Goal: Transaction & Acquisition: Purchase product/service

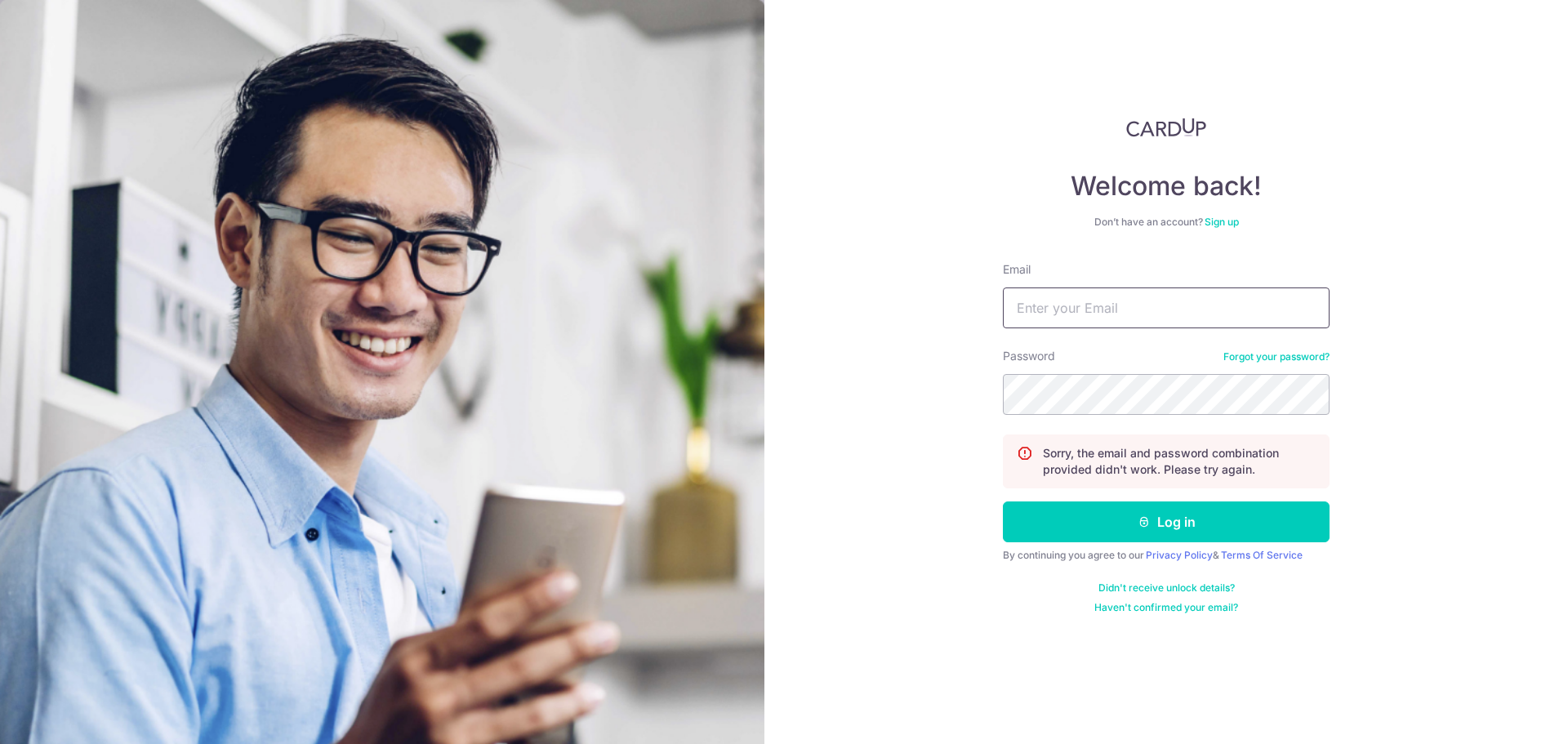
type input "tyj3rd@hotmail.com"
click at [1015, 417] on form "Email tyj3rd@hotmail.com Password Forgot your password? Sorry, the email and pa…" at bounding box center [1166, 438] width 326 height 353
click at [1003, 501] on button "Log in" at bounding box center [1166, 521] width 326 height 40
click at [1106, 300] on input "Email" at bounding box center [1166, 308] width 326 height 40
type input "tyj3rd@hotmail.com"
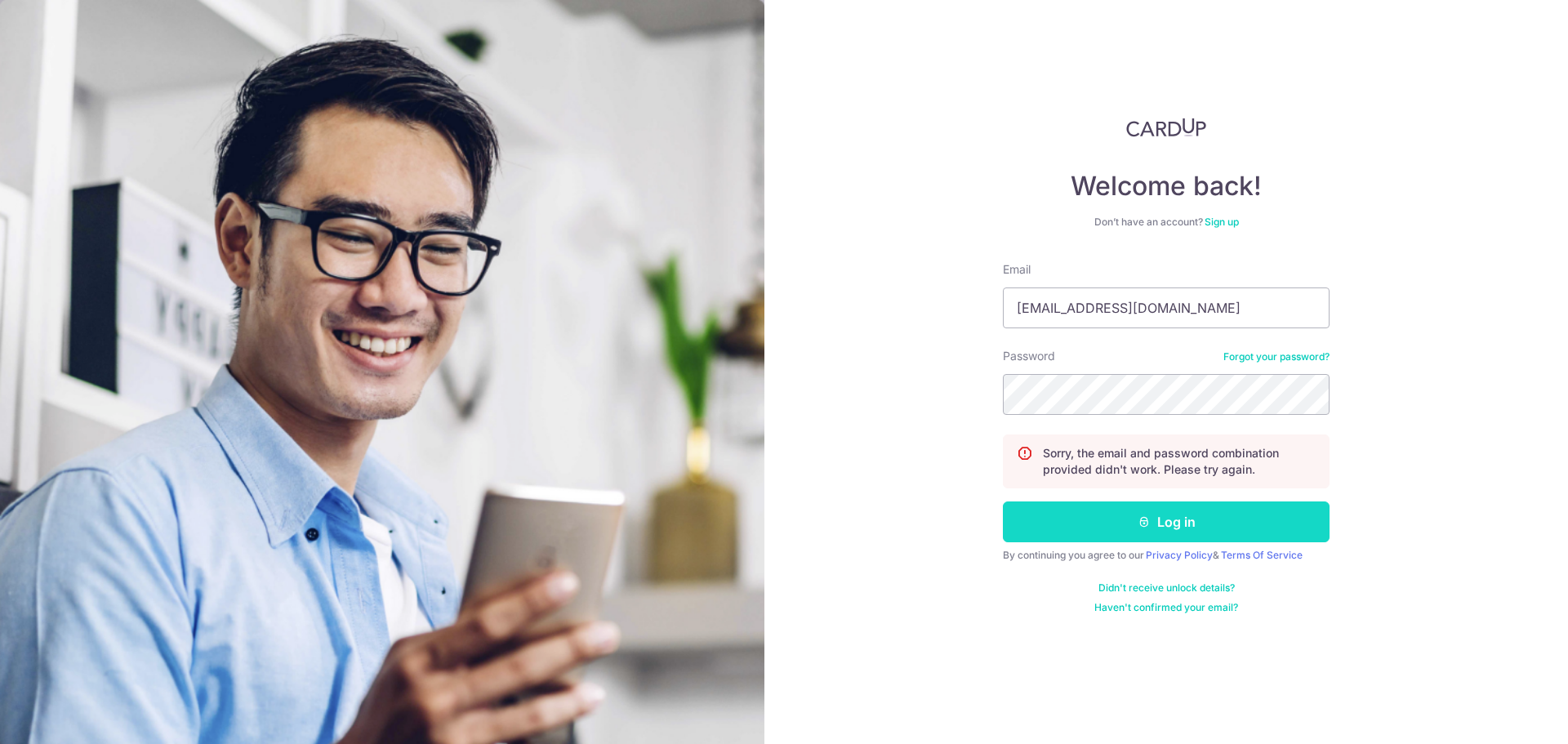
click at [1092, 517] on button "Log in" at bounding box center [1166, 521] width 326 height 40
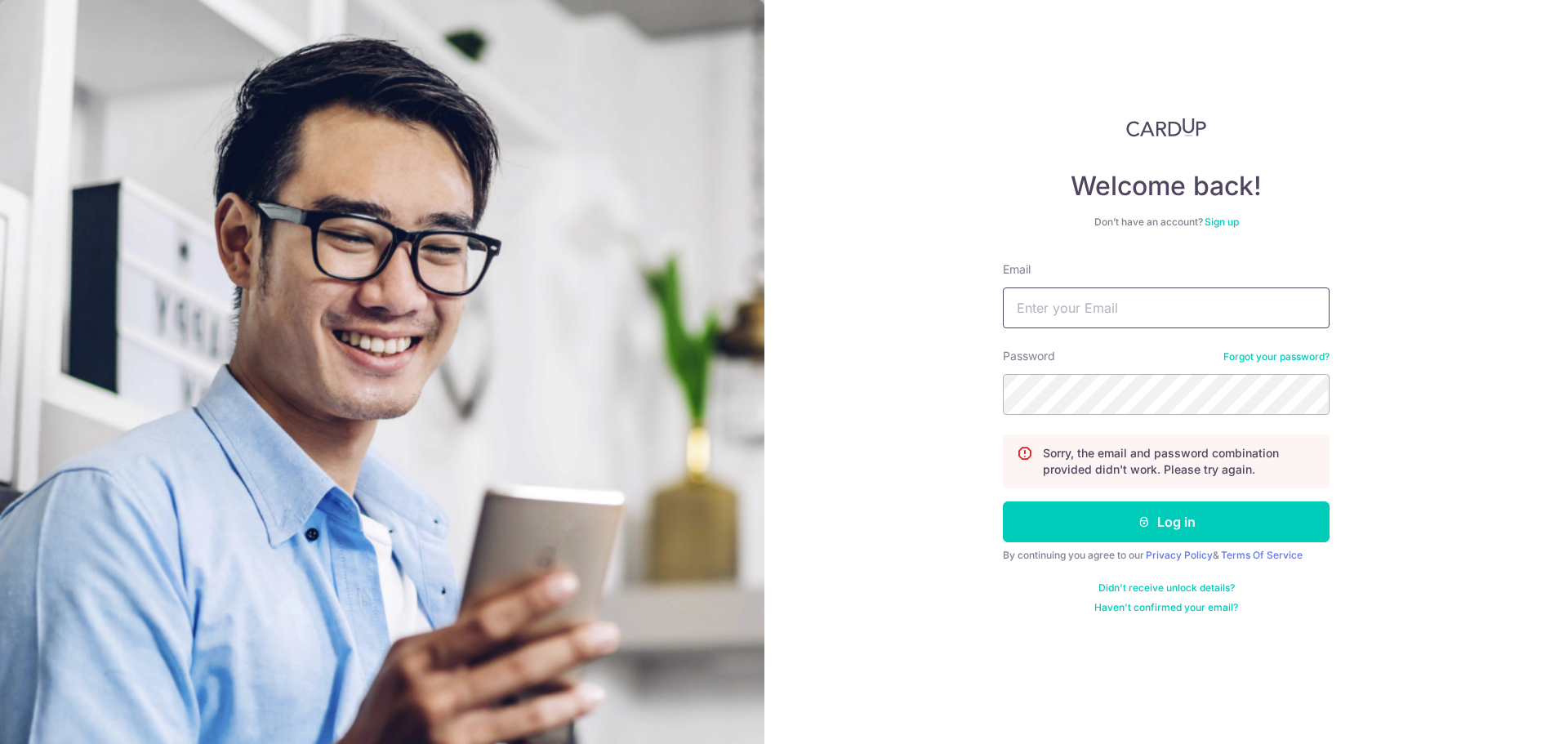
drag, startPoint x: 1118, startPoint y: 248, endPoint x: 1123, endPoint y: 312, distance: 64.2
click at [1118, 254] on div "Welcome back! Don’t have an account? Sign up Email Password Forgot your passwor…" at bounding box center [1166, 366] width 326 height 497
click at [1123, 312] on input "Email" at bounding box center [1166, 308] width 326 height 40
type input "tyj3rd@hotmail.com"
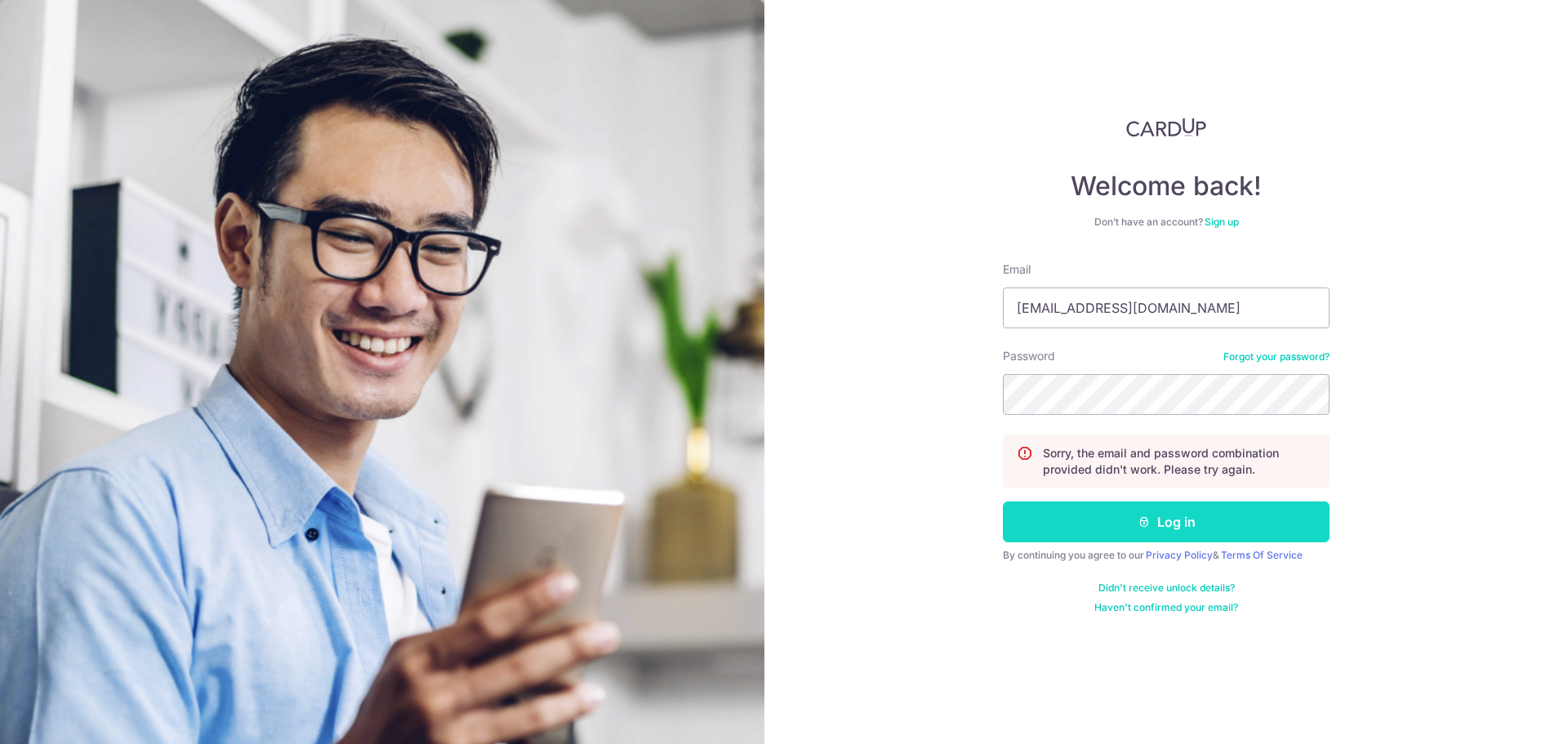
click at [1116, 518] on button "Log in" at bounding box center [1166, 521] width 326 height 40
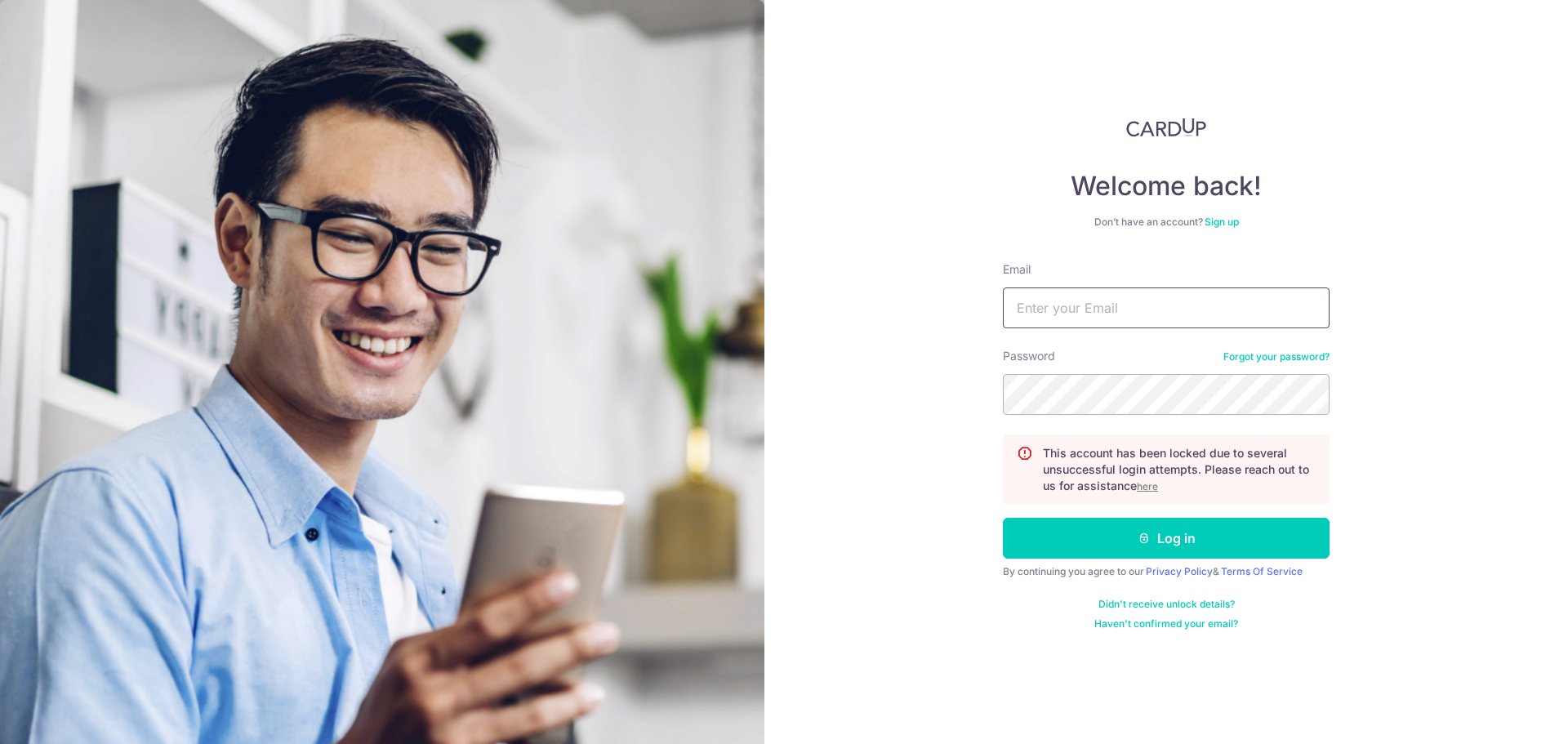
click at [1042, 321] on input "Email" at bounding box center [1166, 308] width 326 height 40
type input "[EMAIL_ADDRESS][DOMAIN_NAME]"
click at [1003, 518] on button "Log in" at bounding box center [1166, 538] width 326 height 40
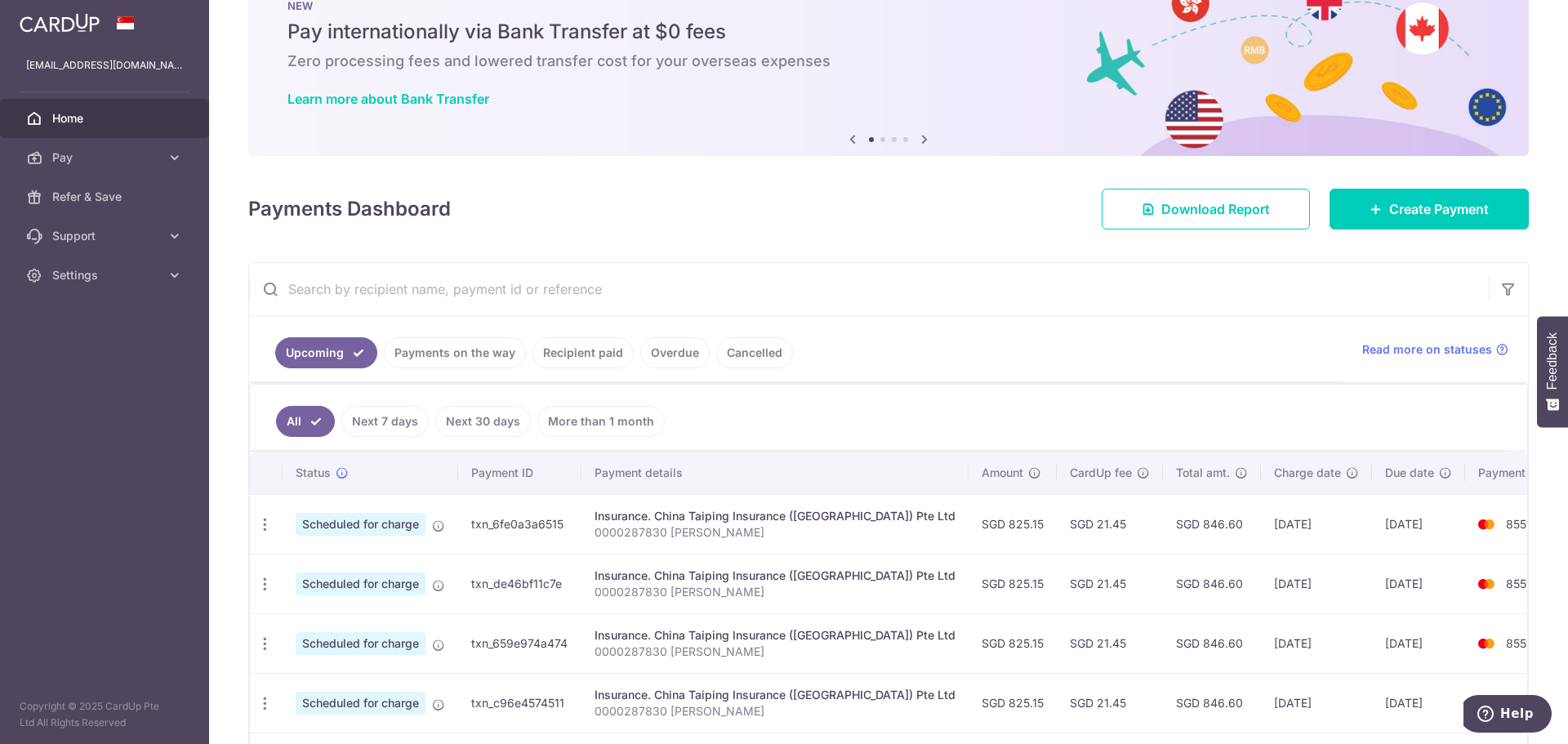
scroll to position [82, 0]
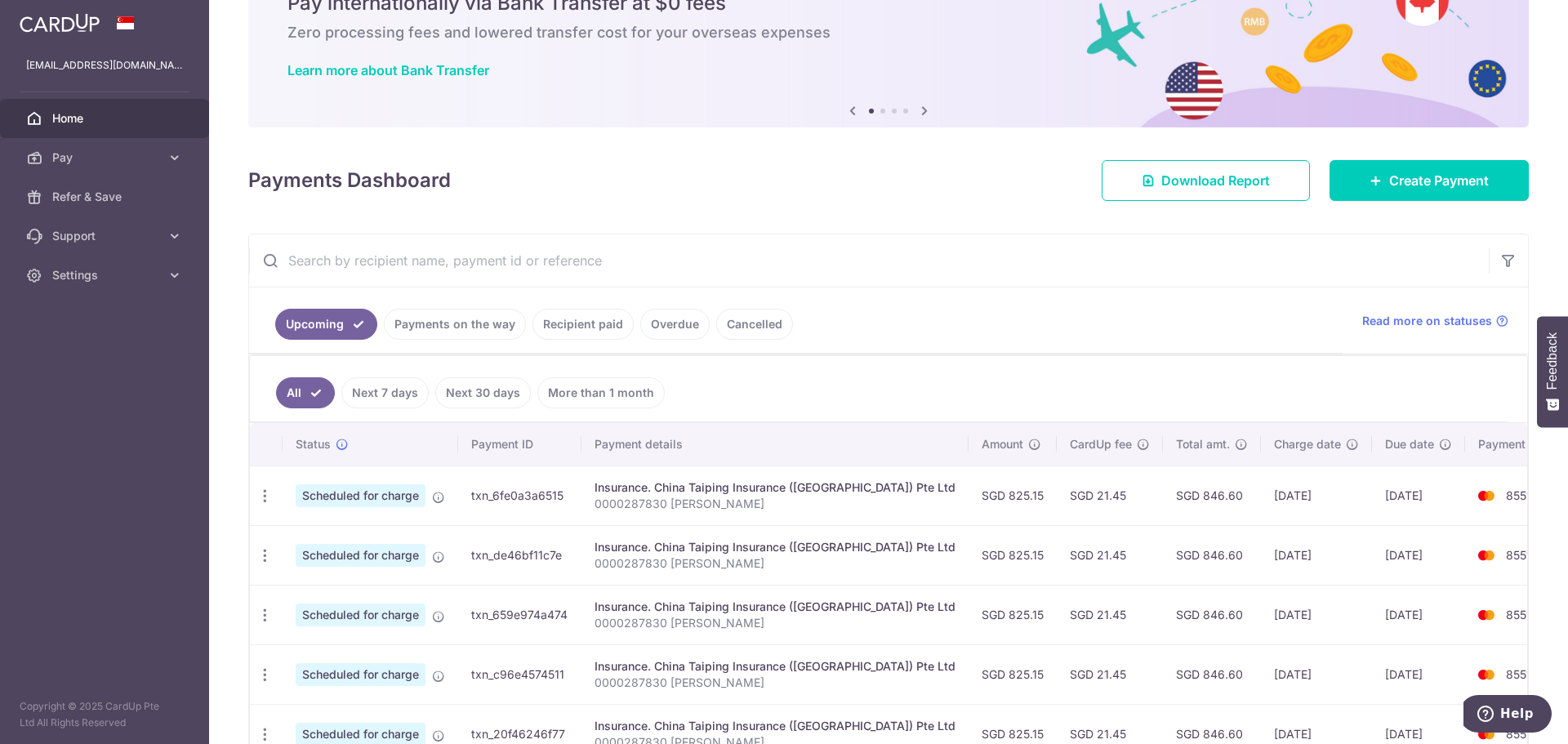
click at [790, 503] on p "0000287830 Yong Jin" at bounding box center [775, 504] width 361 height 17
click at [795, 504] on p "0000287830 Yong Jin" at bounding box center [775, 504] width 361 height 17
click at [794, 501] on p "0000287830 [PERSON_NAME]" at bounding box center [775, 504] width 361 height 17
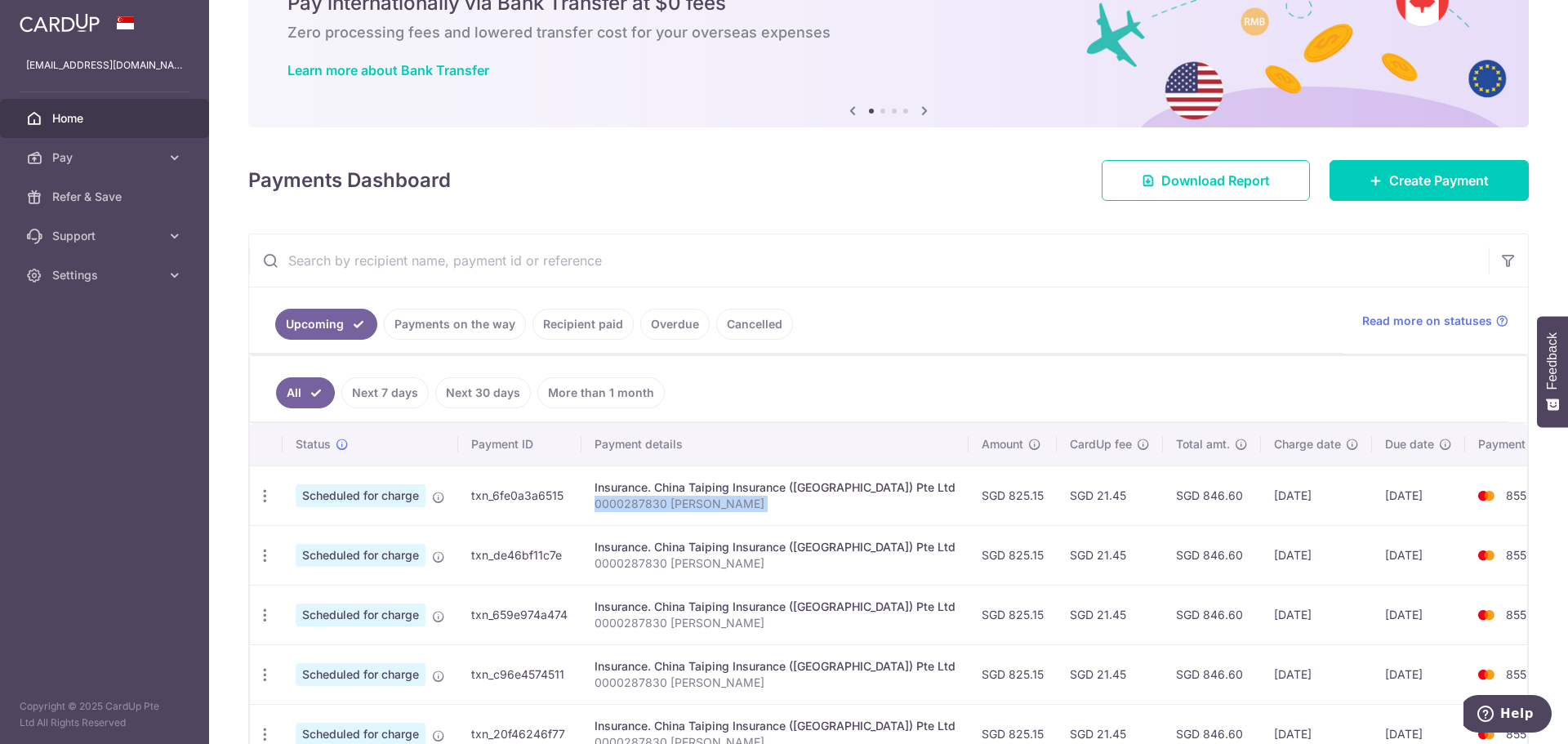
click at [794, 501] on p "0000287830 [PERSON_NAME]" at bounding box center [775, 504] width 361 height 17
drag, startPoint x: 794, startPoint y: 501, endPoint x: 793, endPoint y: 488, distance: 13.0
click at [794, 479] on td "Insurance. China Taiping Insurance (Singapore) Pte Ltd 0000287830 Yong Jin" at bounding box center [775, 495] width 388 height 59
click at [800, 506] on p "0000287830 [PERSON_NAME]" at bounding box center [775, 504] width 361 height 17
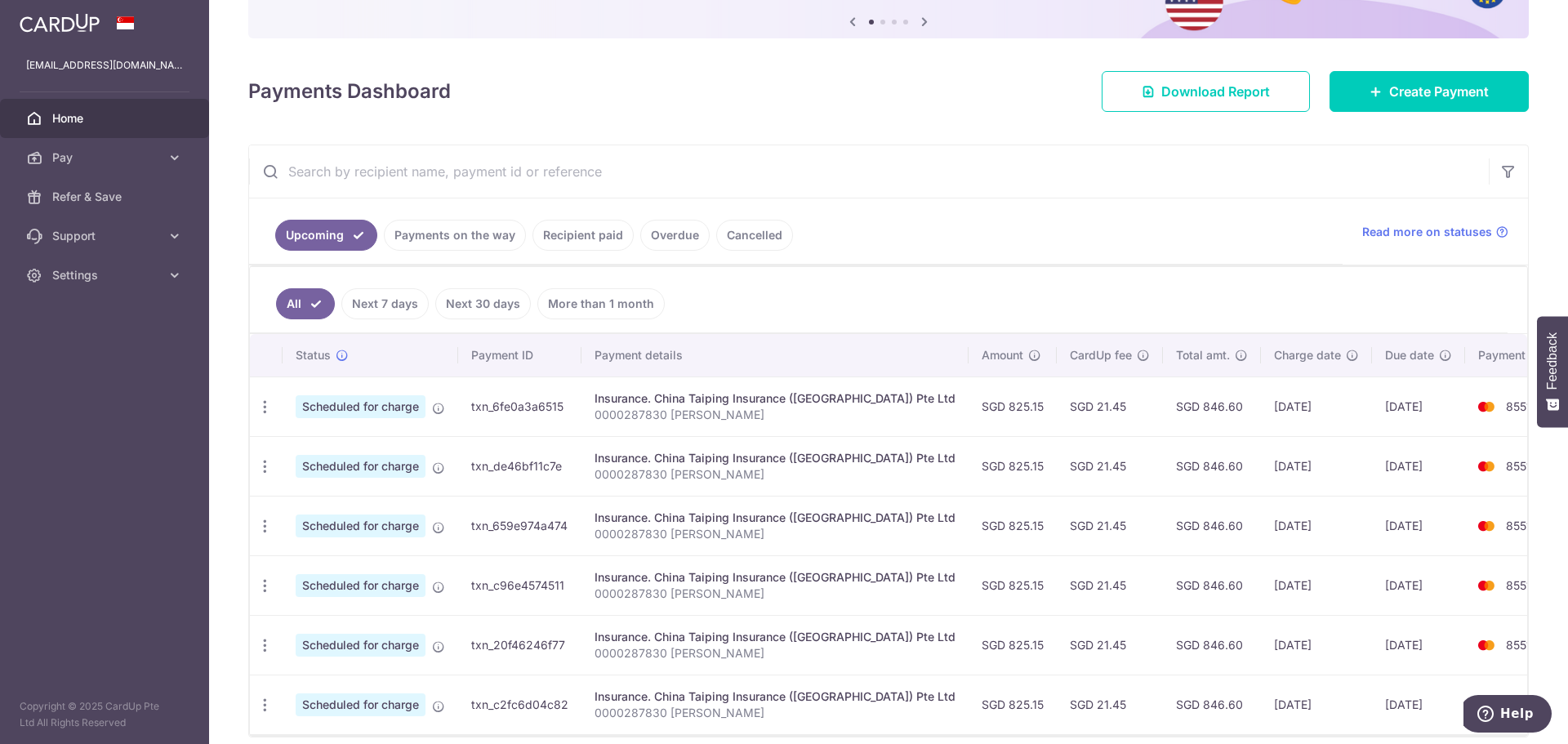
scroll to position [250, 0]
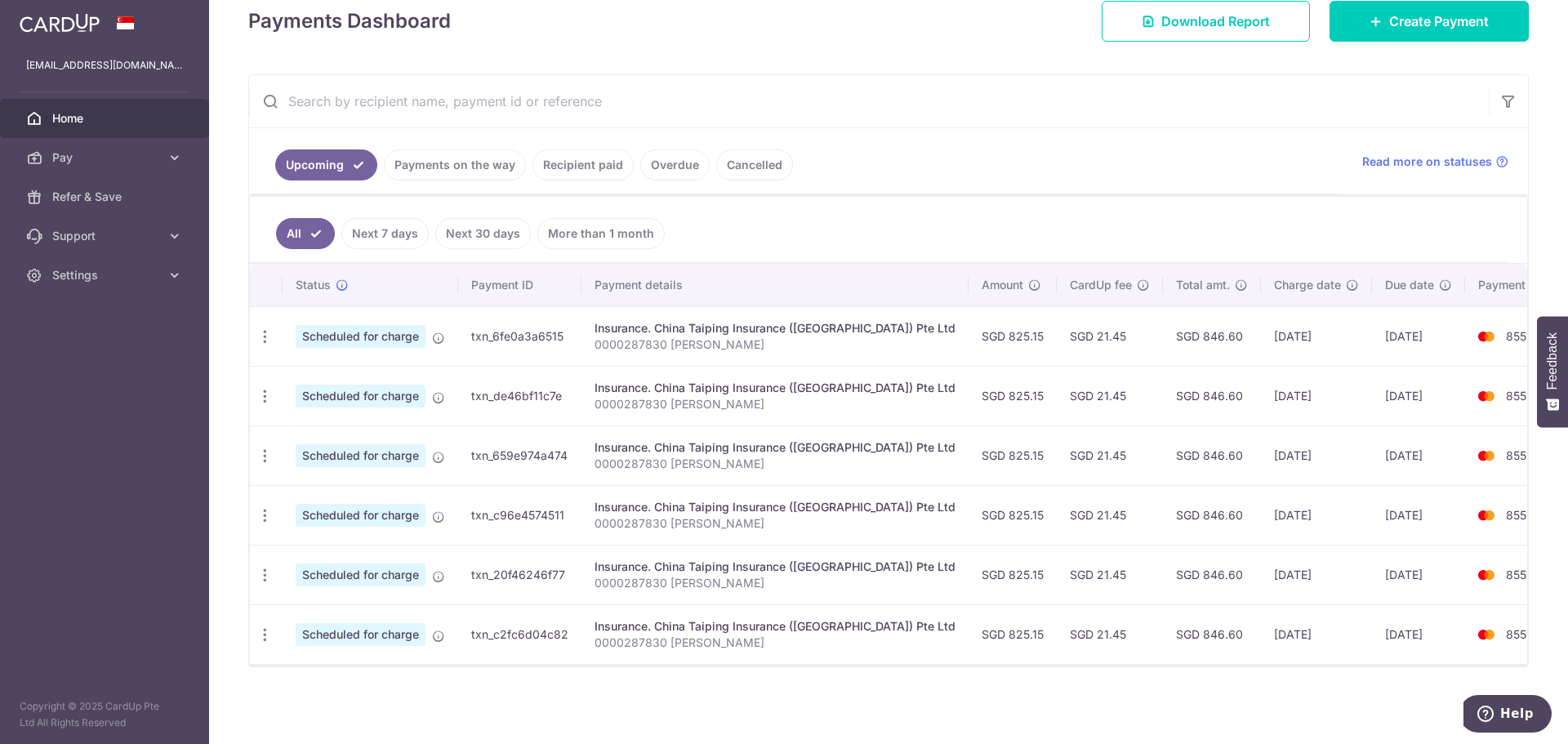
click at [575, 100] on input "text" at bounding box center [869, 101] width 1240 height 52
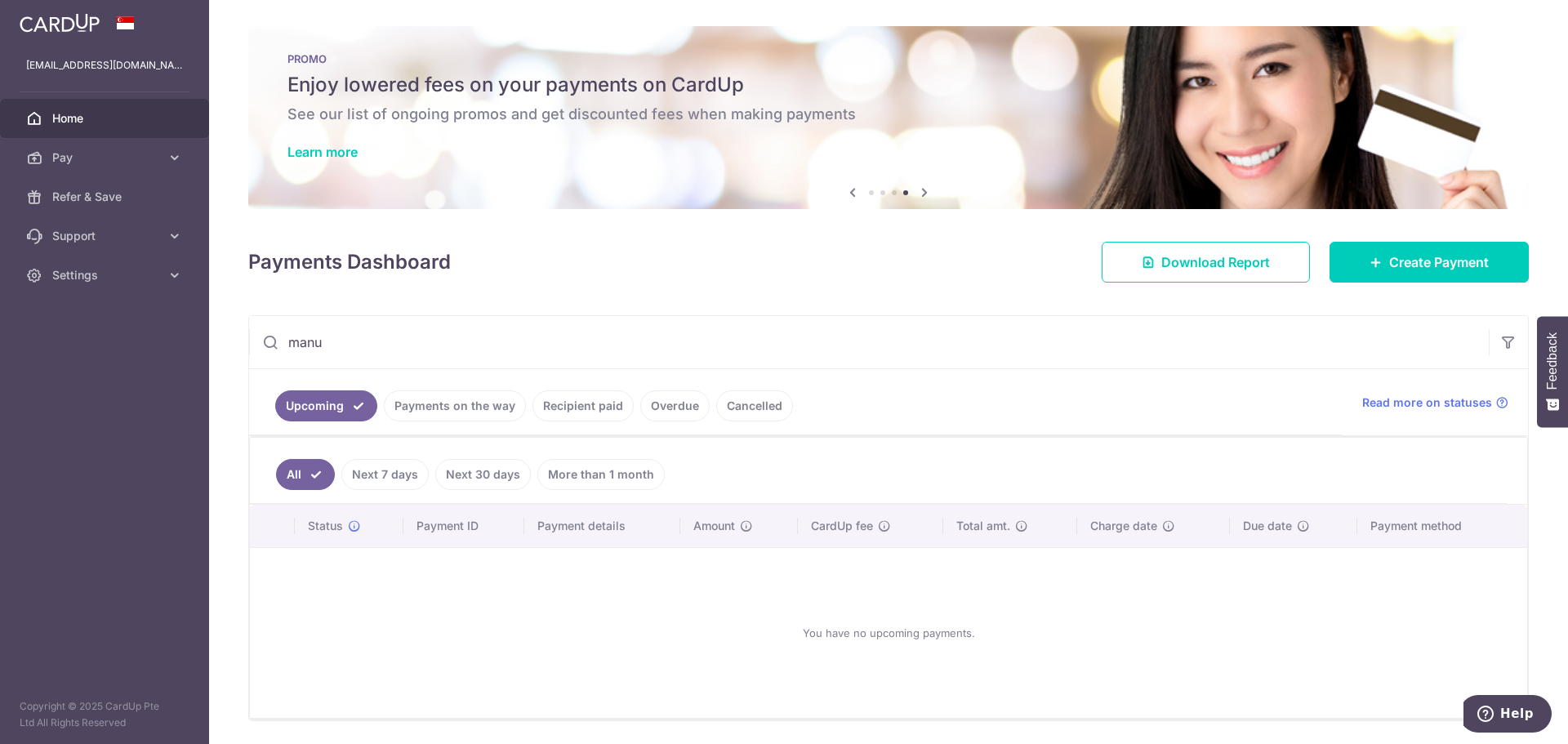
type input "manu"
click at [130, 144] on link "Pay" at bounding box center [105, 158] width 209 height 39
click at [112, 204] on span "Payments" at bounding box center [106, 196] width 107 height 17
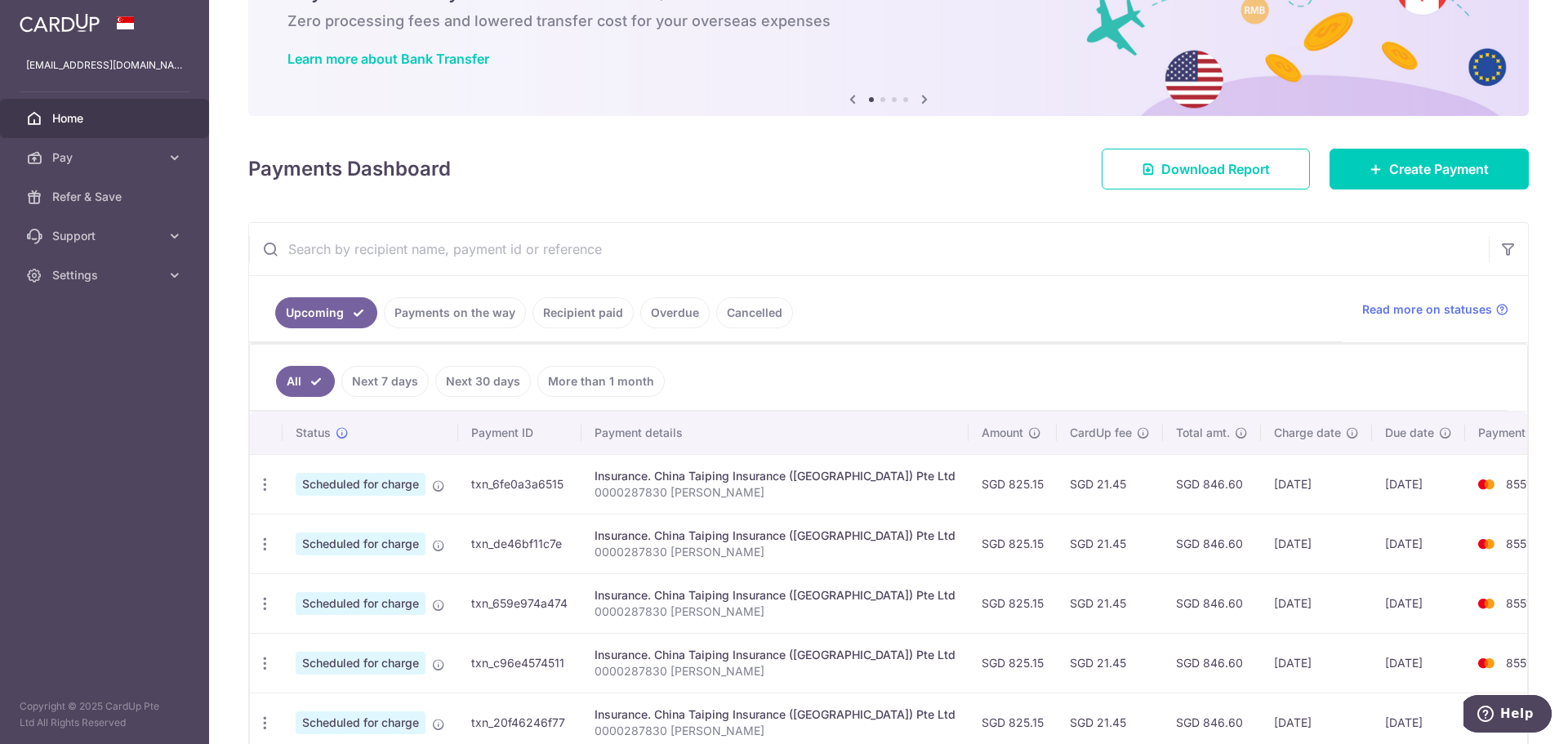
scroll to position [86, 0]
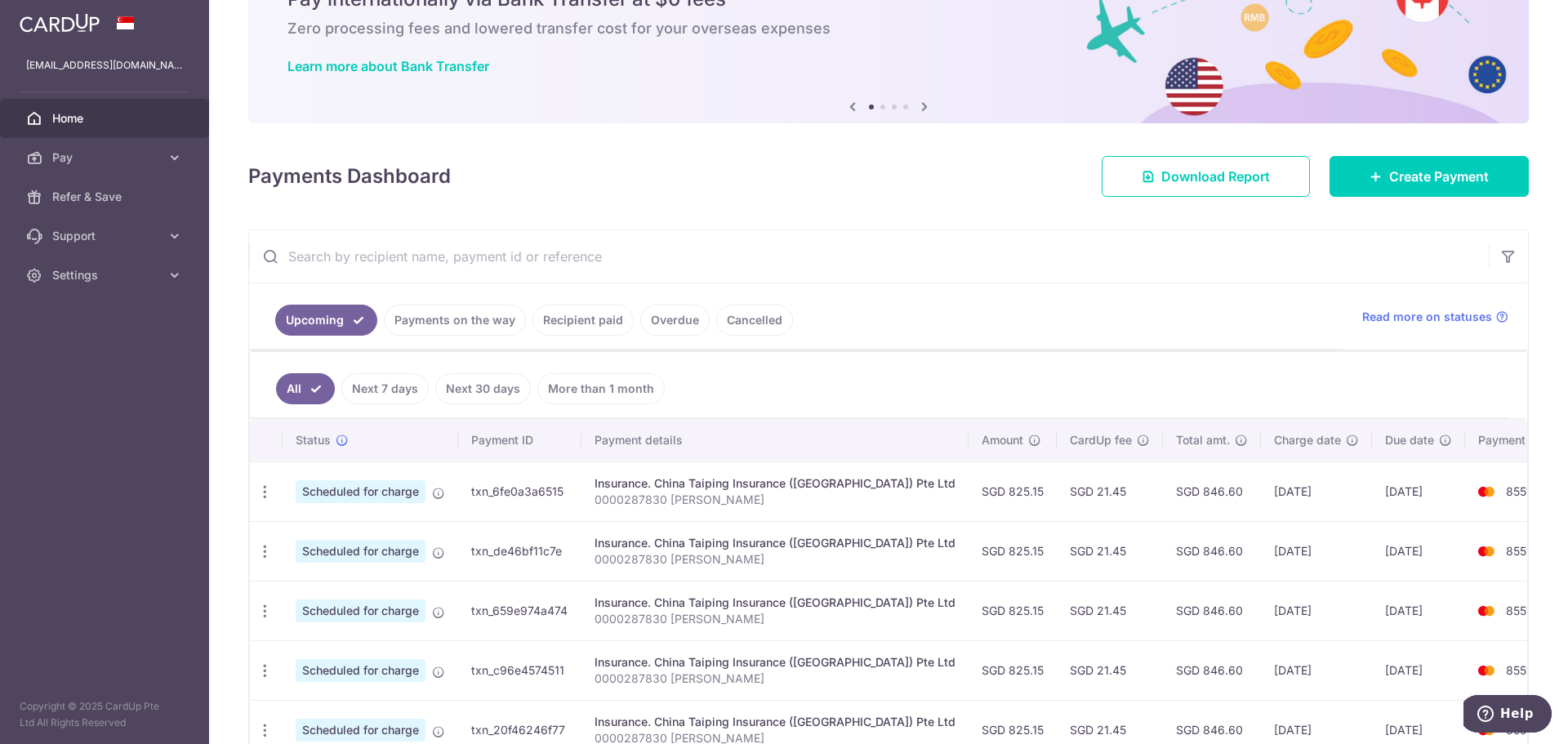
click at [570, 321] on link "Recipient paid" at bounding box center [583, 320] width 102 height 31
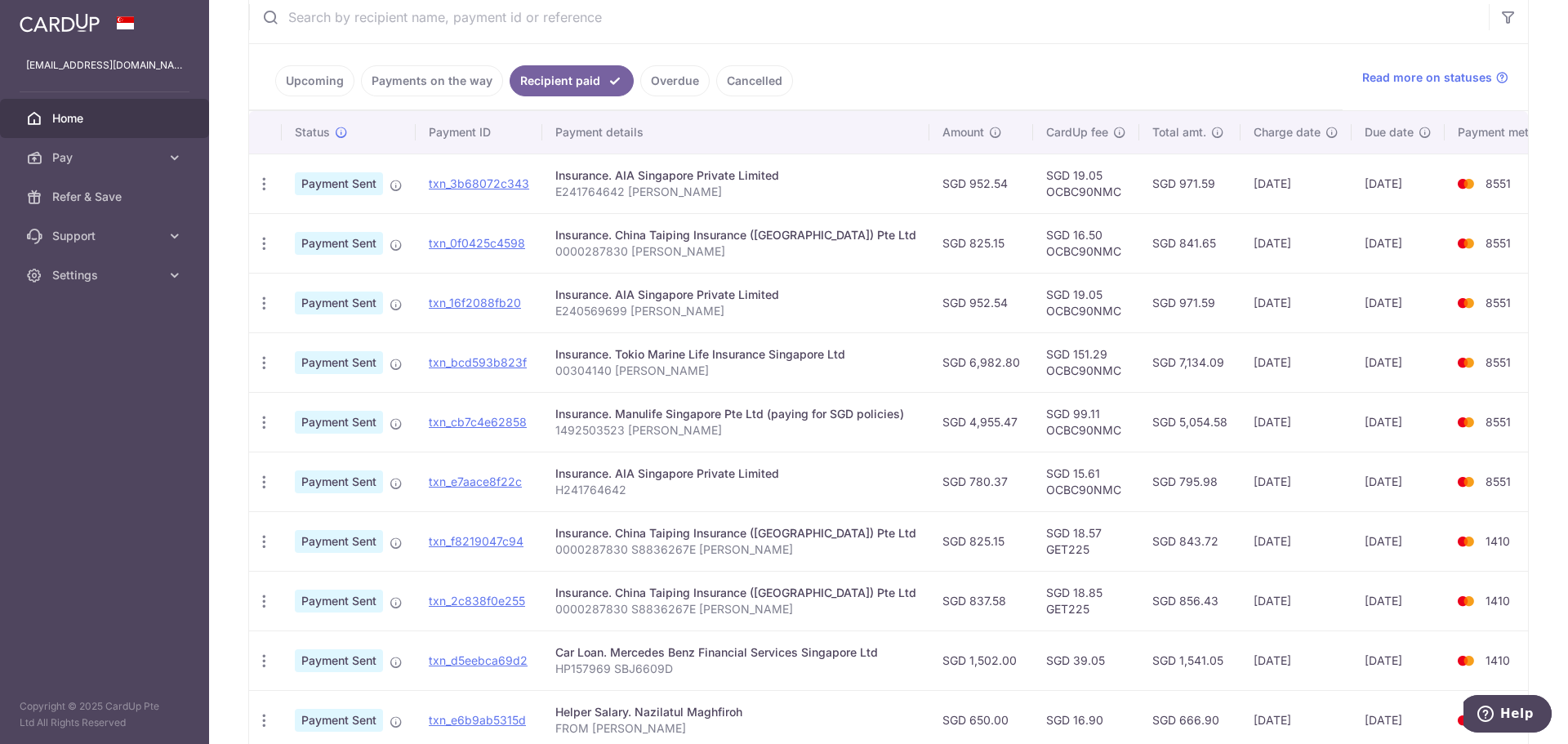
scroll to position [327, 0]
click at [963, 407] on td "SGD 4,955.47" at bounding box center [980, 420] width 104 height 59
click at [962, 425] on td "SGD 4,955.47" at bounding box center [980, 420] width 104 height 59
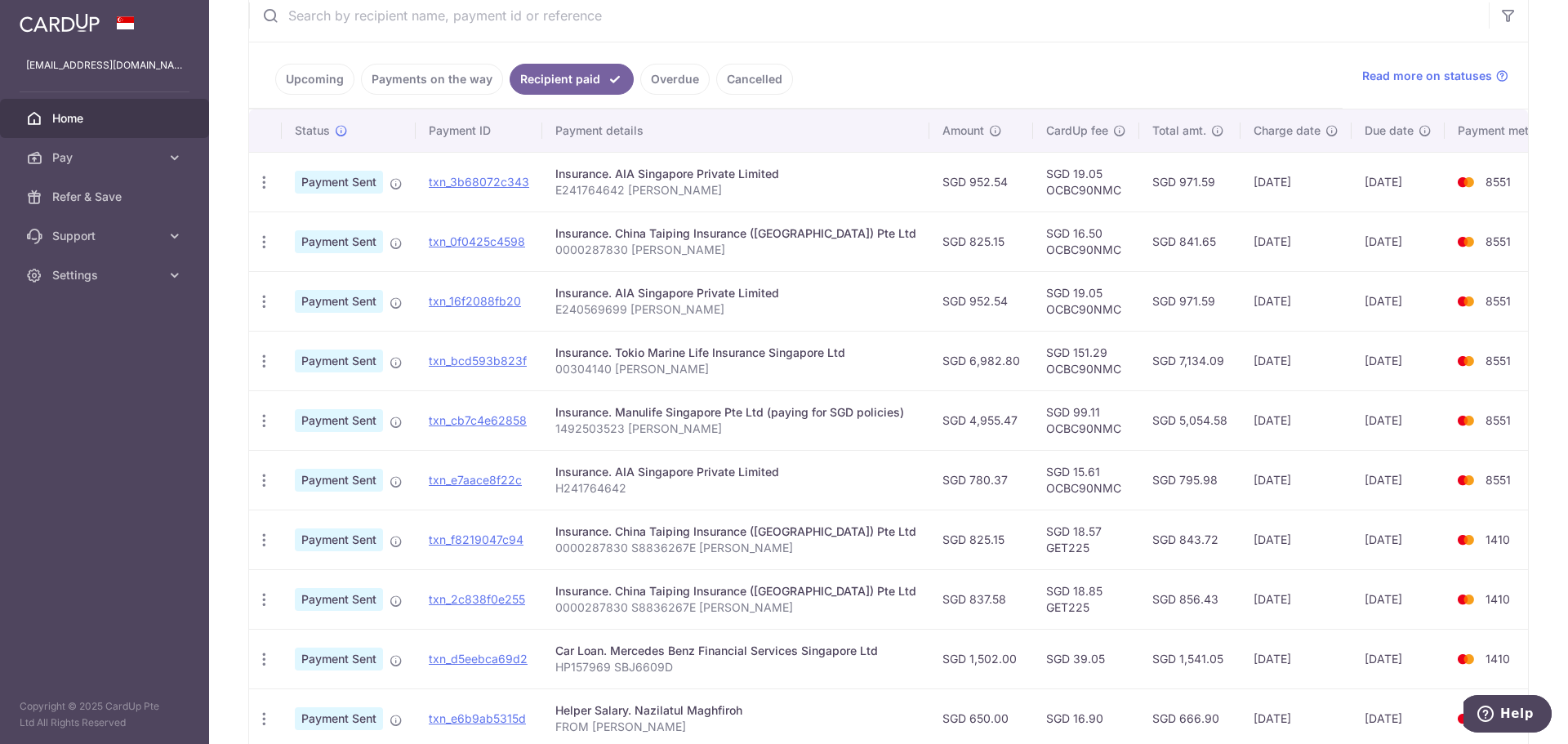
click at [1139, 427] on td "SGD 5,054.58" at bounding box center [1189, 420] width 102 height 59
click at [1070, 430] on td "SGD 99.11 OCBC90NMC" at bounding box center [1087, 420] width 107 height 59
click at [683, 415] on div "Insurance. Manulife Singapore Pte Ltd (paying for SGD policies)" at bounding box center [736, 412] width 361 height 17
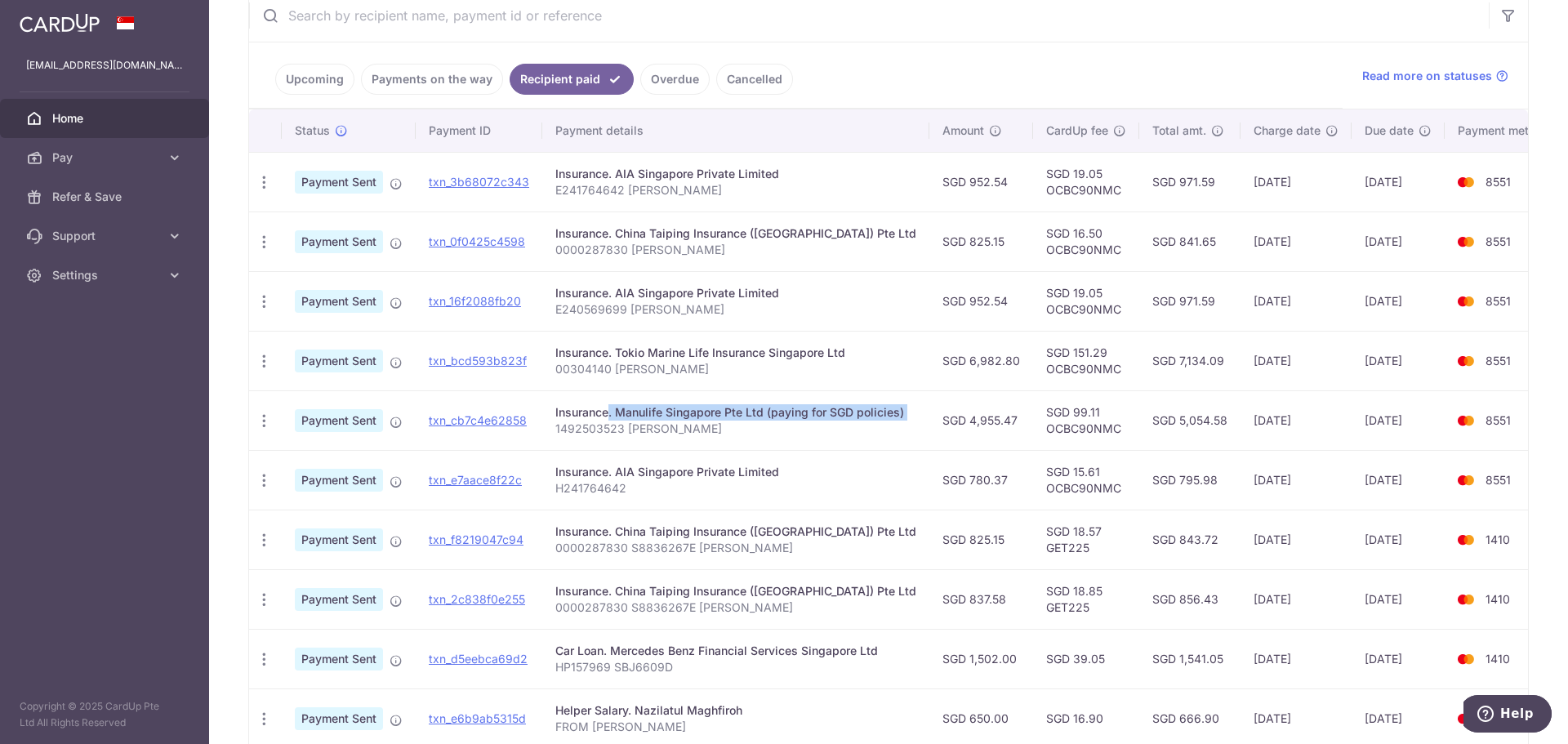
click at [683, 415] on div "Insurance. Manulife Singapore Pte Ltd (paying for SGD policies)" at bounding box center [736, 412] width 361 height 17
click at [259, 191] on icon "button" at bounding box center [263, 182] width 17 height 17
drag, startPoint x: 1119, startPoint y: 420, endPoint x: 1567, endPoint y: 424, distance: 448.0
click at [1126, 420] on tr "PDF Receipt Payment Sent txn_cb7c4e62858 Insurance. Manulife Singapore Pte Ltd …" at bounding box center [909, 420] width 1319 height 59
click at [1491, 426] on span "8551" at bounding box center [1498, 420] width 26 height 14
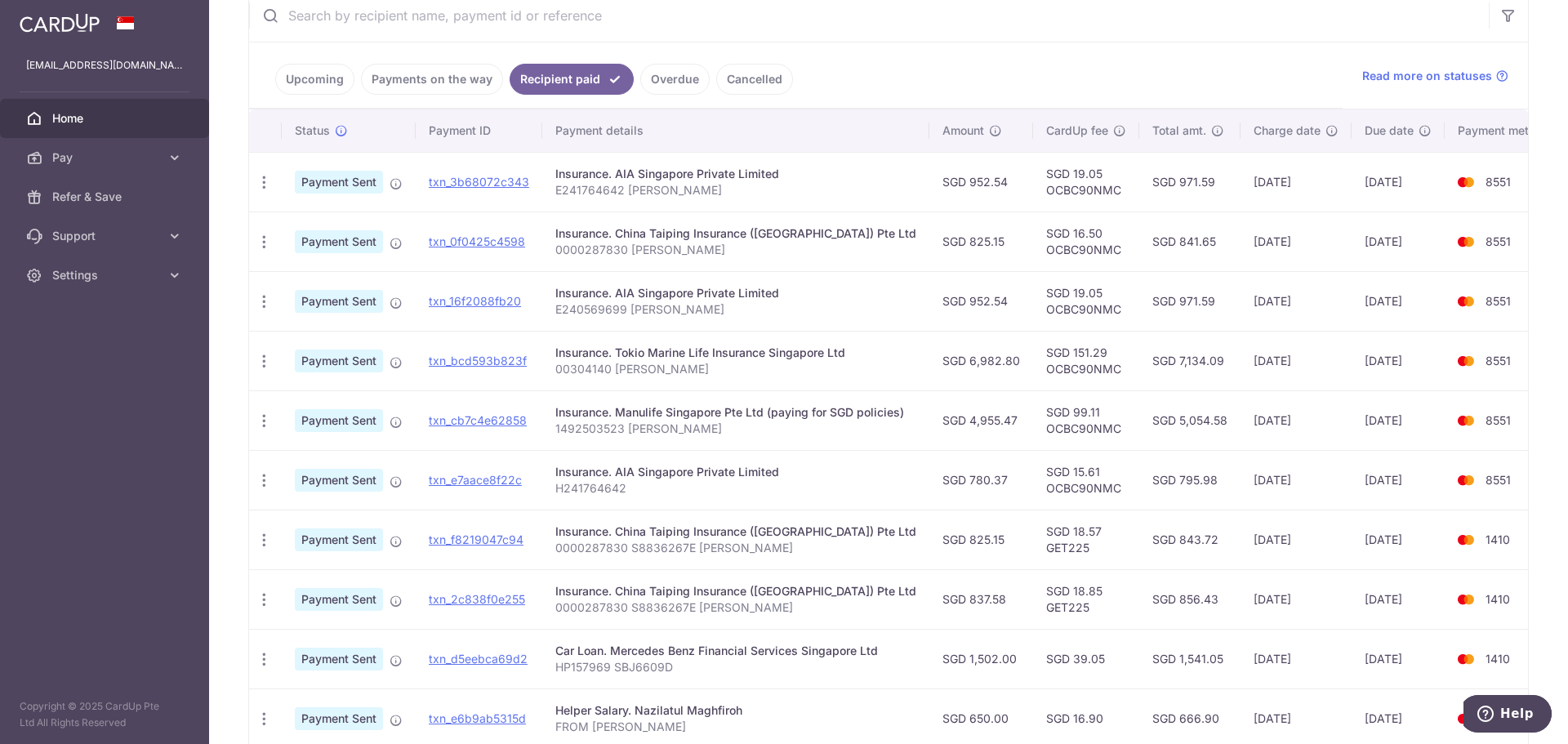
click at [1491, 426] on span "8551" at bounding box center [1498, 420] width 26 height 14
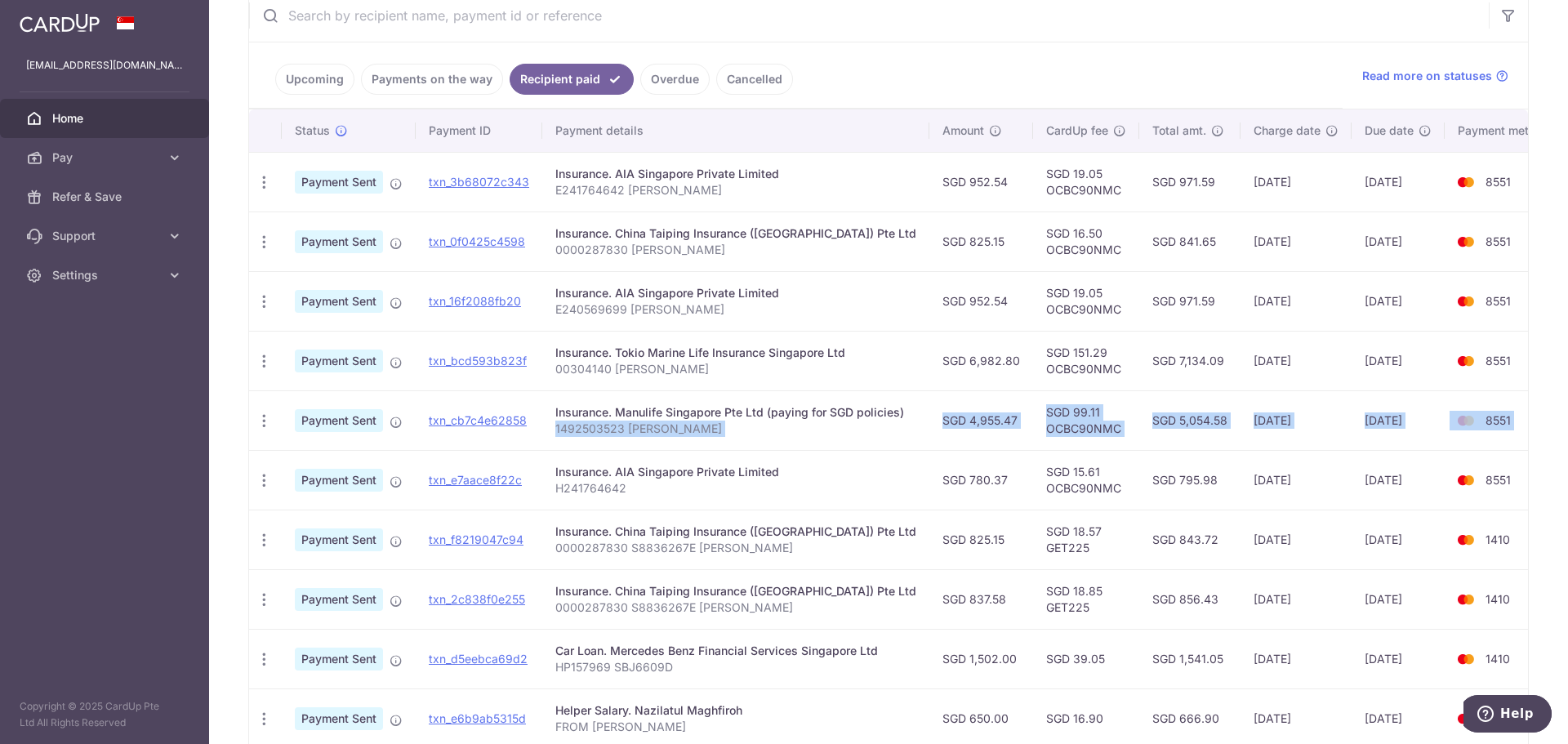
drag, startPoint x: 1491, startPoint y: 426, endPoint x: 896, endPoint y: 441, distance: 595.2
click at [896, 441] on tr "PDF Receipt Payment Sent txn_cb7c4e62858 Insurance. Manulife Singapore Pte Ltd …" at bounding box center [909, 420] width 1319 height 59
click at [784, 431] on p "1492503523 Yong Jin" at bounding box center [736, 428] width 361 height 17
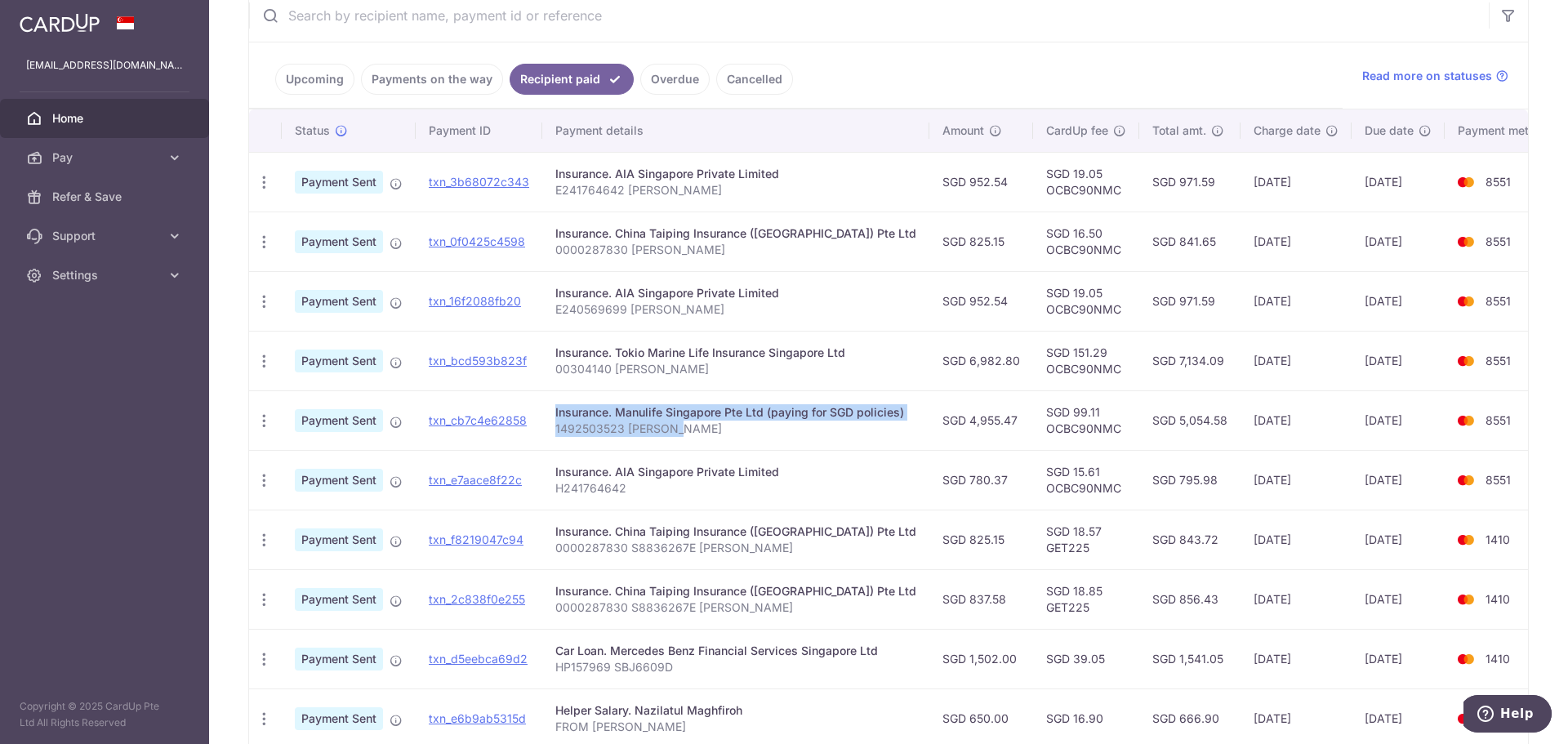
drag, startPoint x: 681, startPoint y: 438, endPoint x: 525, endPoint y: 449, distance: 156.4
click at [525, 449] on tr "PDF Receipt Payment Sent txn_cb7c4e62858 Insurance. Manulife Singapore Pte Ltd …" at bounding box center [909, 420] width 1319 height 59
click at [583, 435] on p "1492503523 Yong Jin" at bounding box center [736, 428] width 361 height 17
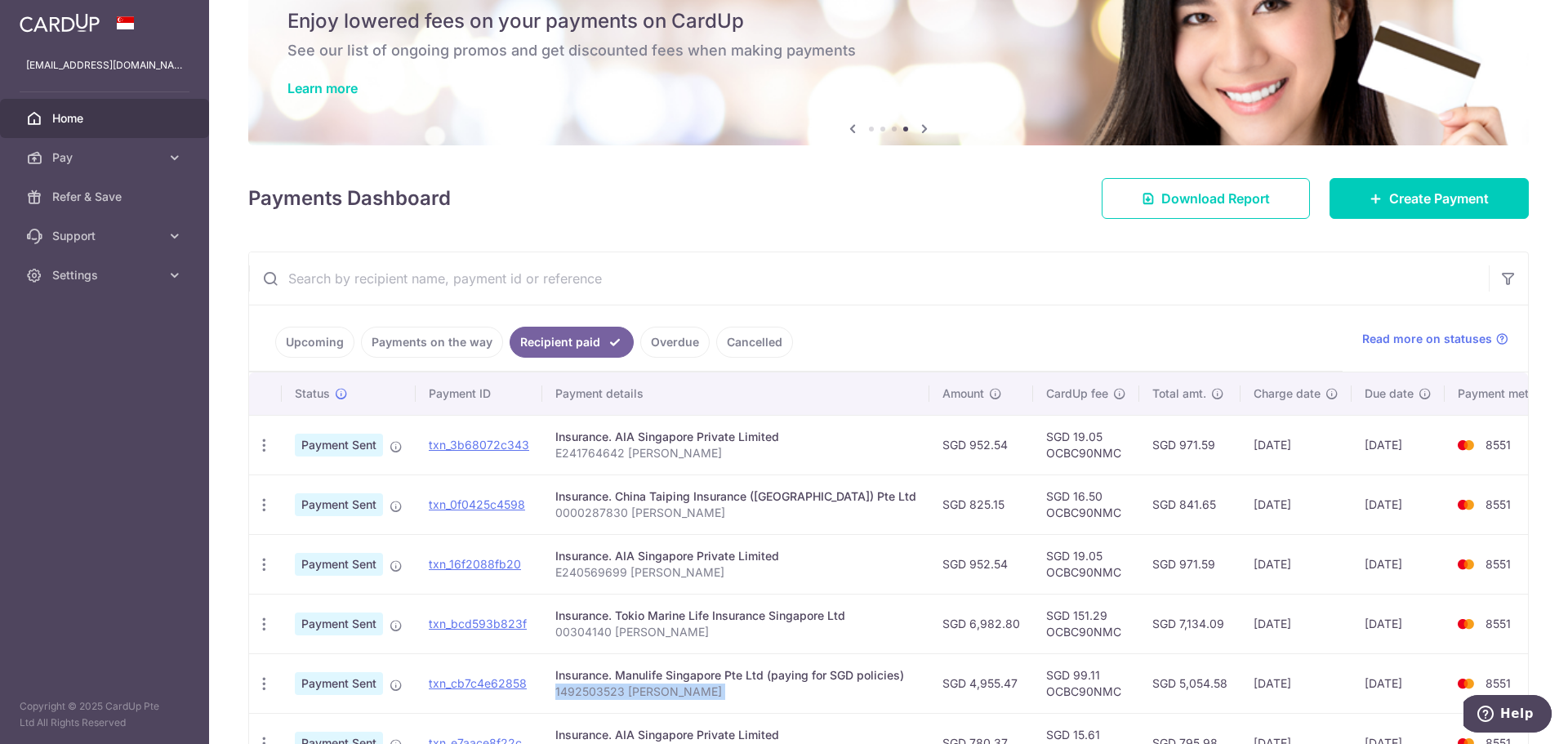
scroll to position [0, 0]
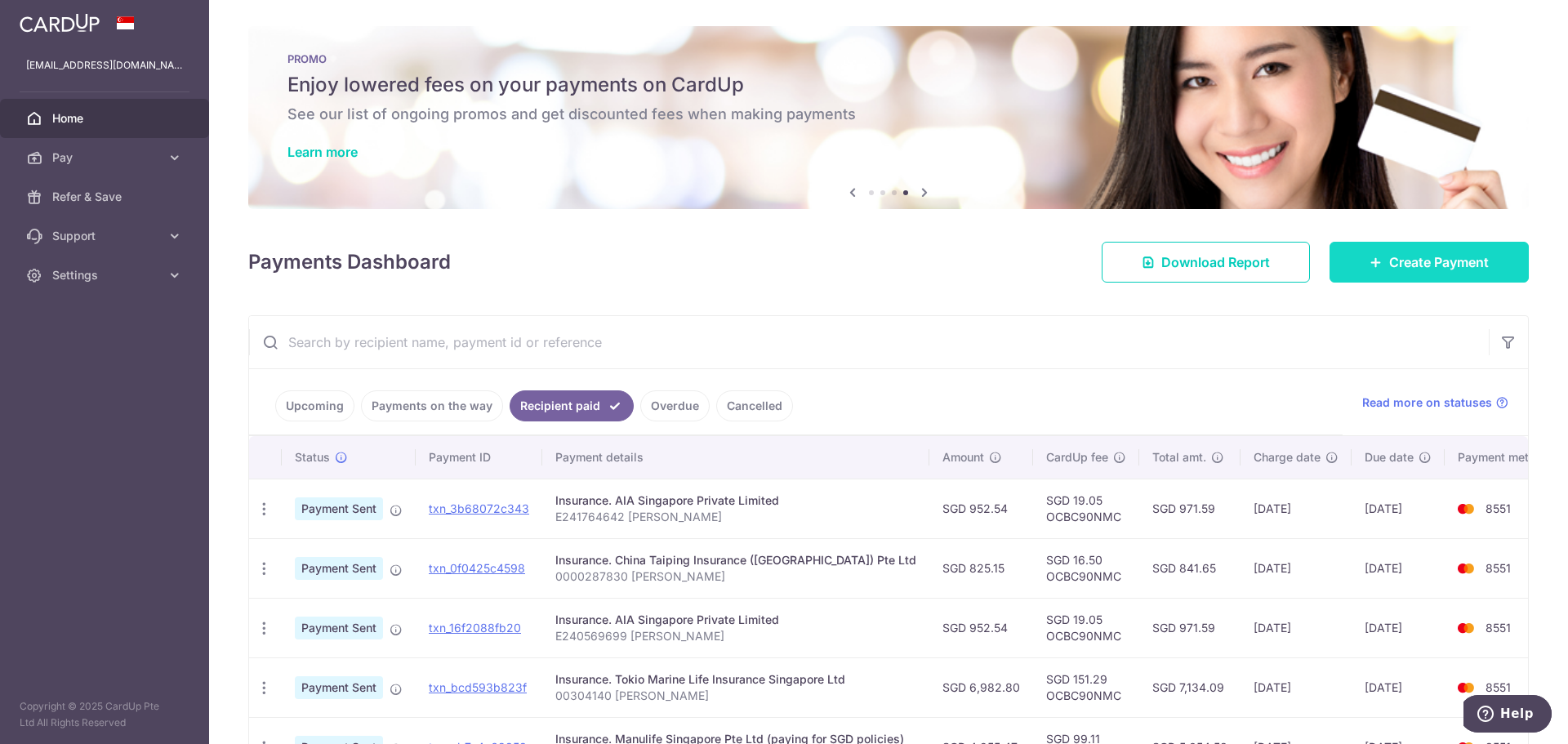
click at [1408, 267] on span "Create Payment" at bounding box center [1439, 262] width 100 height 20
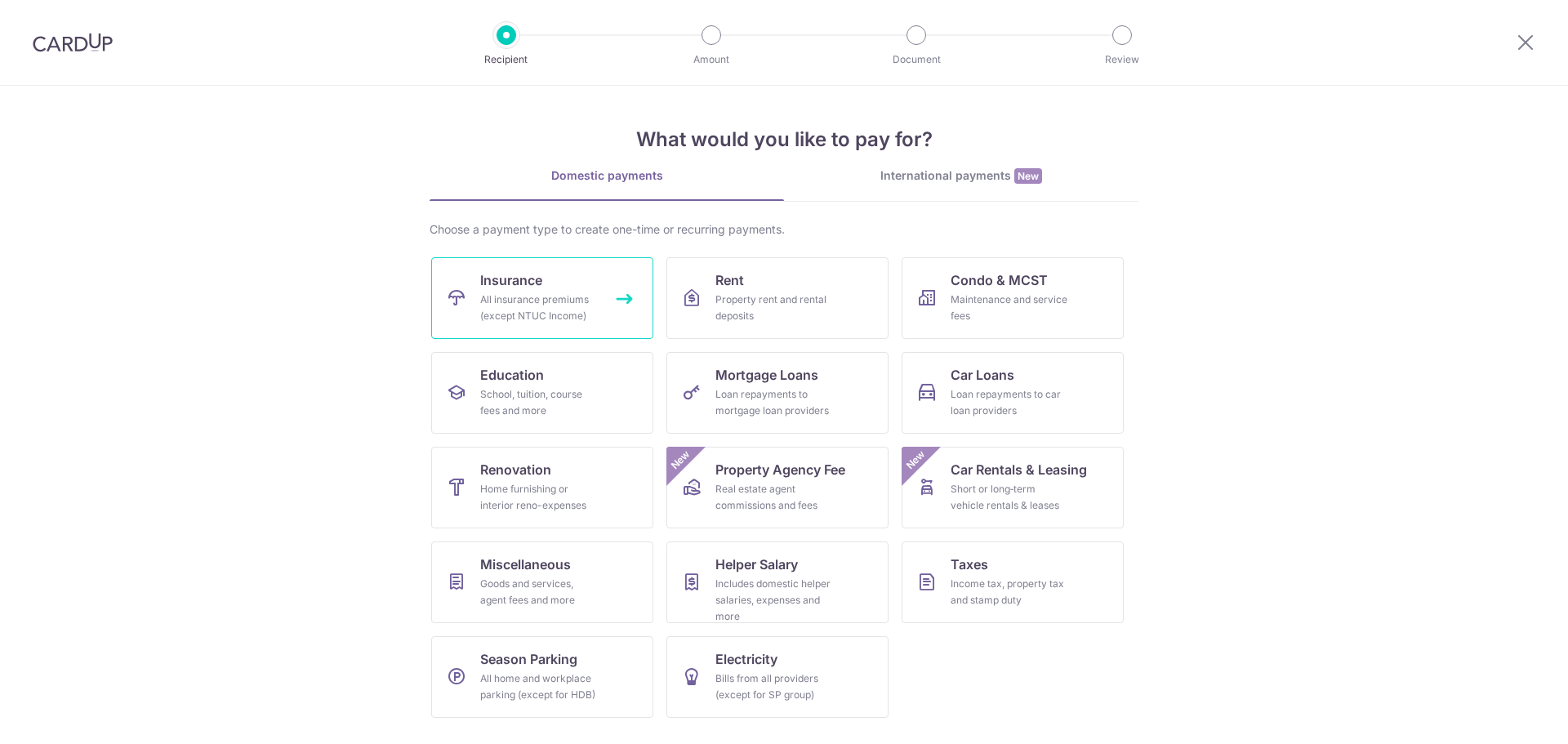
click at [576, 307] on div "All insurance premiums (except NTUC Income)" at bounding box center [538, 308] width 117 height 33
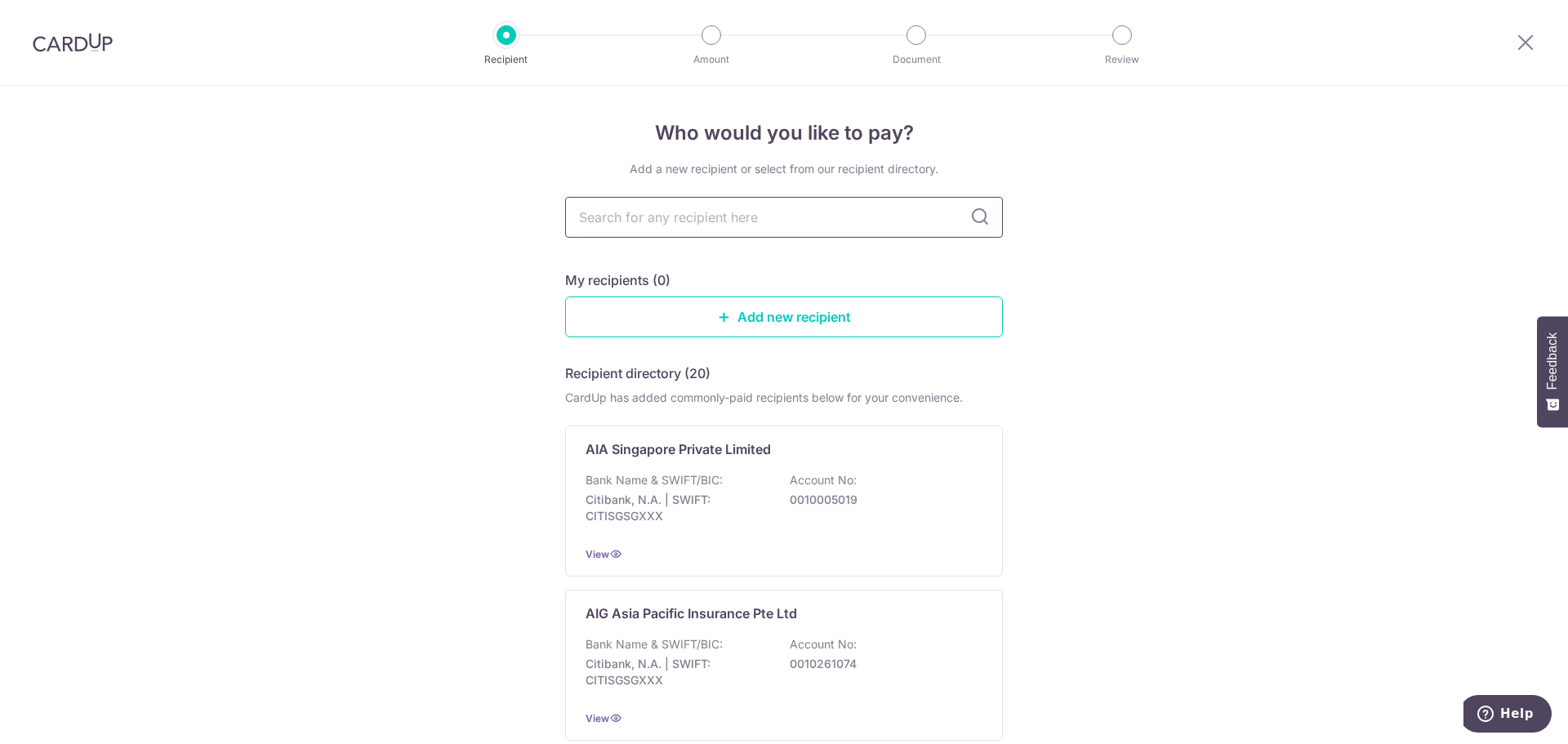
click at [782, 206] on input "text" at bounding box center [784, 217] width 438 height 40
type input "manu"
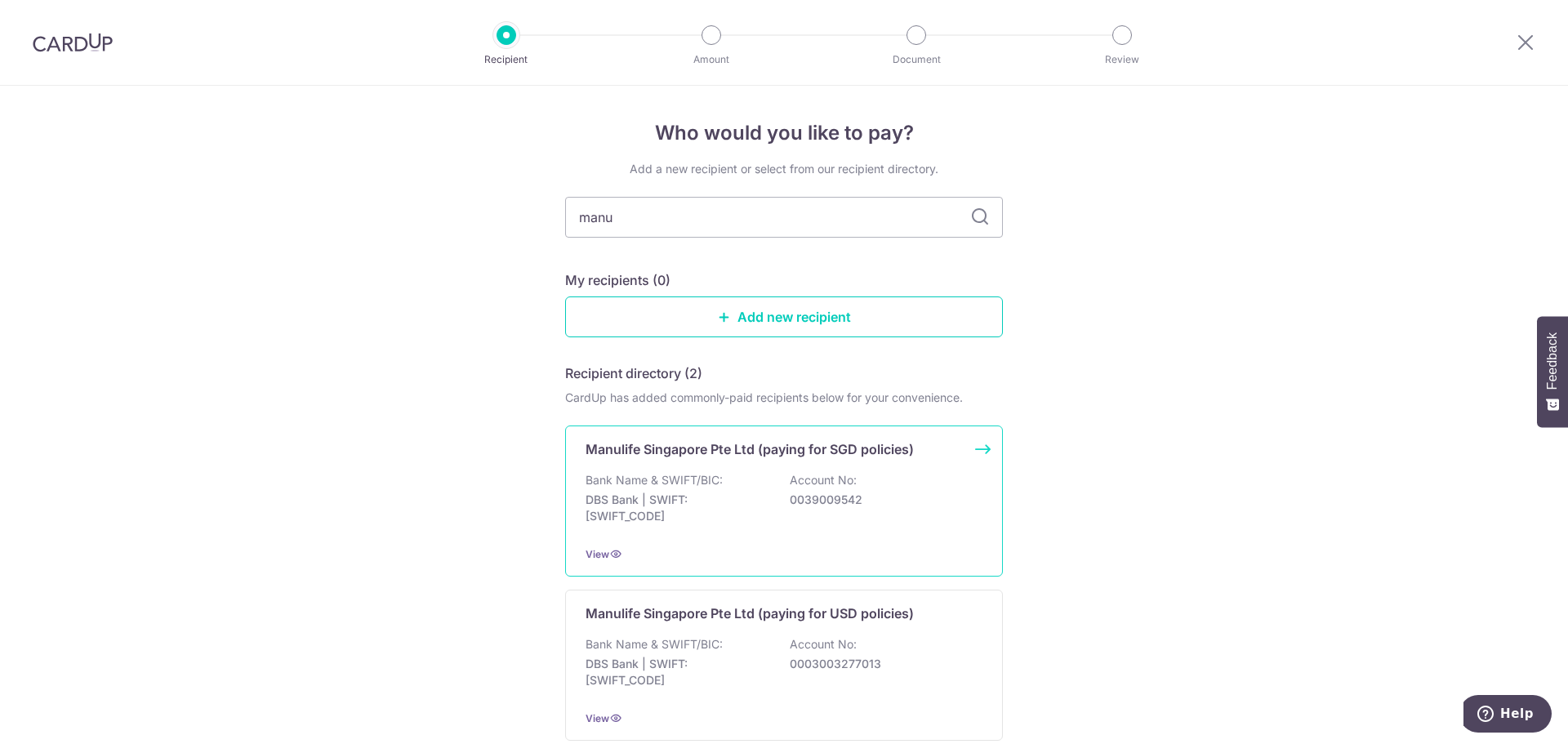
click at [847, 517] on div "Bank Name & SWIFT/BIC: DBS Bank | SWIFT: DBSSSGSGXXX Account No: 0039009542" at bounding box center [784, 502] width 396 height 60
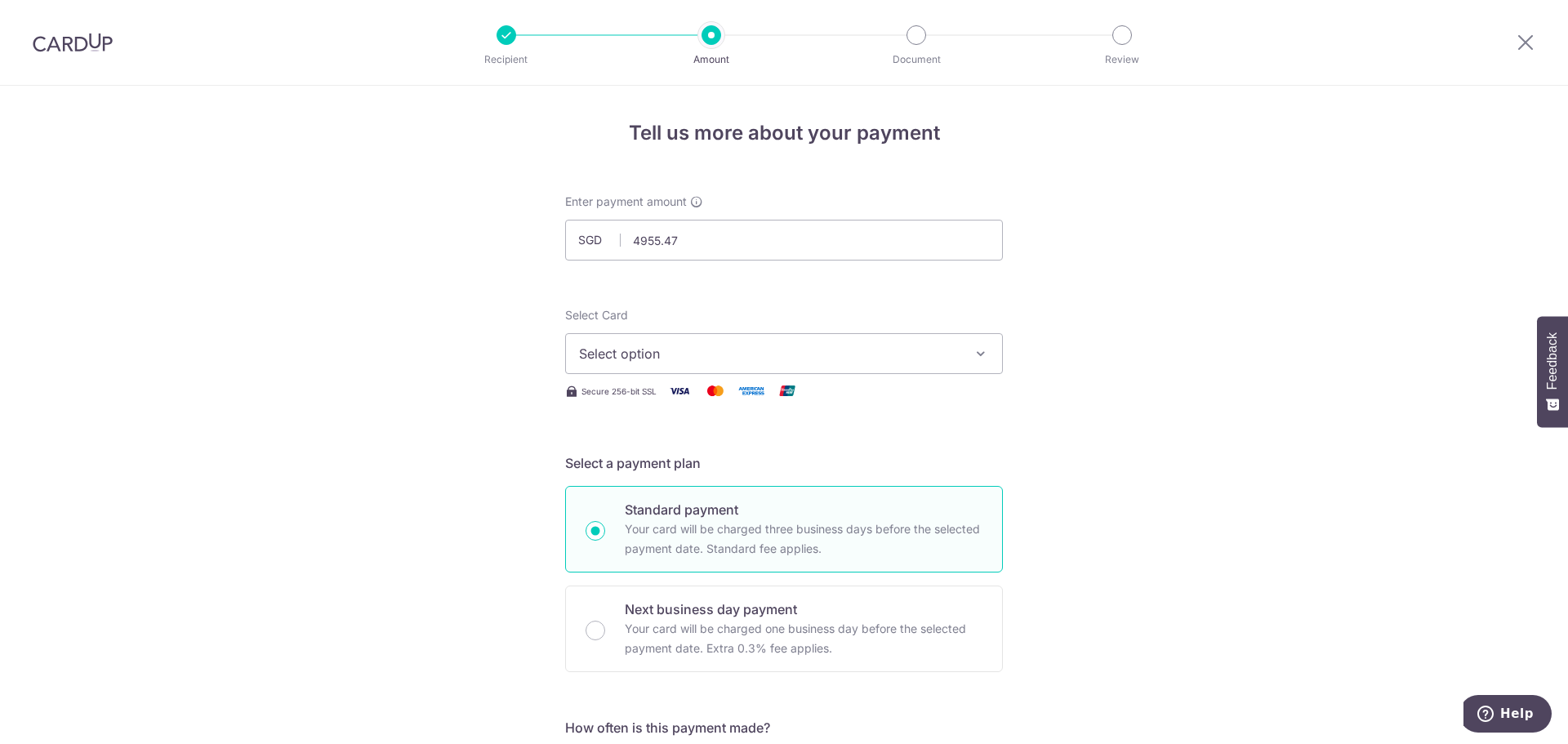
type input "4,955.47"
click at [703, 351] on span "Select option" at bounding box center [769, 354] width 381 height 20
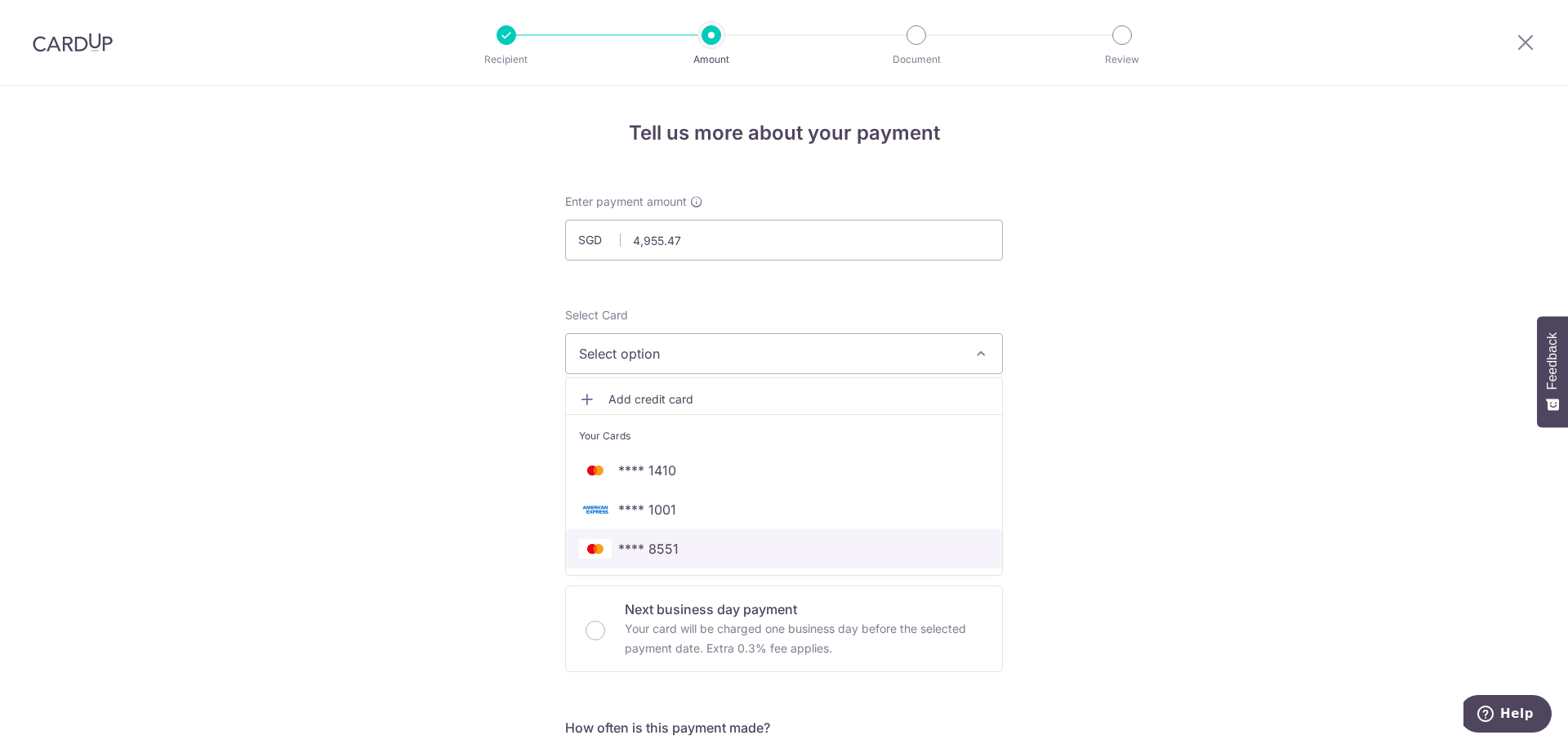
drag, startPoint x: 691, startPoint y: 550, endPoint x: 1265, endPoint y: 43, distance: 765.8
click at [691, 550] on span "**** 8551" at bounding box center [784, 550] width 410 height 20
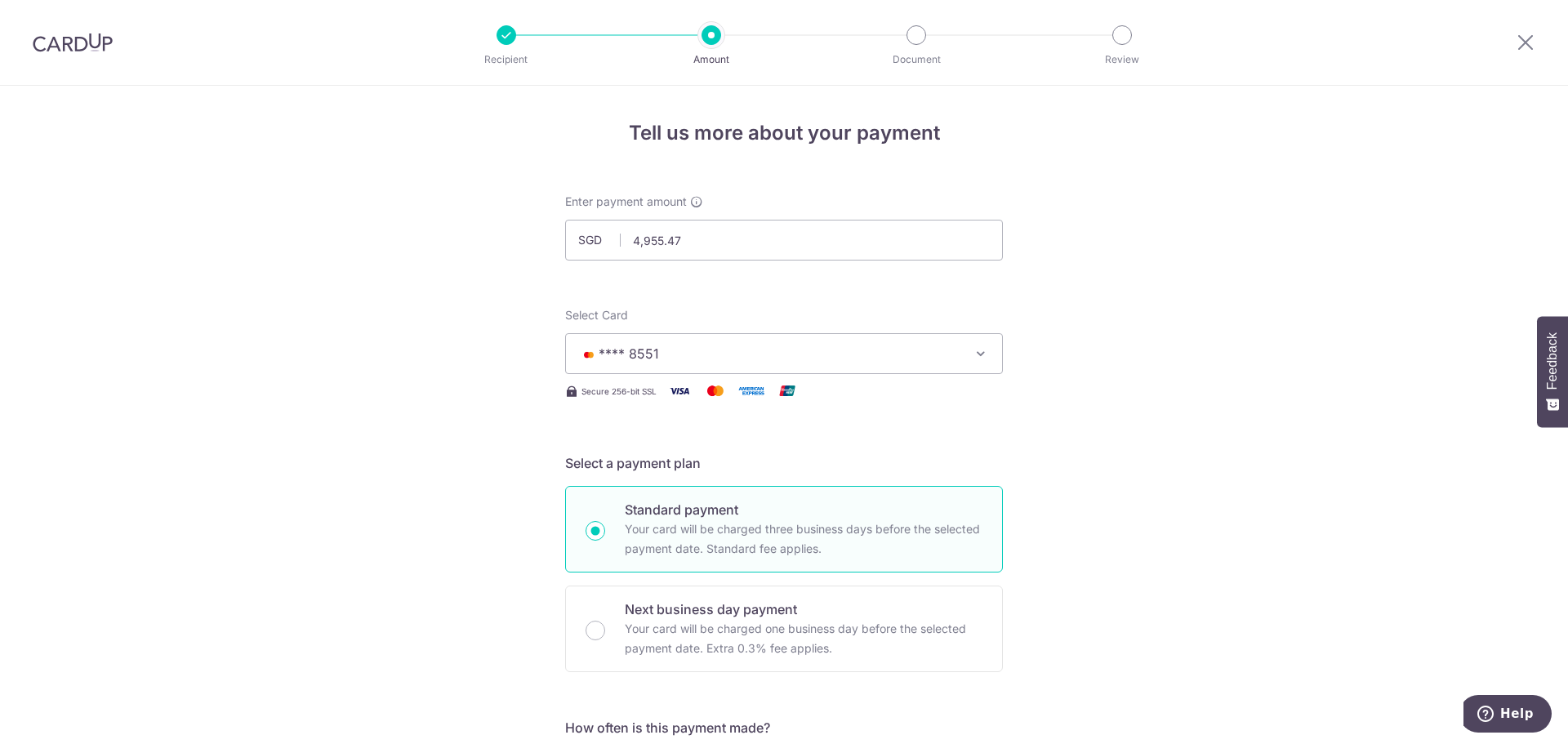
scroll to position [735, 0]
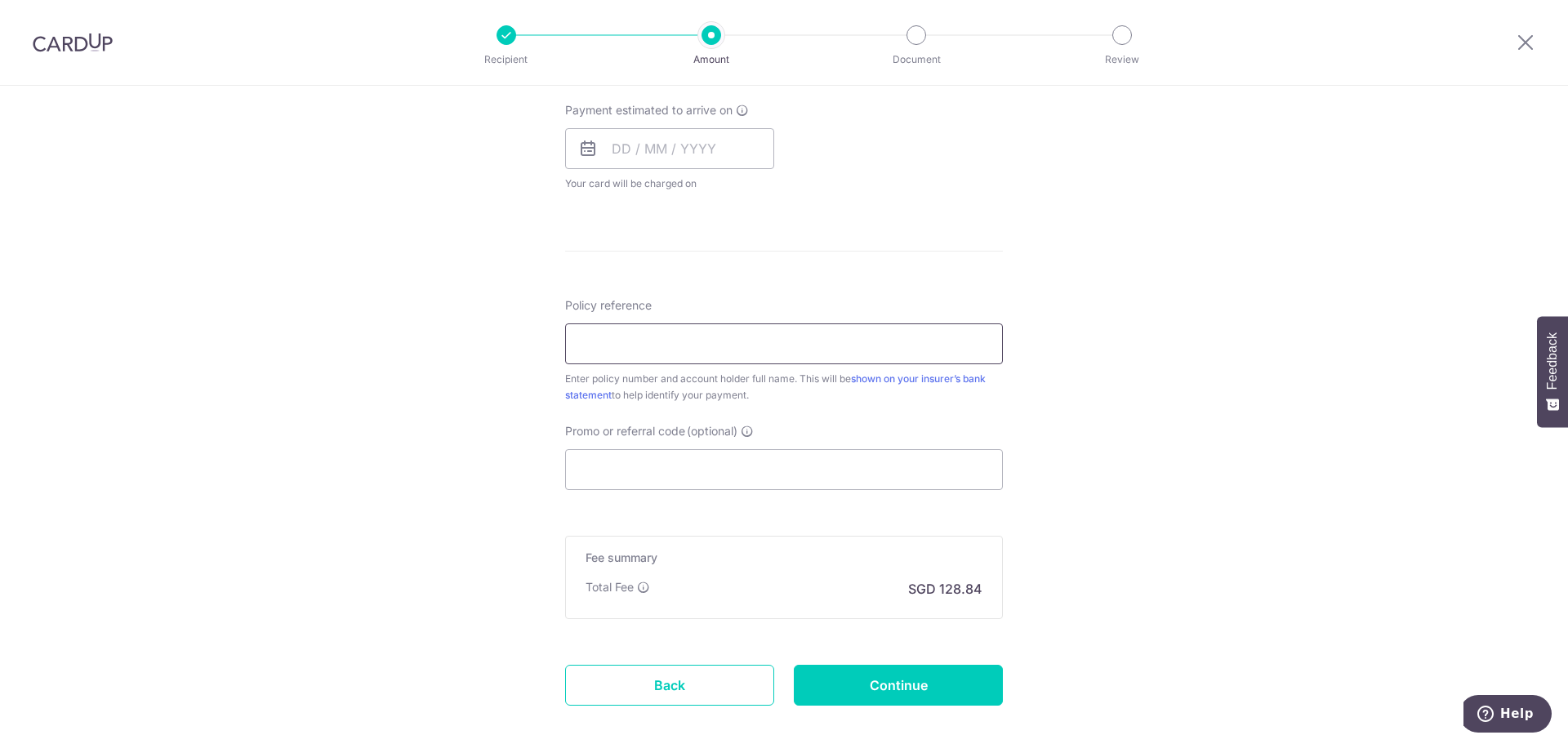
click at [691, 342] on input "Policy reference" at bounding box center [784, 343] width 438 height 40
click at [606, 483] on input "Promo or referral code (optional)" at bounding box center [784, 469] width 438 height 40
paste input "OCBC90NMC"
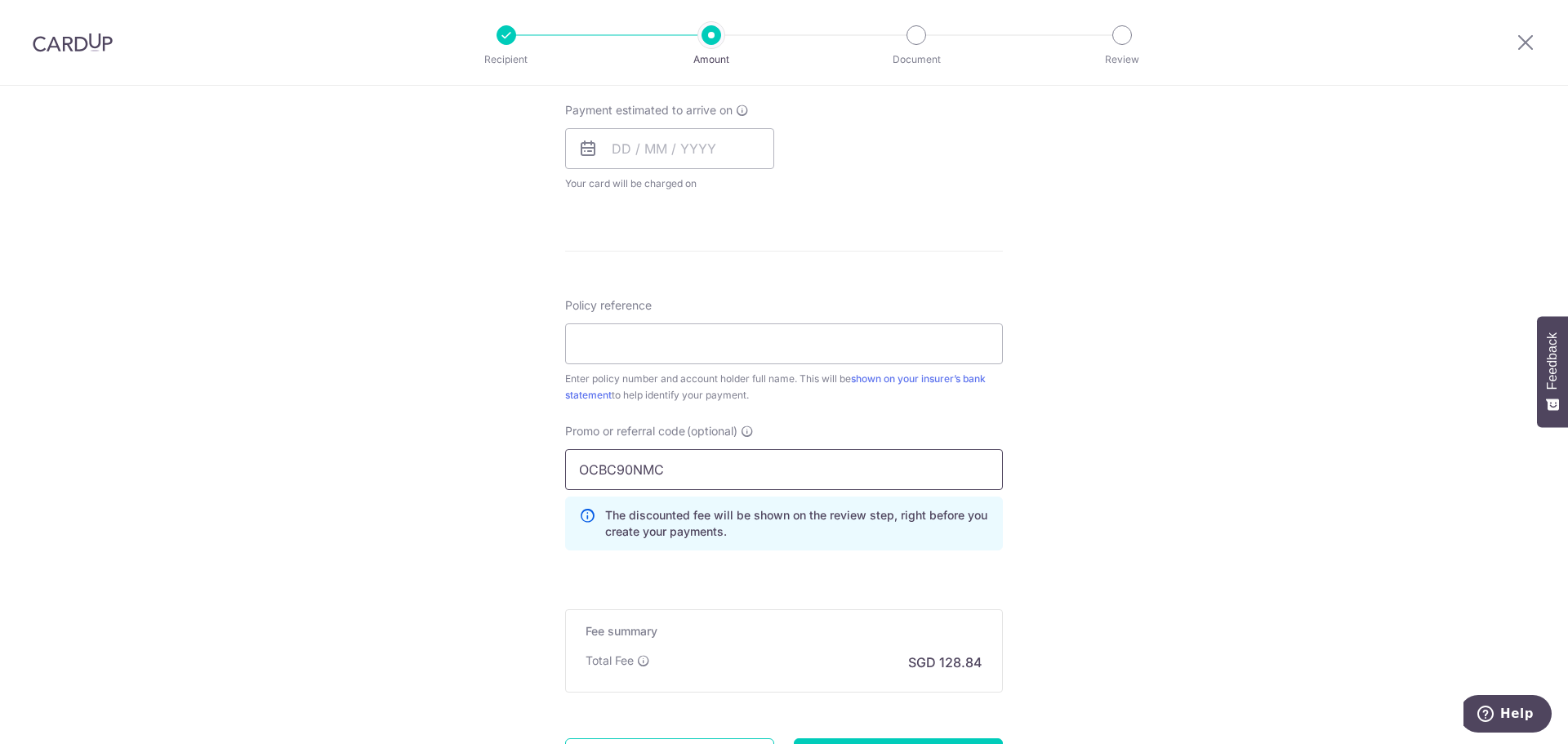
type input "OCBC90NMC"
click at [1014, 513] on div "Tell us more about your payment Enter payment amount SGD 4,955.47 4955.47 Selec…" at bounding box center [784, 126] width 1568 height 1552
click at [701, 331] on input "Policy reference" at bounding box center [784, 343] width 438 height 40
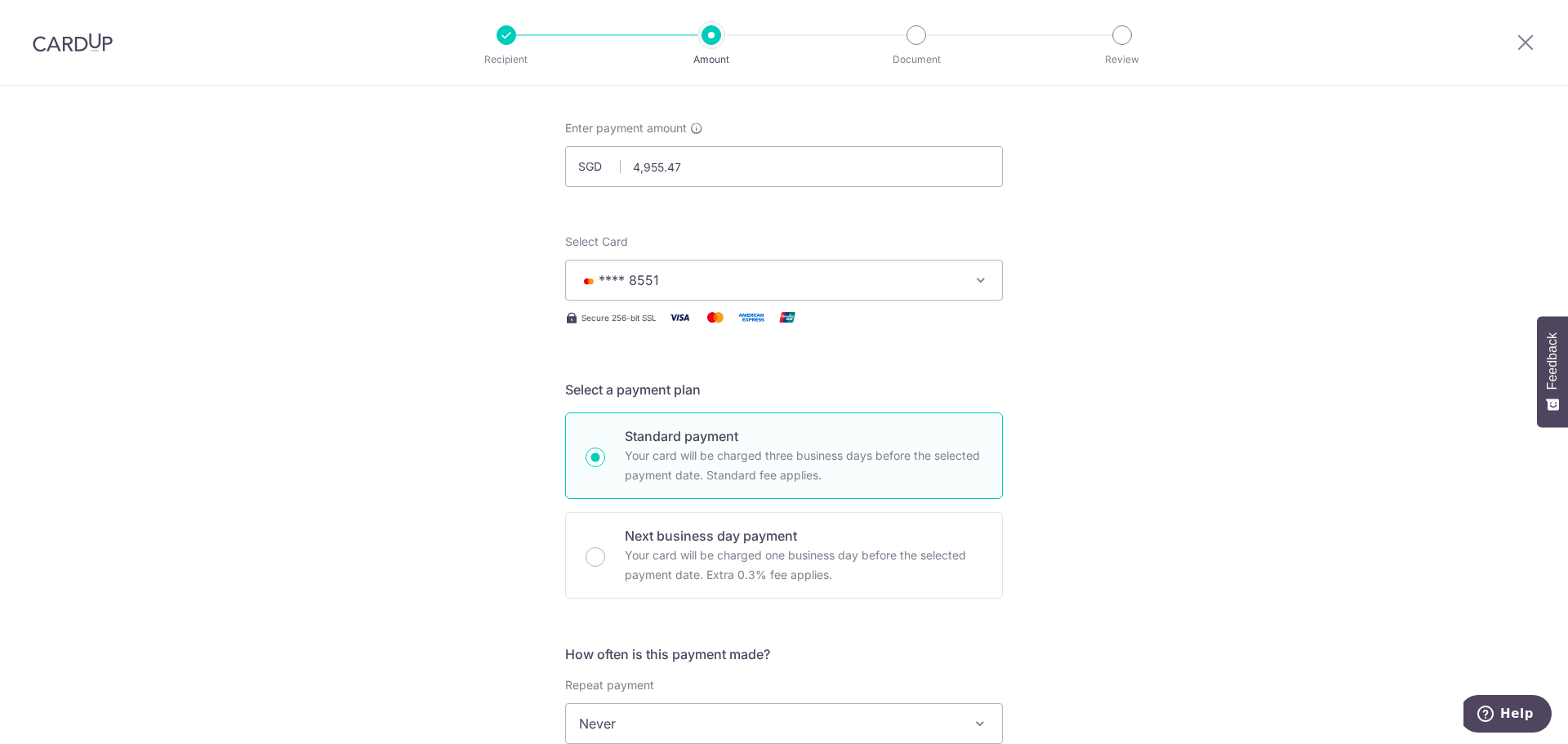
scroll to position [0, 0]
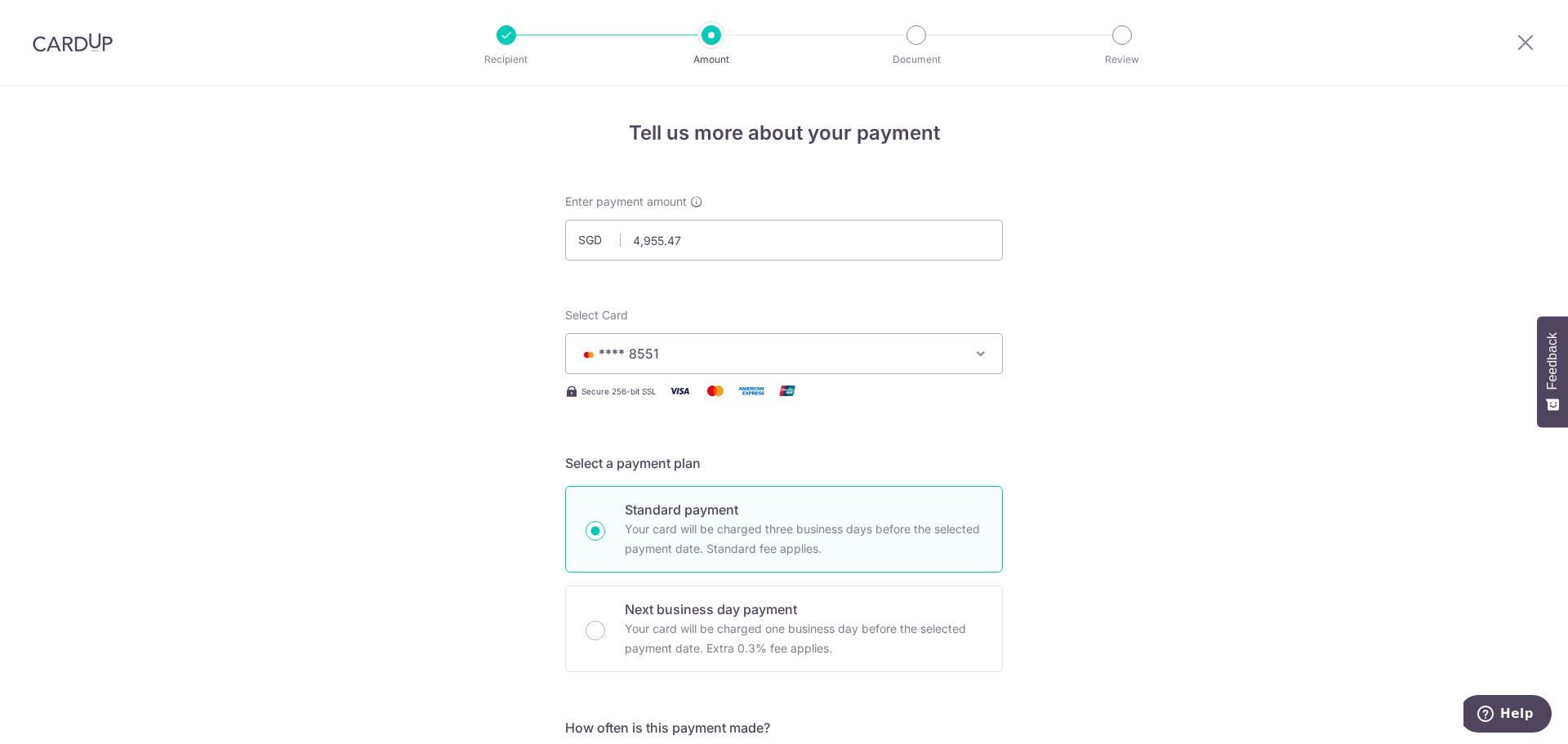
drag, startPoint x: 1271, startPoint y: 400, endPoint x: 1027, endPoint y: 188, distance: 323.2
drag, startPoint x: 75, startPoint y: 54, endPoint x: 83, endPoint y: 46, distance: 11.3
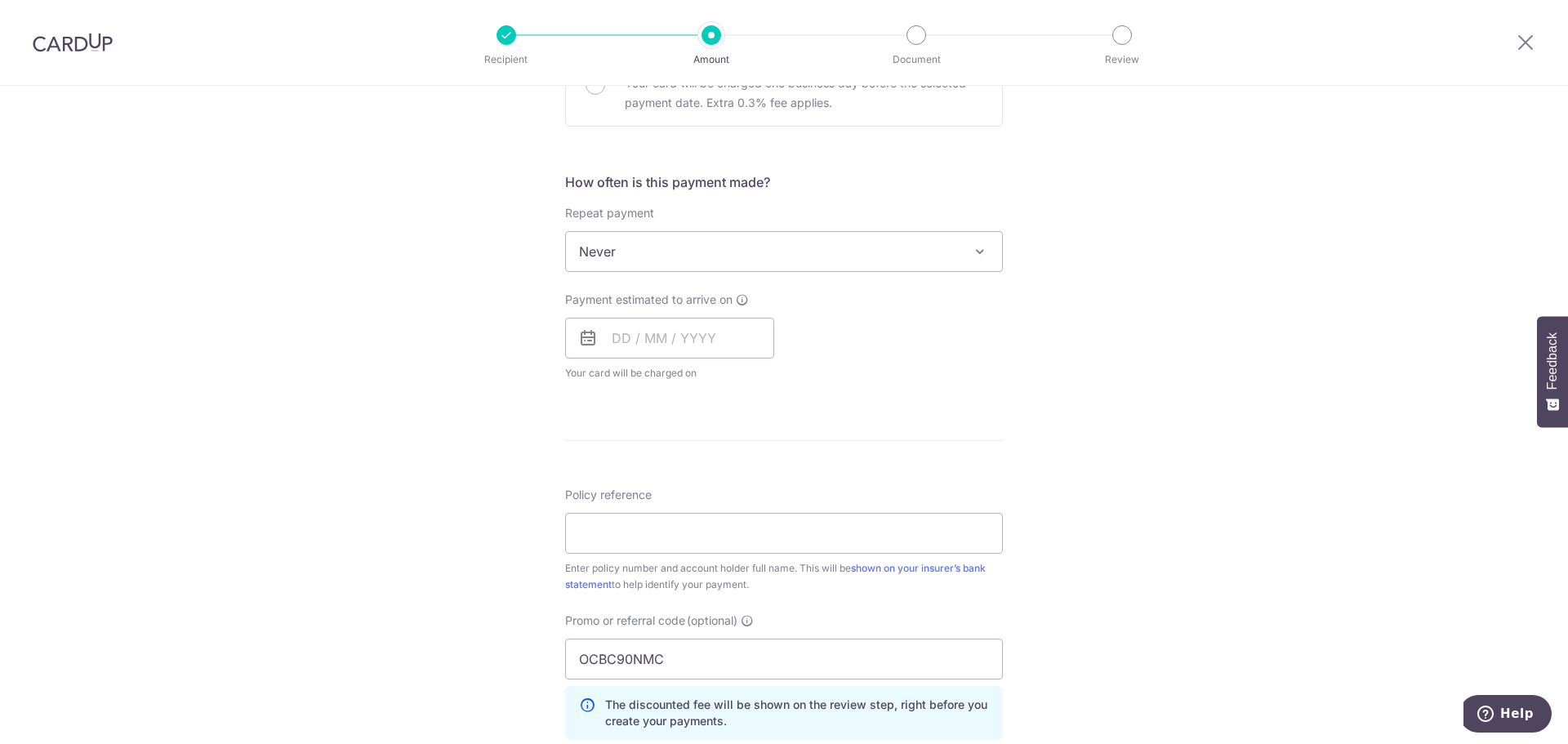
scroll to position [817, 0]
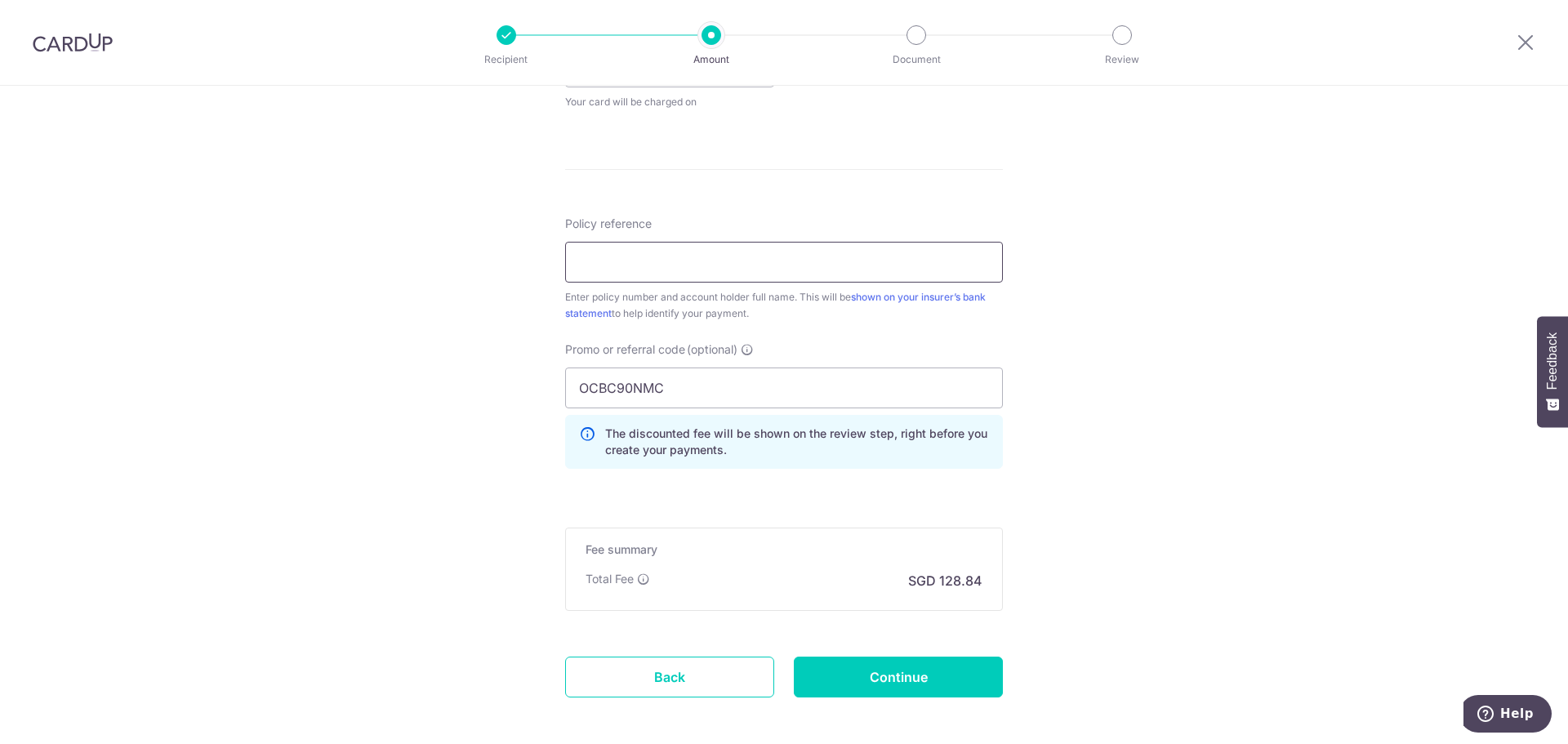
click at [691, 263] on input "Policy reference" at bounding box center [784, 261] width 438 height 40
paste input "1492503523 S8836267E Yong Jin"
type input "1492503523 S8836267E Yong Jin"
click at [1183, 349] on div "Tell us more about your payment Enter payment amount SGD 4,955.47 4955.47 Selec…" at bounding box center [784, 44] width 1568 height 1552
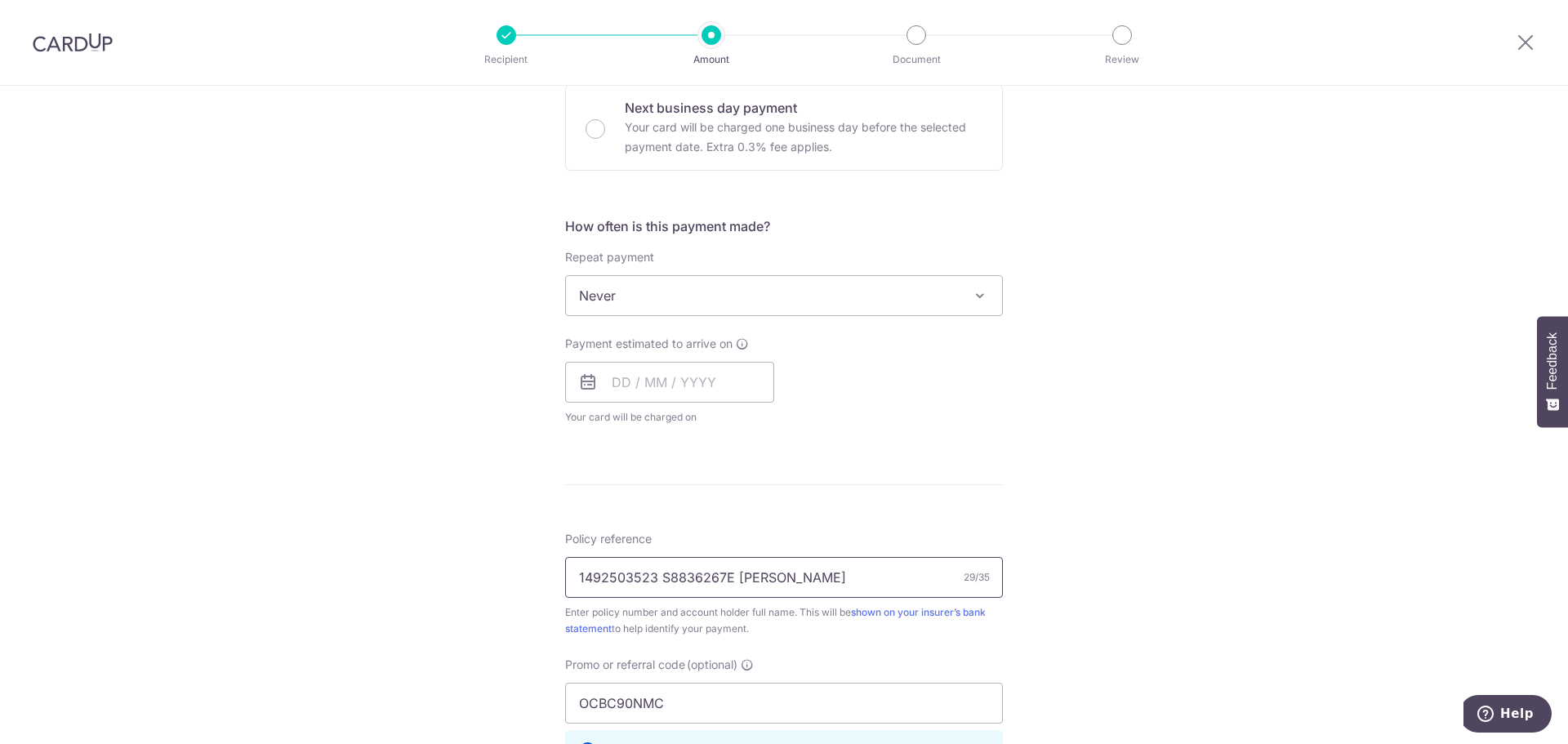
scroll to position [490, 0]
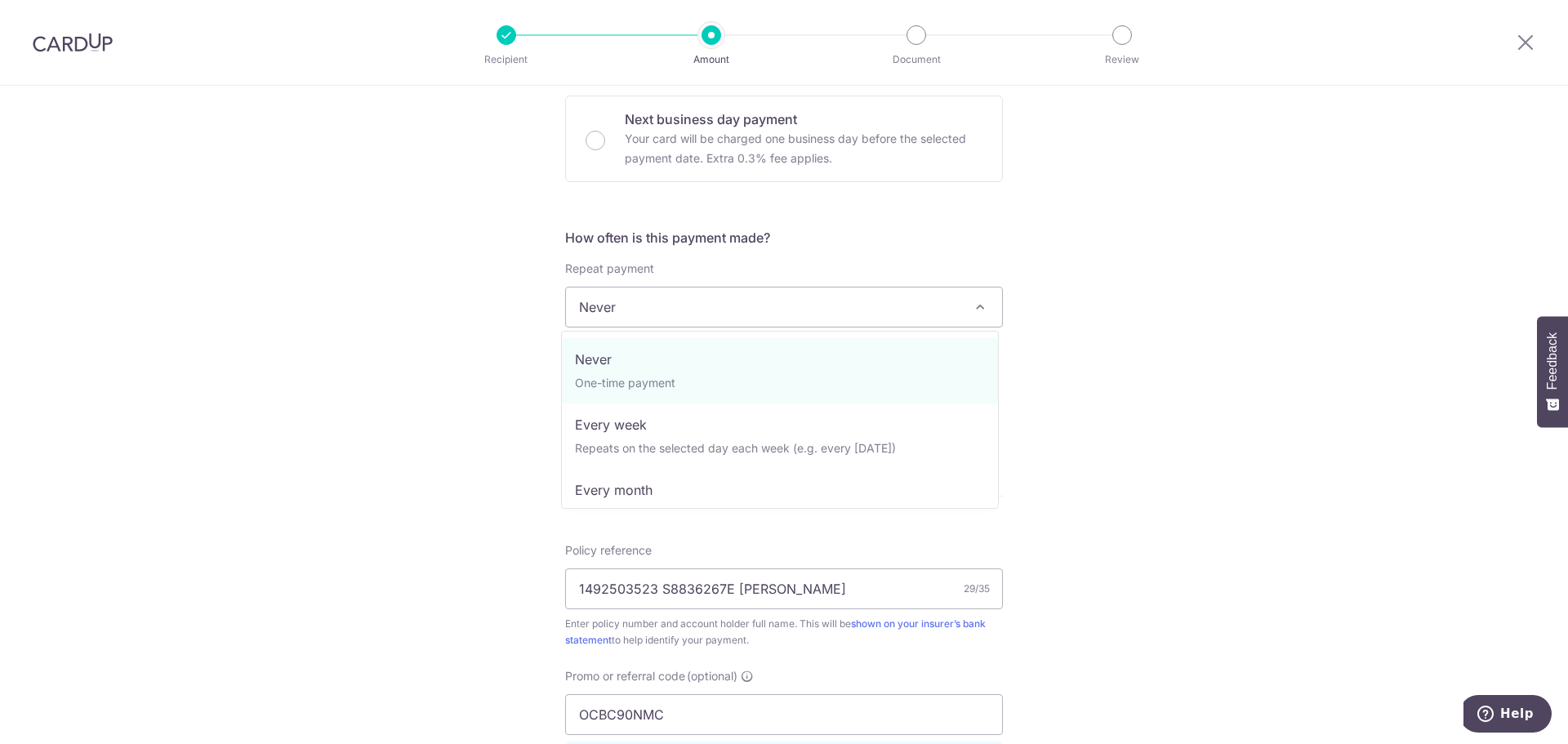
click at [683, 326] on span "Never" at bounding box center [784, 308] width 436 height 39
click at [1097, 359] on div "Tell us more about your payment Enter payment amount SGD 4,955.47 4955.47 Selec…" at bounding box center [784, 371] width 1568 height 1552
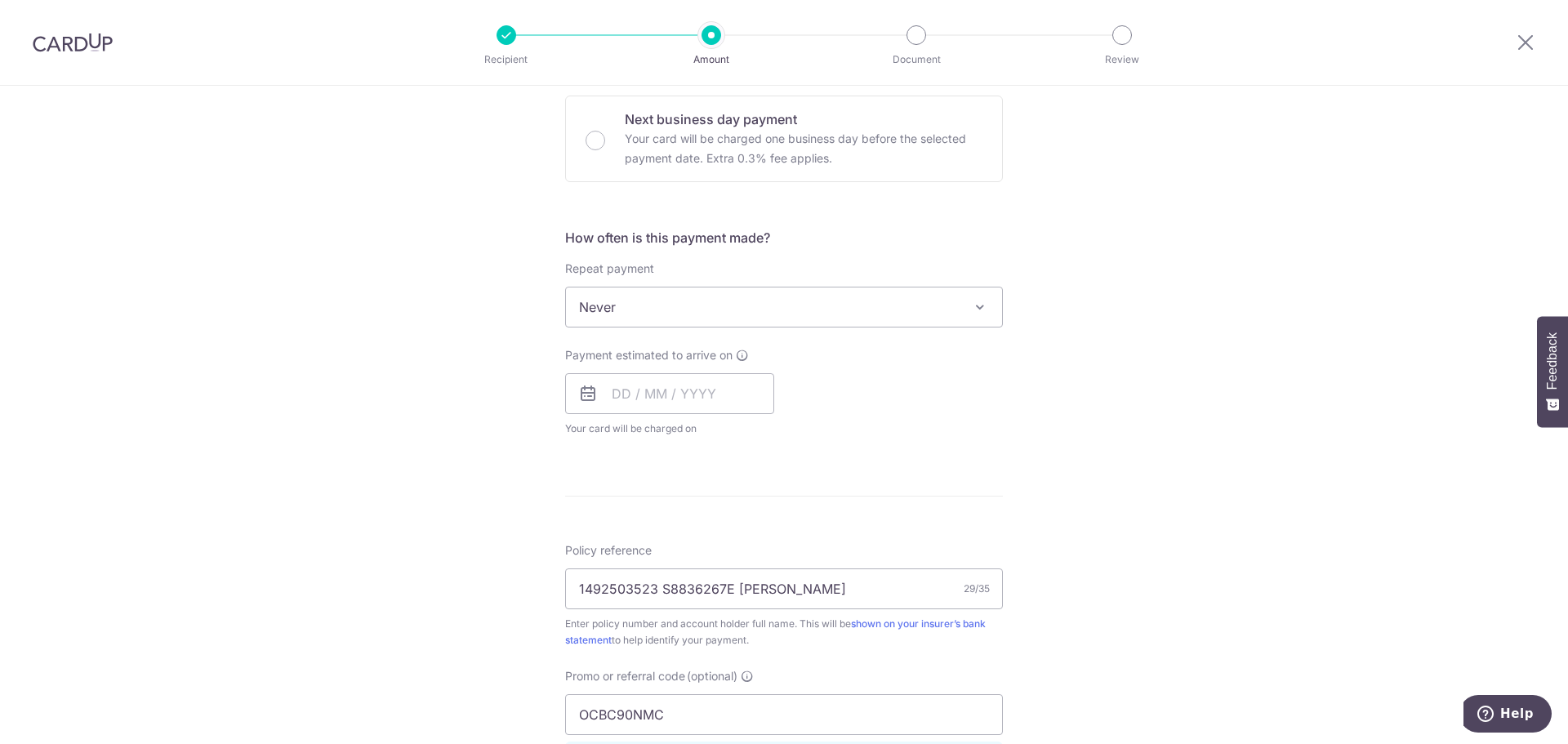
click at [626, 319] on span "Never" at bounding box center [784, 308] width 436 height 39
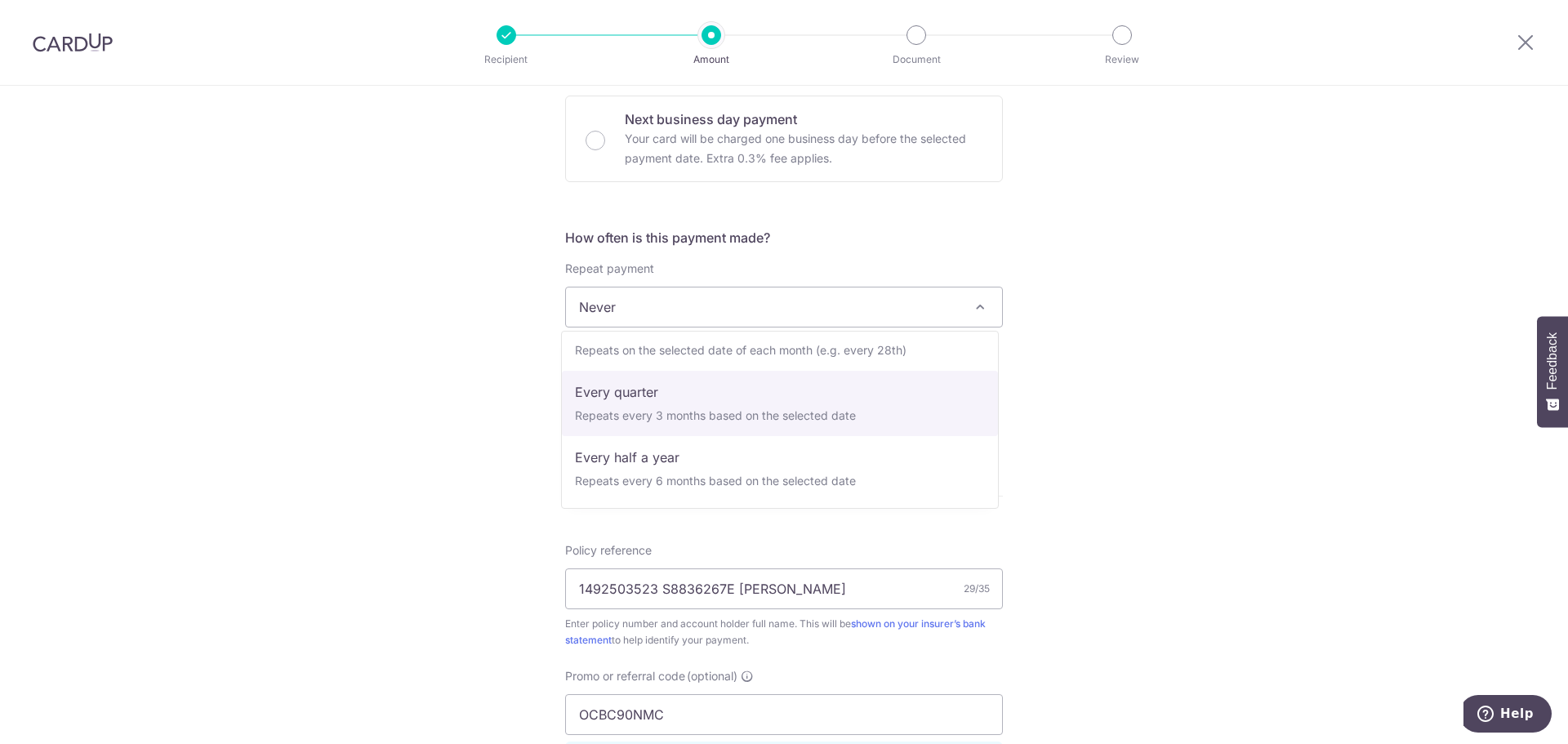
scroll to position [229, 0]
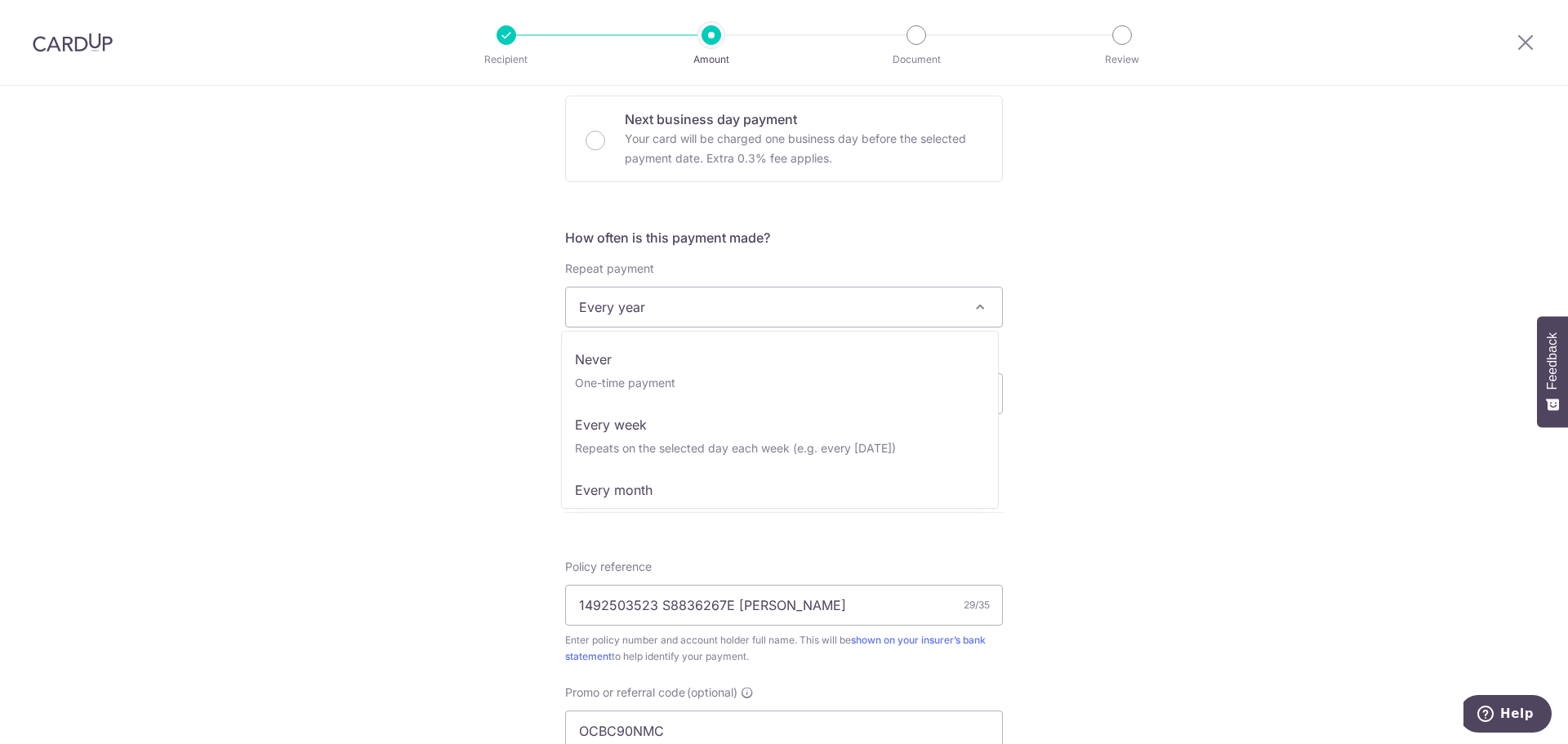
click at [700, 294] on span "Every year" at bounding box center [784, 308] width 436 height 39
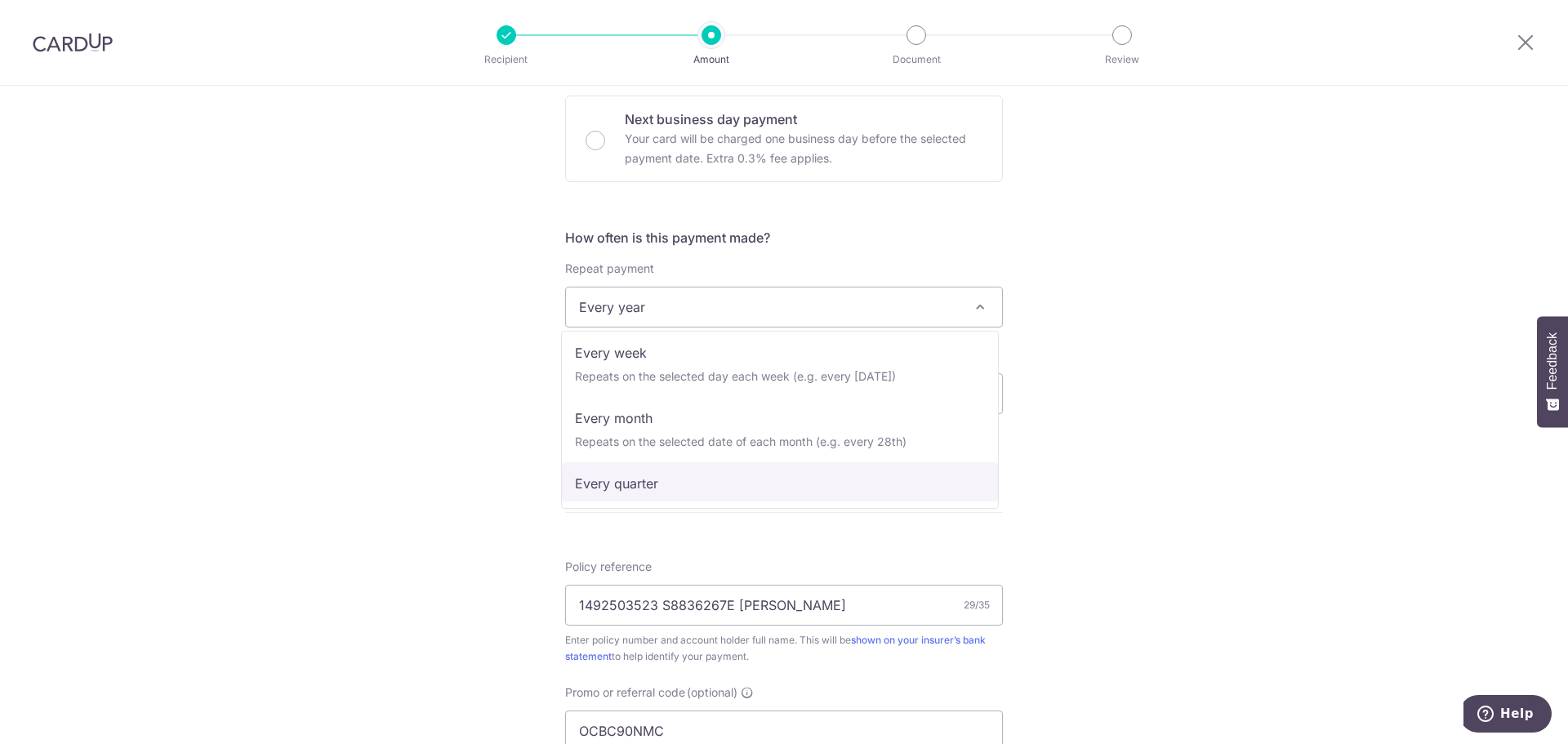
scroll to position [0, 0]
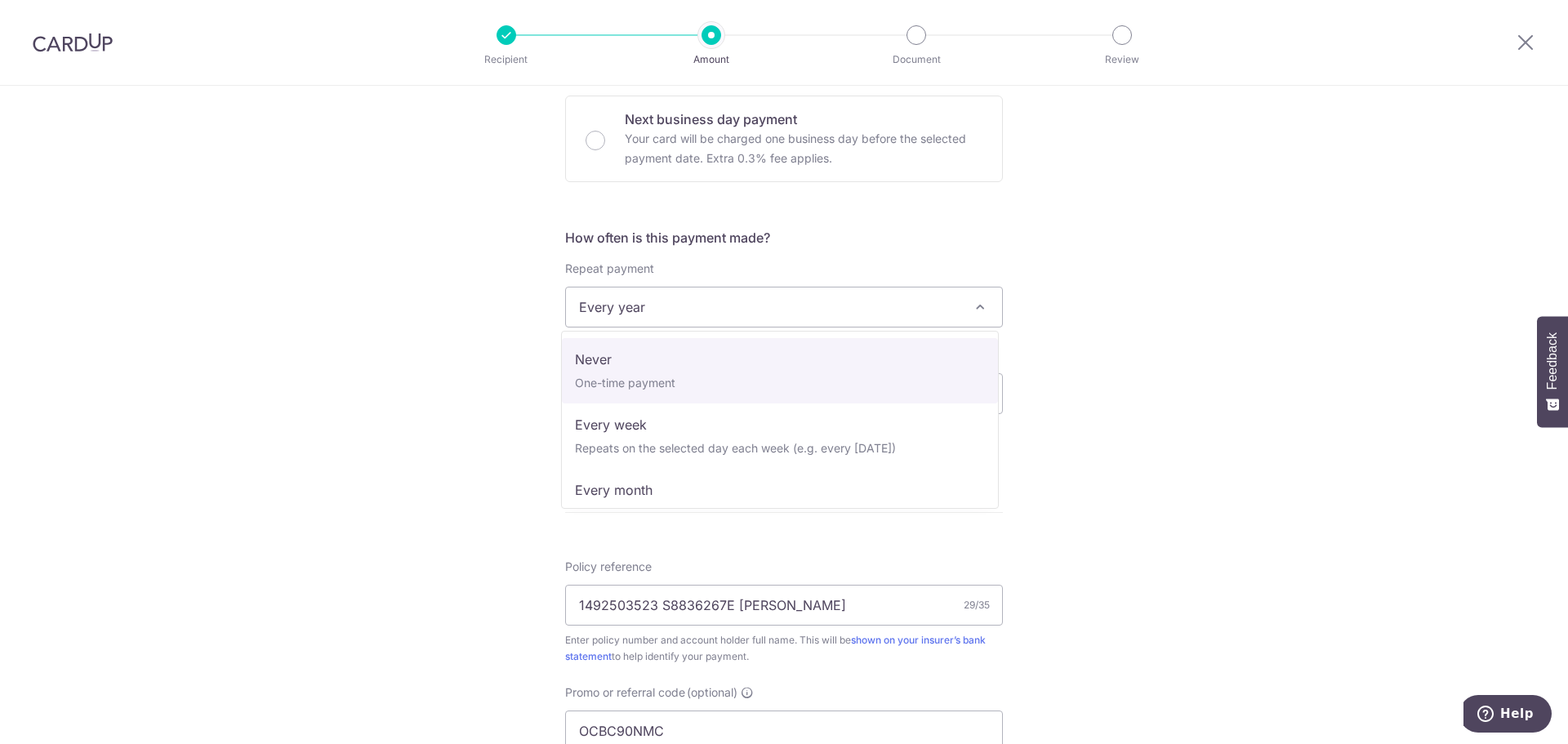
select select "1"
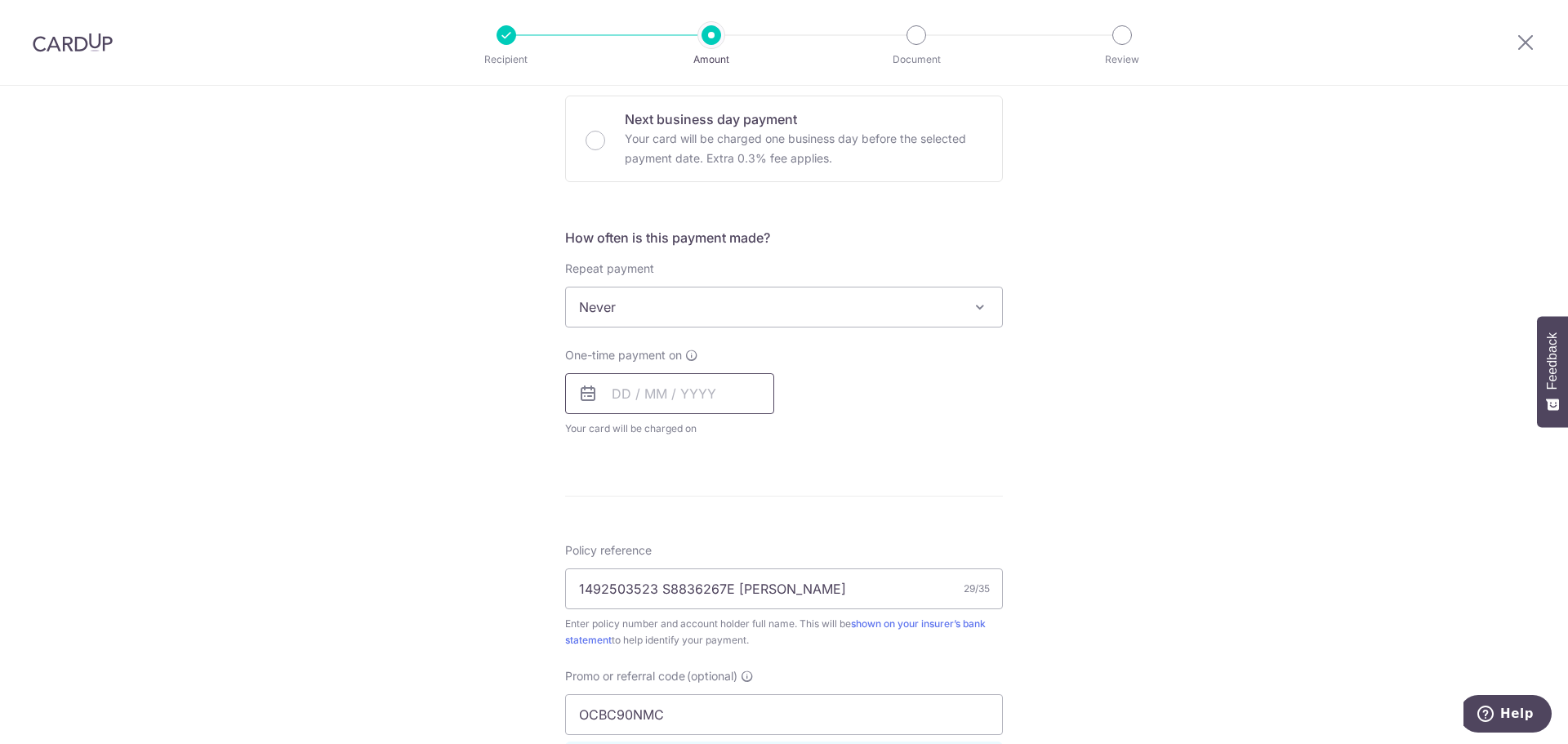
click at [636, 387] on input "text" at bounding box center [670, 393] width 209 height 40
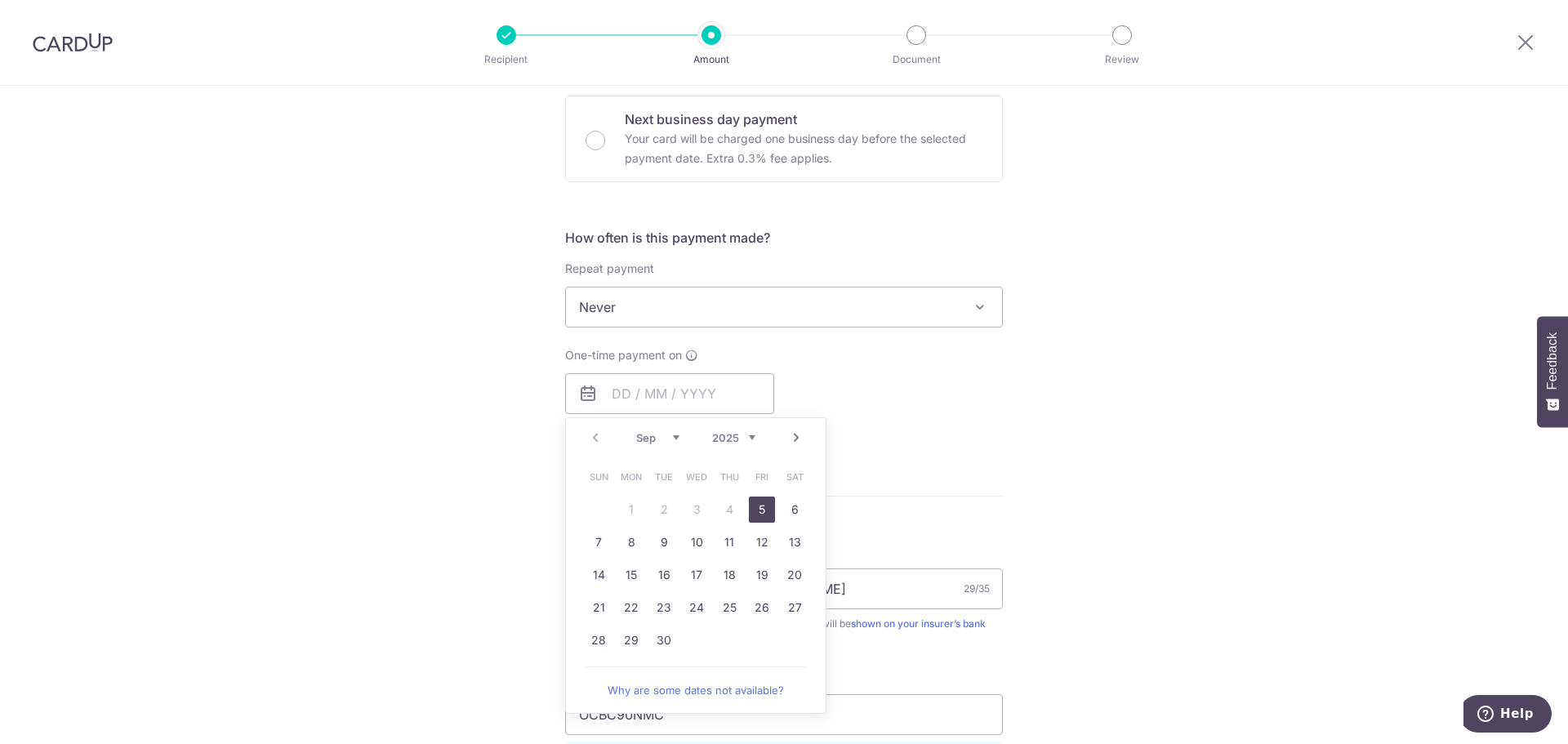
click at [984, 450] on form "Enter payment amount SGD 4,955.47 4955.47 Select Card **** 8551 Add credit card…" at bounding box center [784, 386] width 438 height 1367
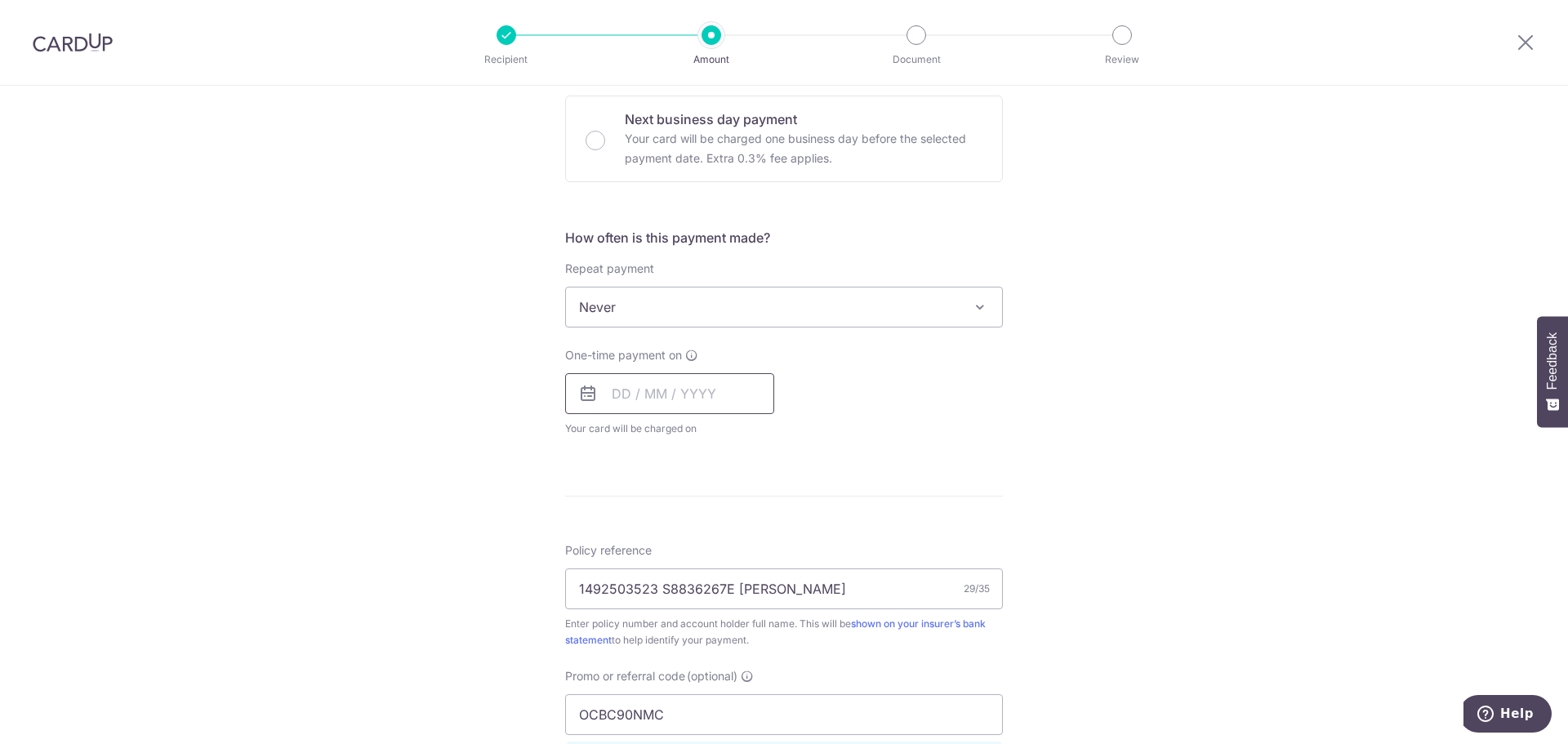
click at [730, 396] on input "text" at bounding box center [670, 393] width 209 height 40
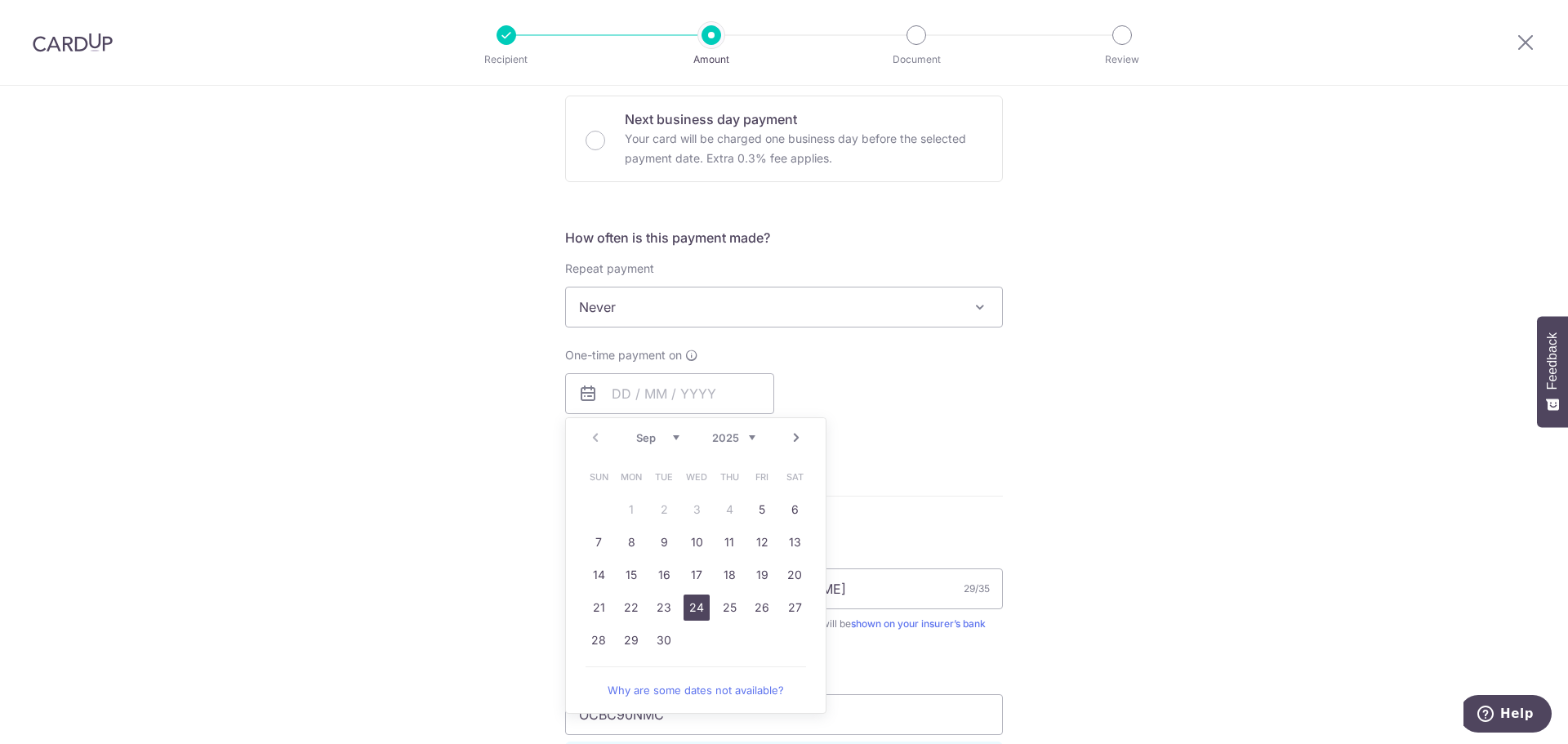
drag, startPoint x: 689, startPoint y: 606, endPoint x: 1173, endPoint y: 394, distance: 528.4
click at [689, 606] on link "24" at bounding box center [696, 608] width 27 height 27
click at [1220, 364] on div "Tell us more about your payment Enter payment amount SGD 4,955.47 4955.47 Selec…" at bounding box center [784, 371] width 1568 height 1552
click at [1176, 396] on div "Tell us more about your payment Enter payment amount SGD 4,955.47 4955.47 Selec…" at bounding box center [784, 371] width 1568 height 1552
type input "24/09/2025"
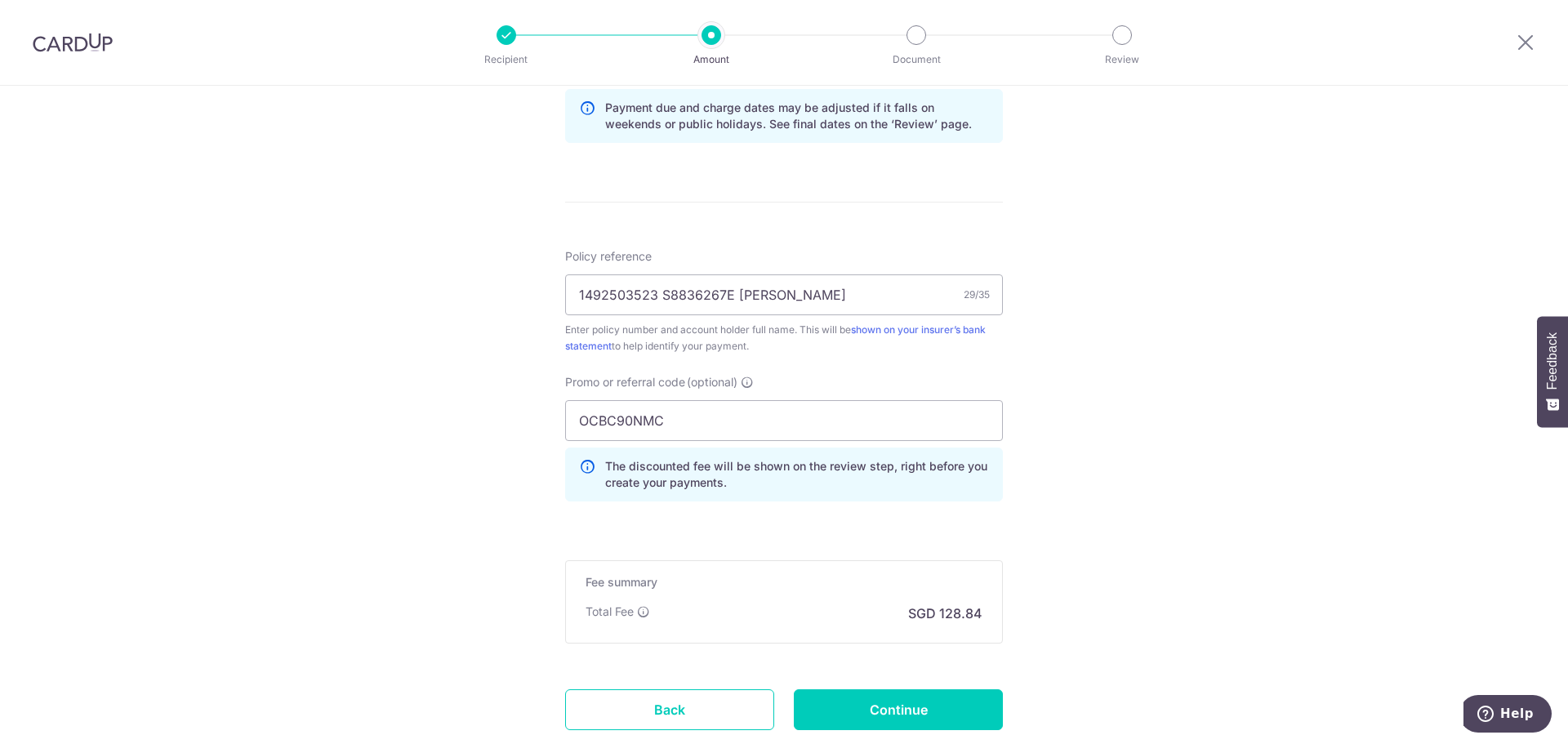
scroll to position [960, 0]
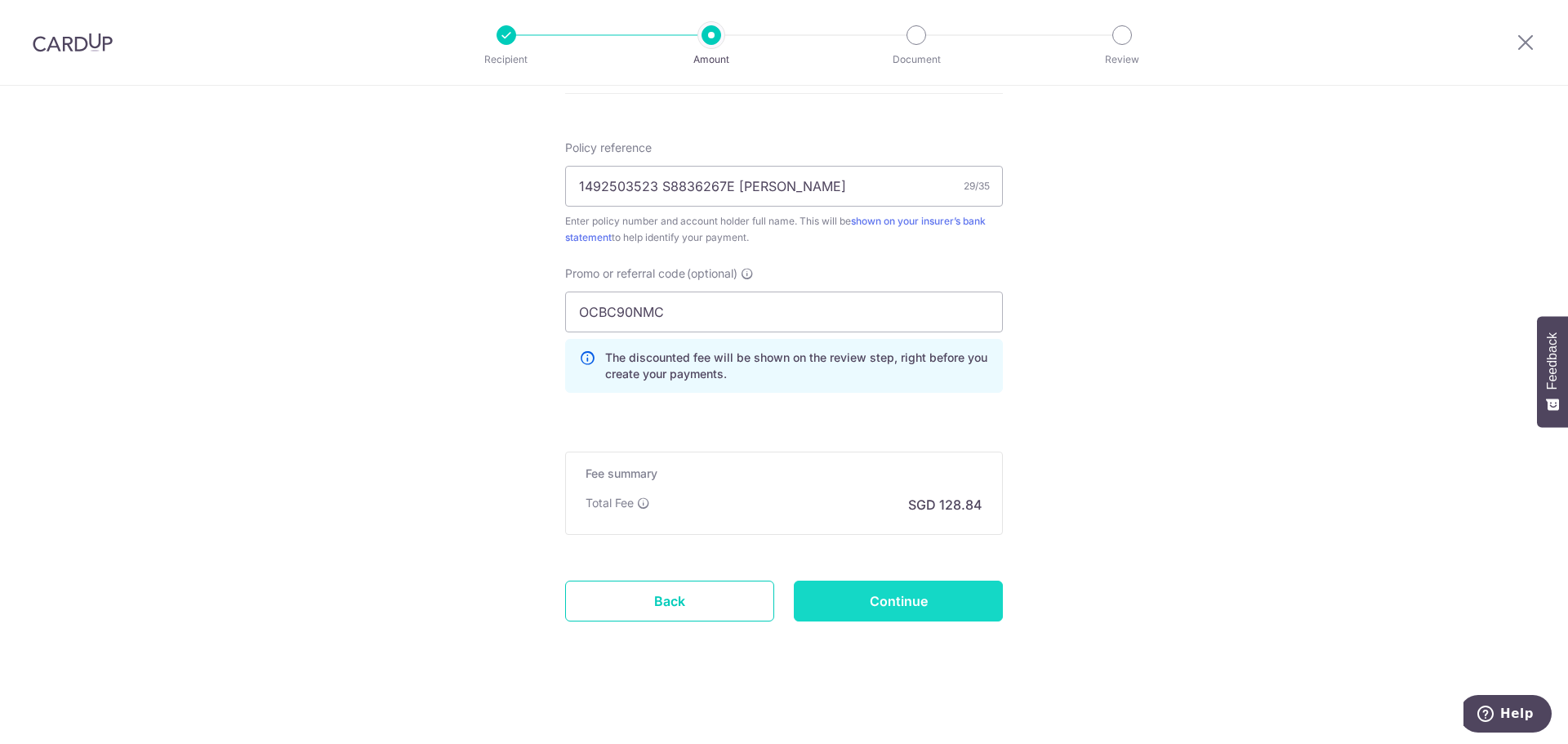
click at [902, 588] on input "Continue" at bounding box center [898, 601] width 209 height 40
type input "Create Schedule"
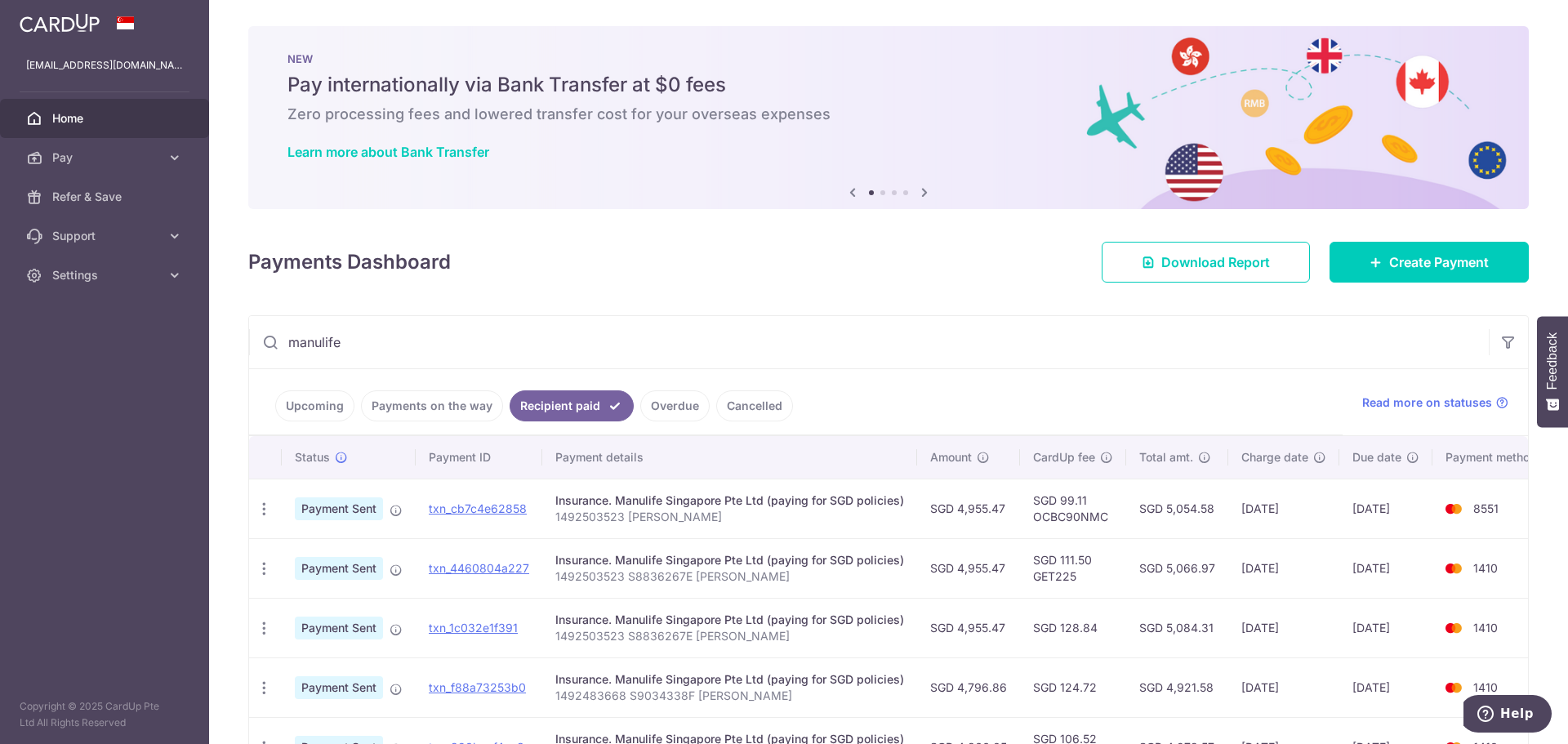
click at [618, 516] on p "1492503523 [PERSON_NAME]" at bounding box center [730, 517] width 349 height 17
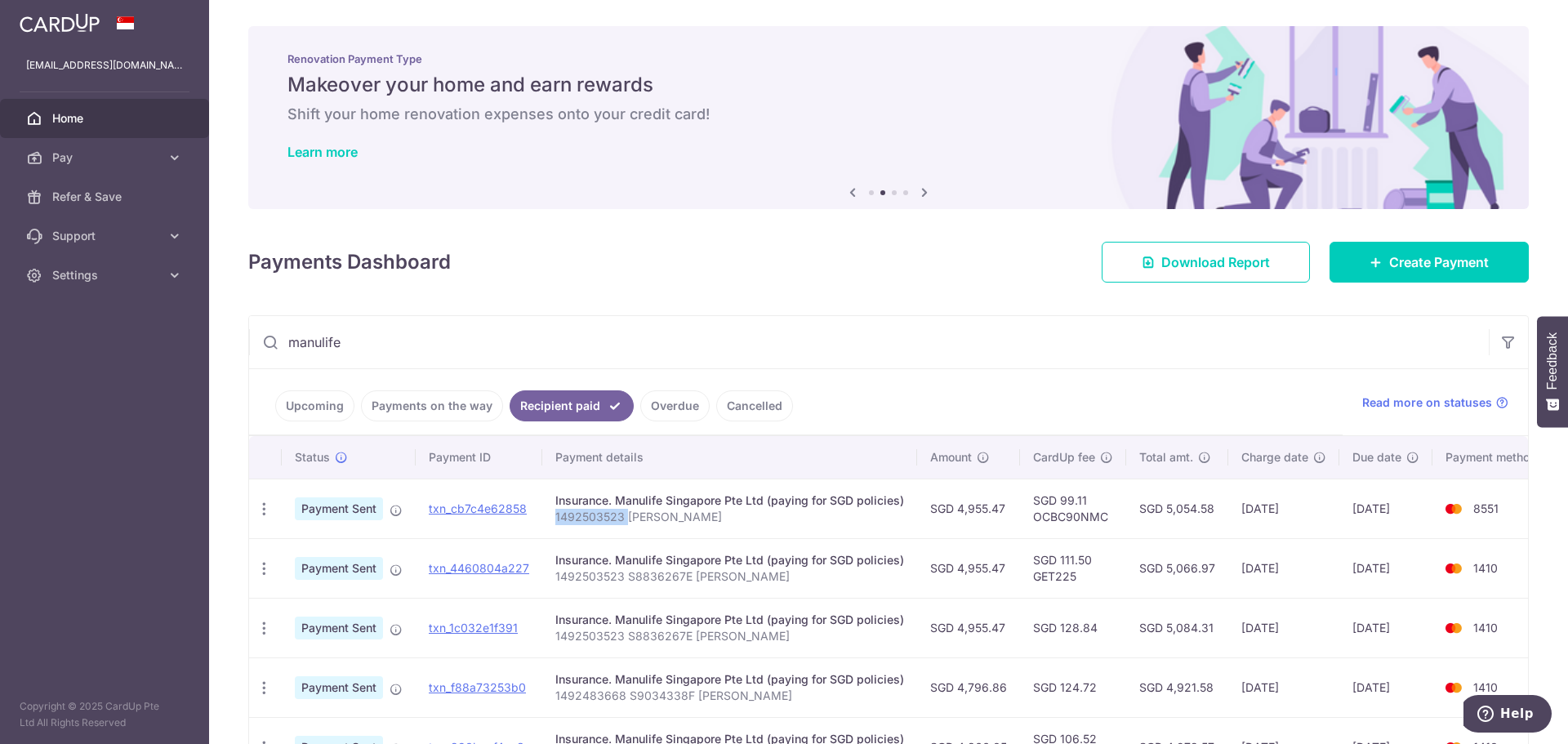
click at [618, 516] on p "1492503523 [PERSON_NAME]" at bounding box center [730, 517] width 349 height 17
copy tr "1492503523 [PERSON_NAME]"
click at [687, 572] on p "1492503523 S8836267E [PERSON_NAME]" at bounding box center [730, 576] width 349 height 17
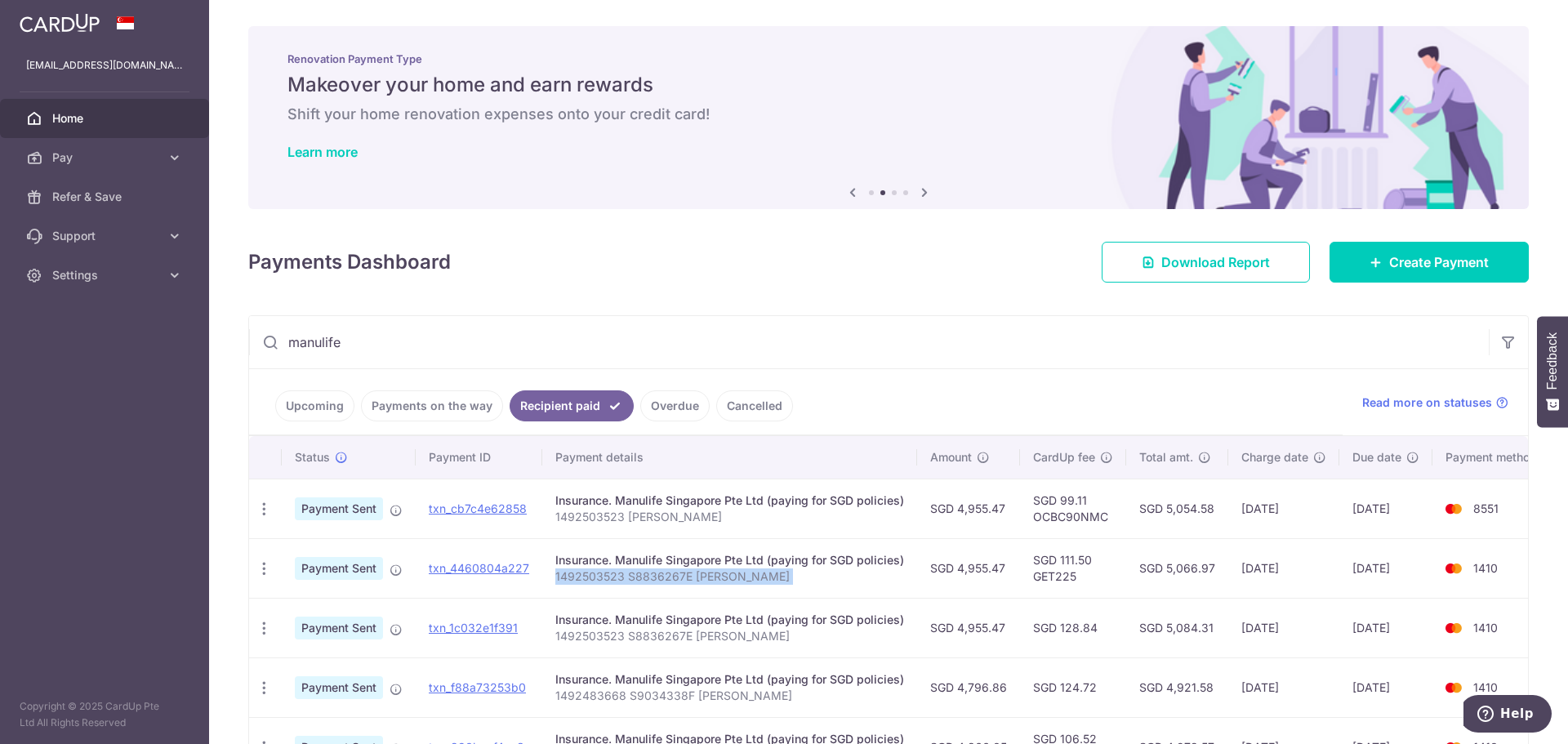
click at [687, 572] on p "1492503523 S8836267E [PERSON_NAME]" at bounding box center [730, 576] width 349 height 17
copy tr "1492503523 S8836267E [PERSON_NAME]"
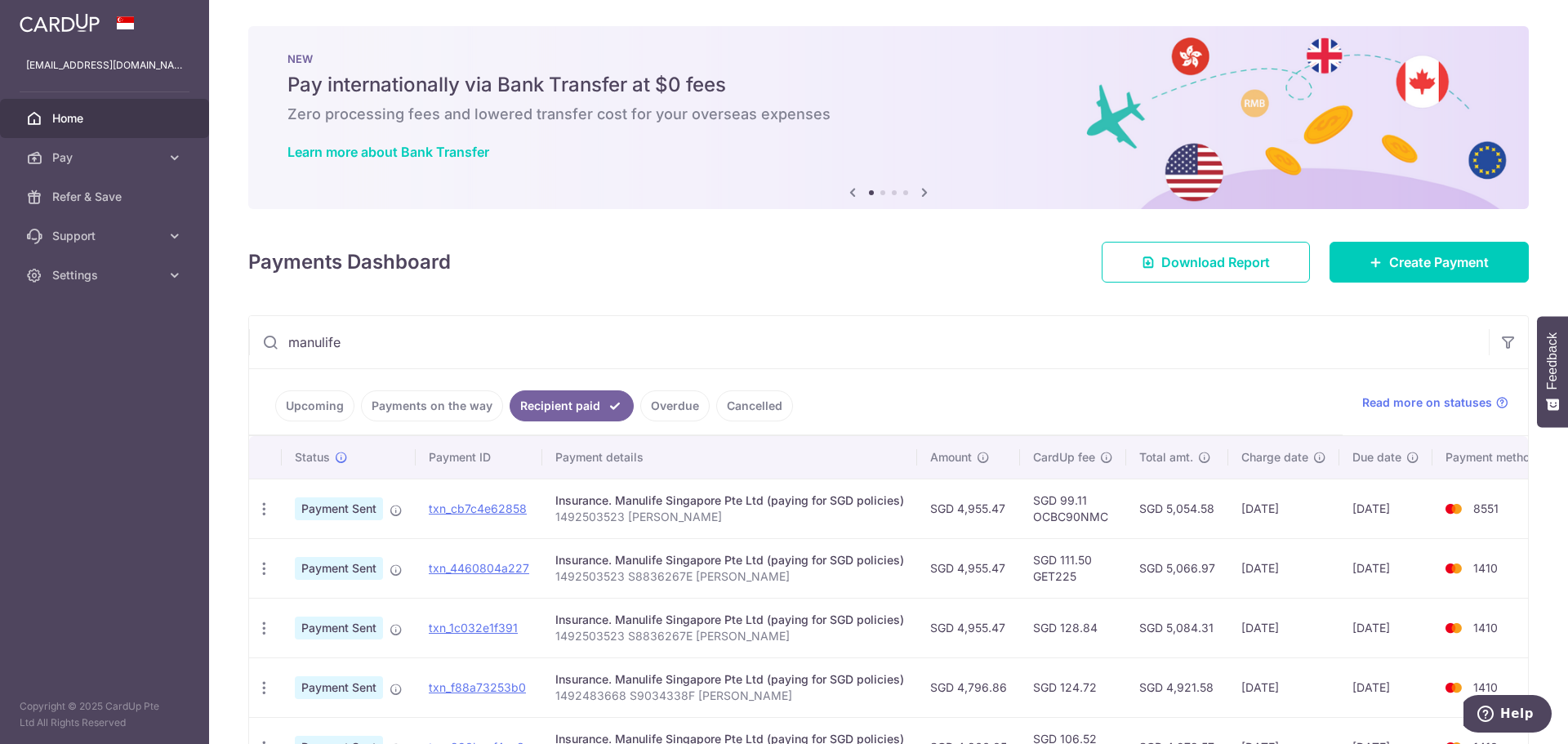
click at [1067, 521] on td "SGD 99.11 OCBC90NMC" at bounding box center [1073, 508] width 107 height 59
copy td "OCBC90NMC"
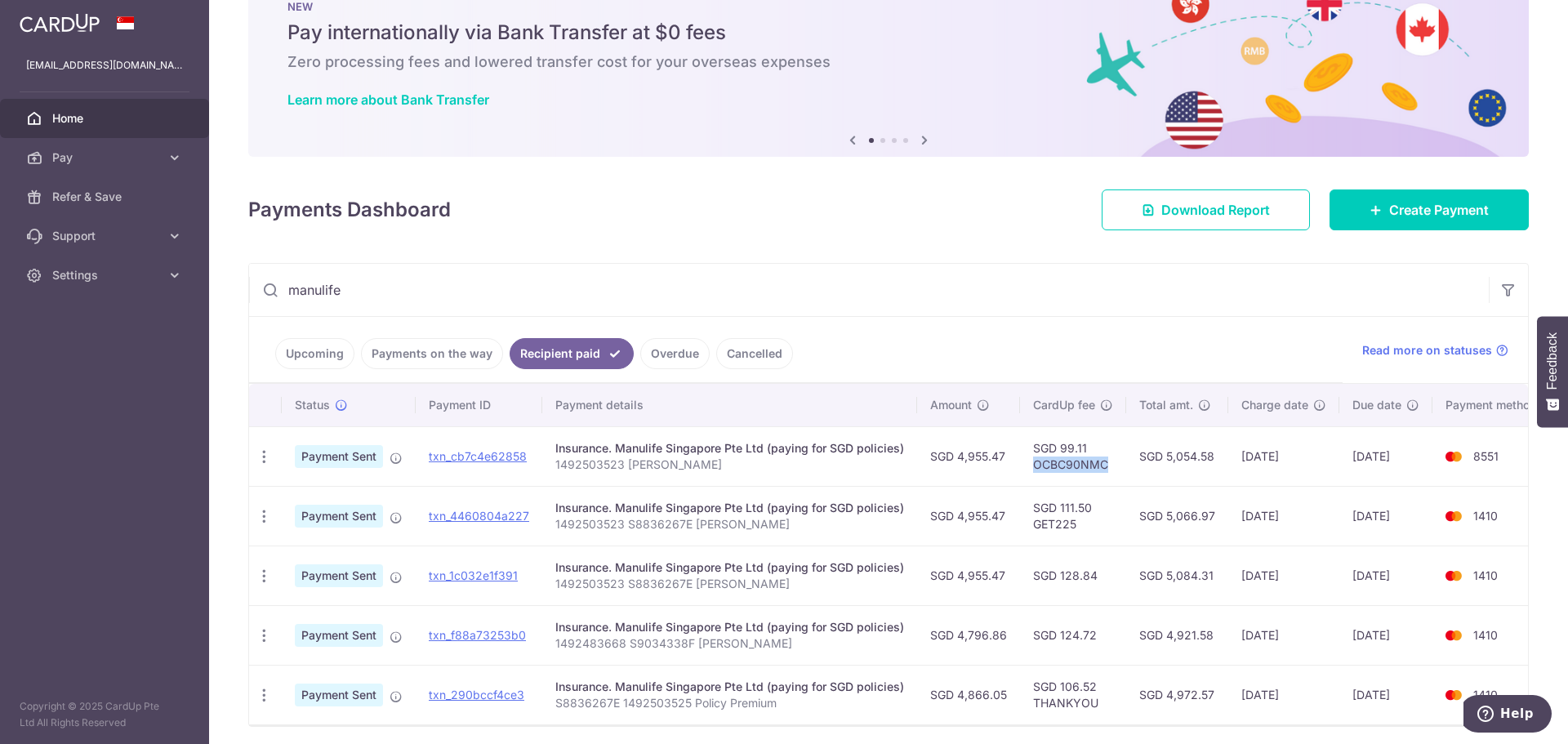
scroll to position [82, 0]
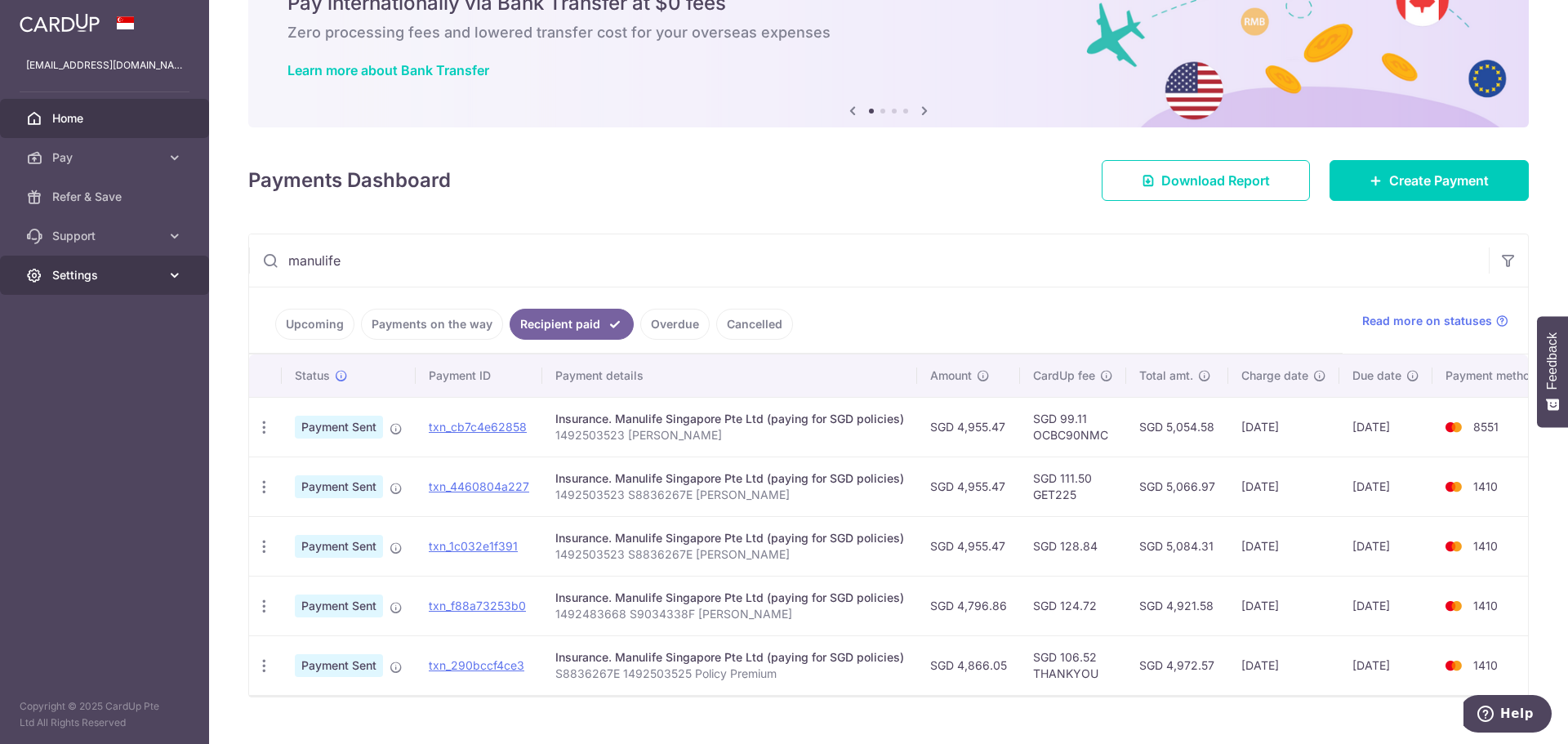
drag, startPoint x: 429, startPoint y: 268, endPoint x: 0, endPoint y: 266, distance: 429.0
click at [0, 266] on main "[EMAIL_ADDRESS][DOMAIN_NAME] Home Pay Payments Recipients Cards Refer & Save Su…" at bounding box center [784, 372] width 1568 height 744
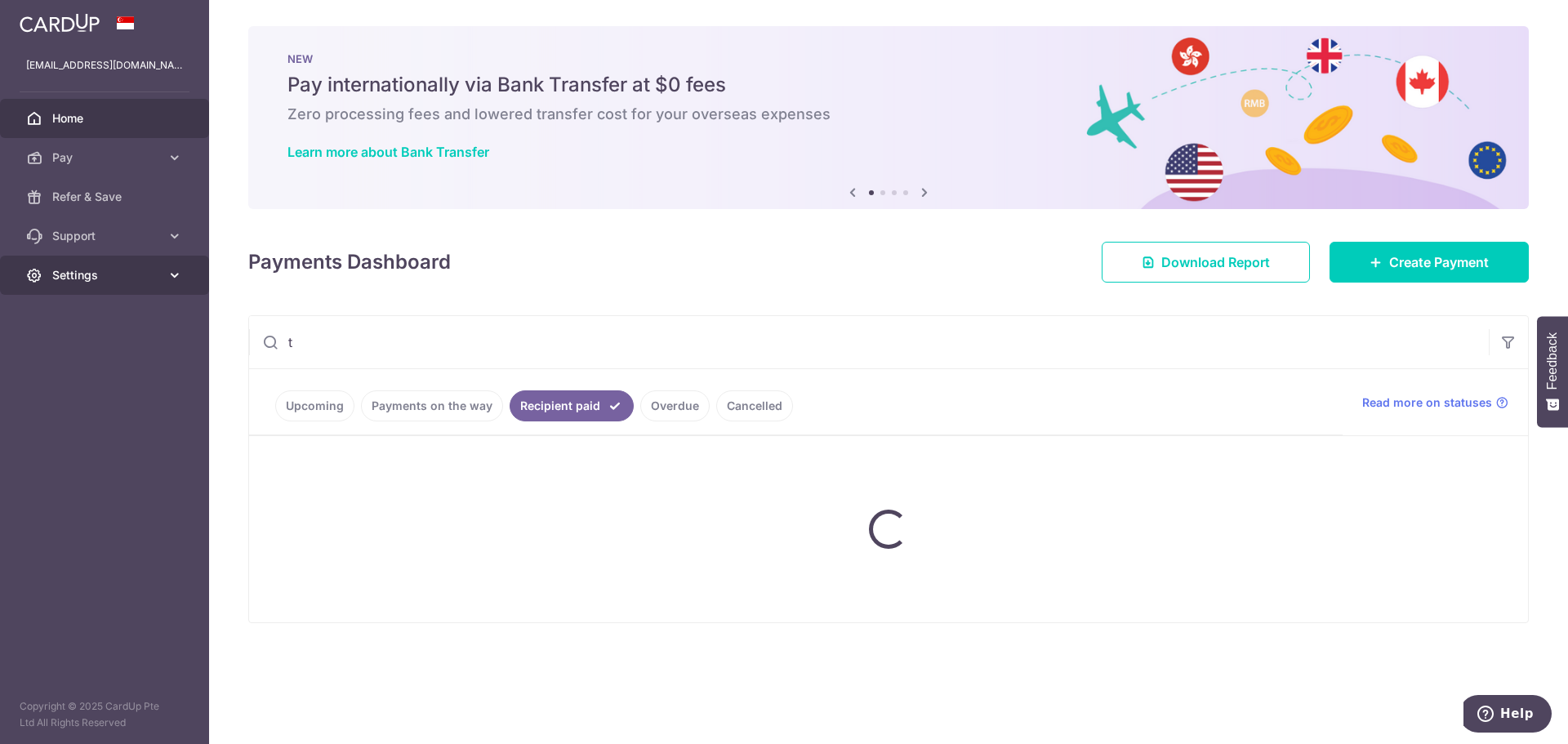
scroll to position [0, 0]
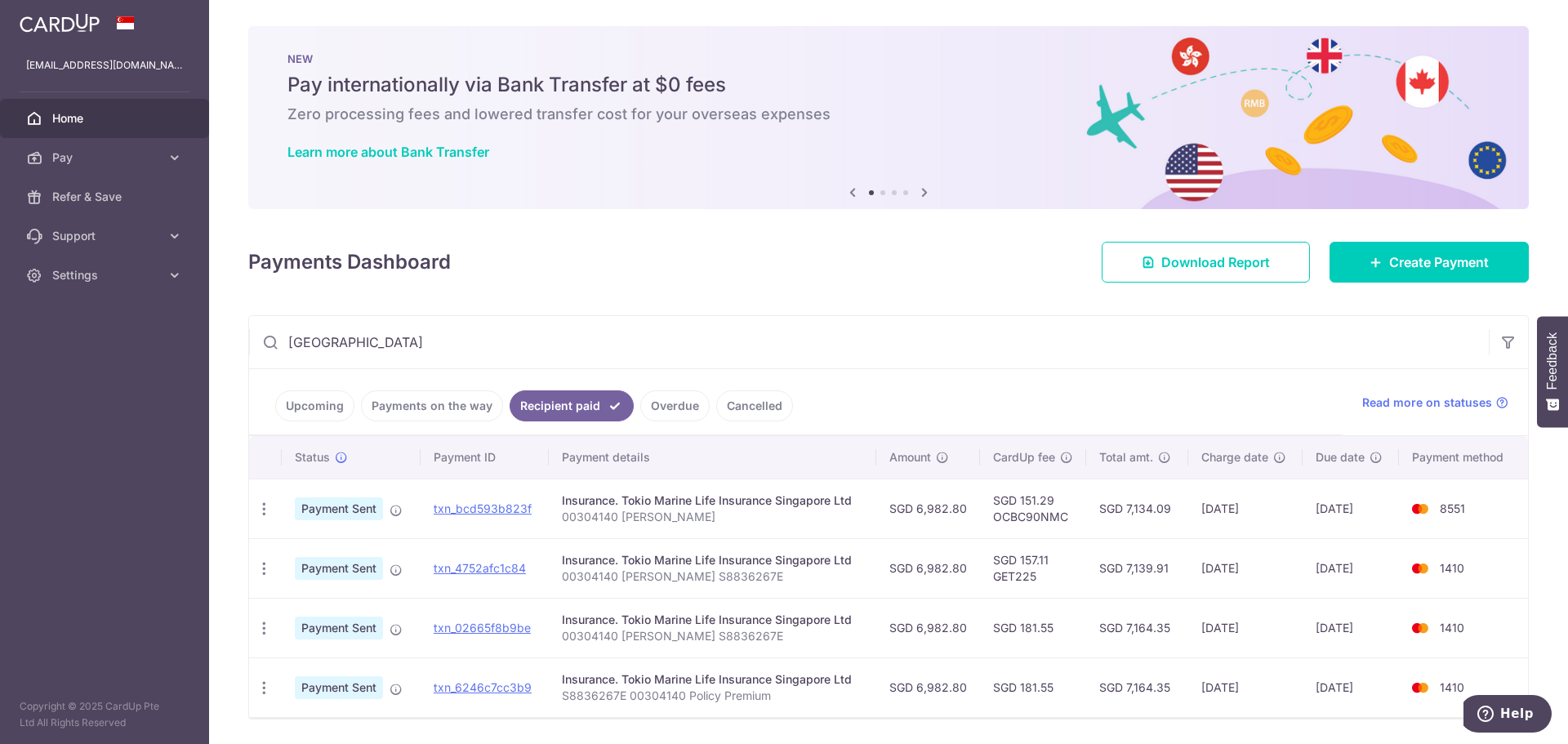
type input "tokio"
click at [1150, 511] on td "SGD 7,134.09" at bounding box center [1136, 508] width 102 height 59
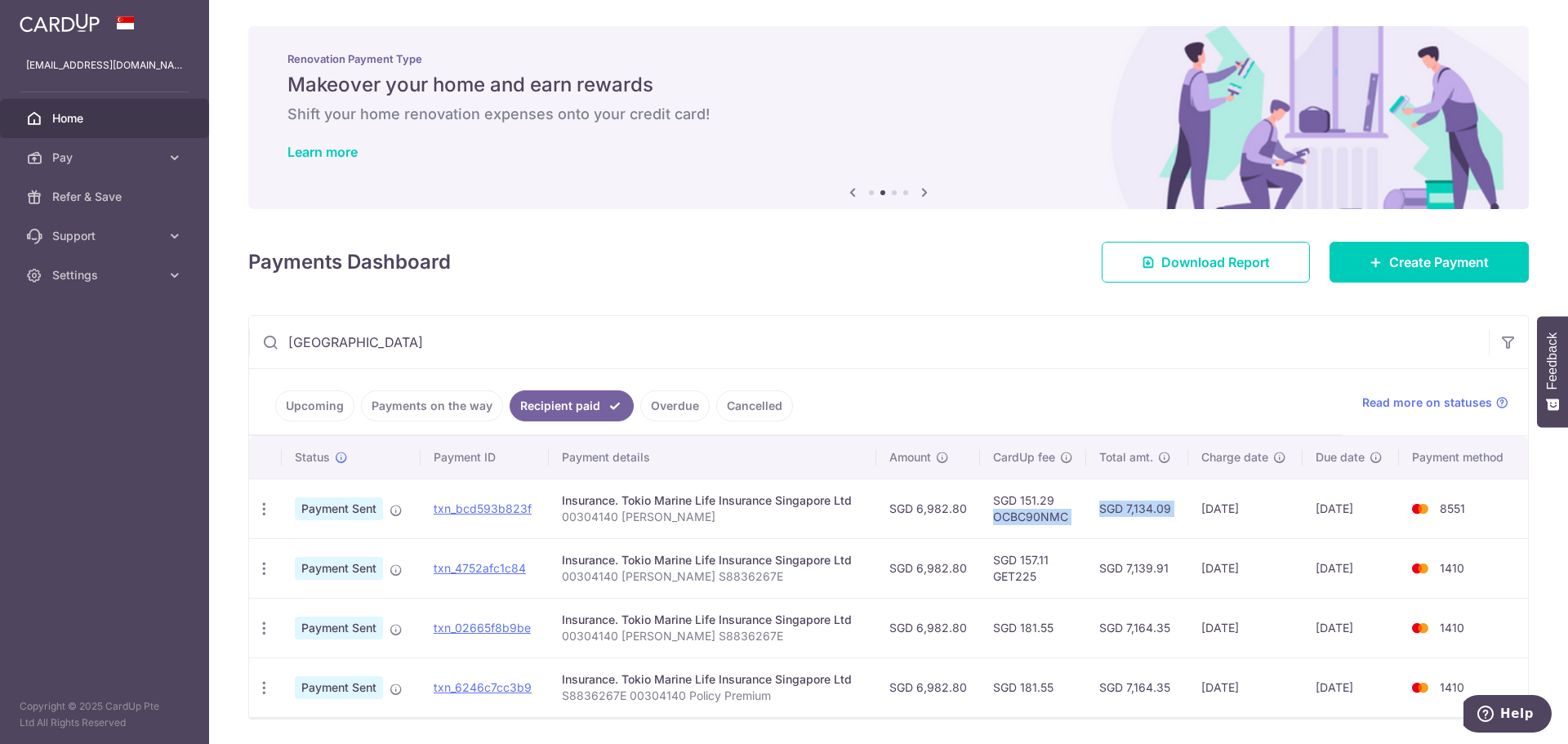
drag, startPoint x: 1150, startPoint y: 511, endPoint x: 1038, endPoint y: 511, distance: 112.0
click at [1038, 511] on tr "PDF Receipt Payment Sent txn_bcd593b823f Insurance. Tokio Marine Life Insurance…" at bounding box center [889, 508] width 1279 height 59
click at [1037, 511] on td "SGD 151.29 OCBC90NMC" at bounding box center [1033, 508] width 107 height 59
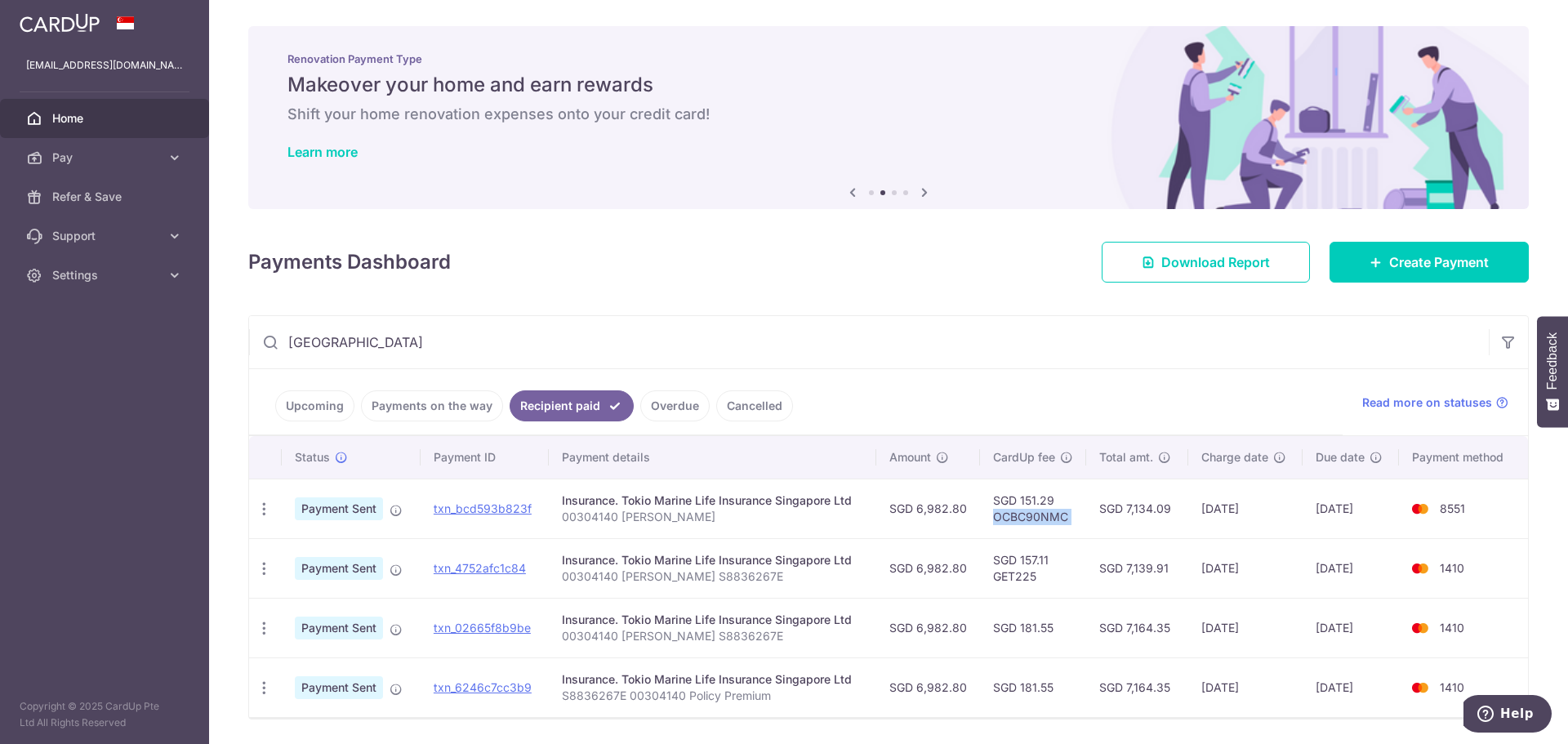
click at [1037, 511] on td "SGD 151.29 OCBC90NMC" at bounding box center [1033, 508] width 107 height 59
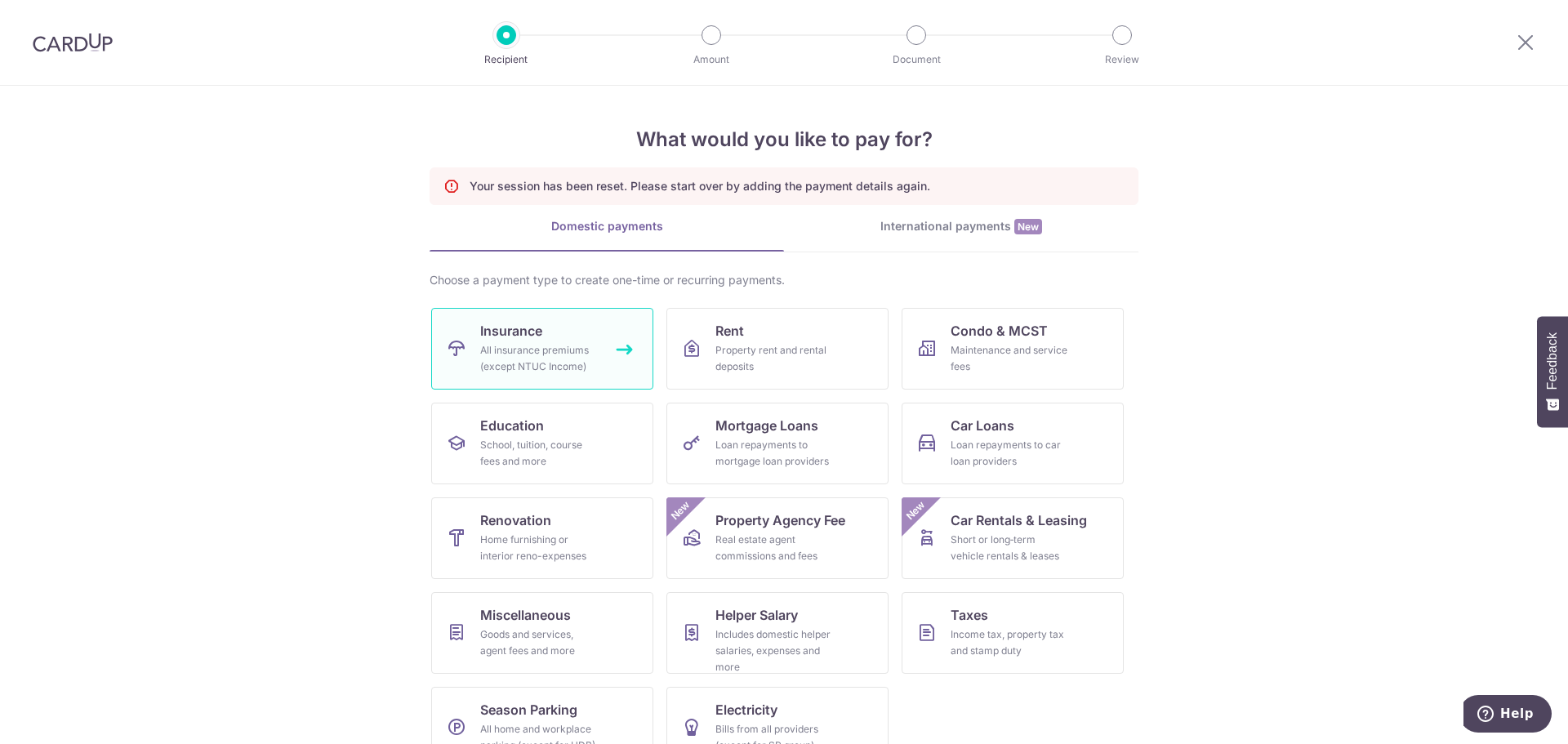
click at [530, 372] on div "All insurance premiums (except NTUC Income)" at bounding box center [538, 358] width 117 height 33
click at [524, 350] on div "All insurance premiums (except NTUC Income)" at bounding box center [538, 358] width 117 height 33
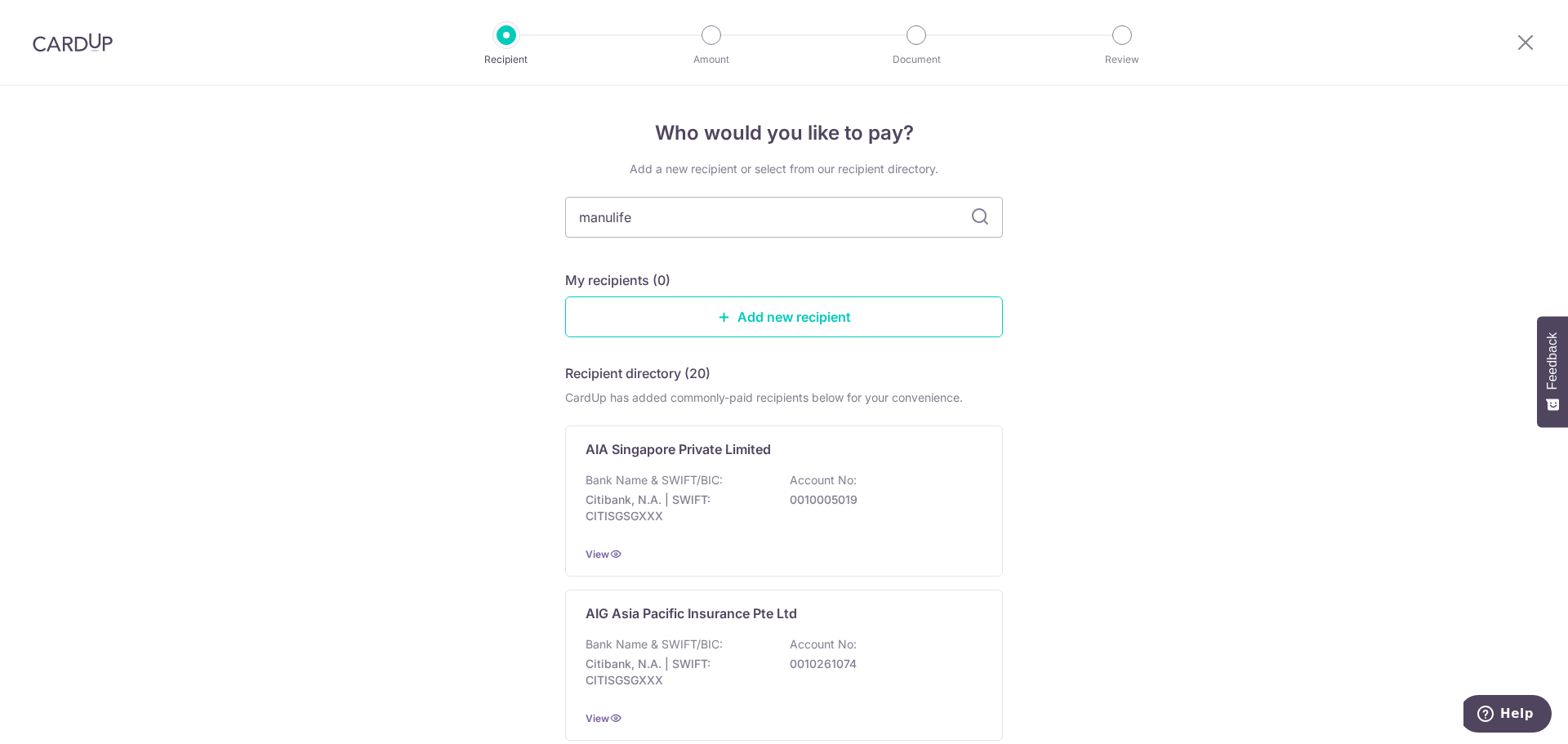
type input "manulife"
click at [897, 516] on div "Bank Name & SWIFT/BIC: DBS Bank | SWIFT: [SWIFT_CODE] Account No: 0039009542" at bounding box center [784, 502] width 396 height 60
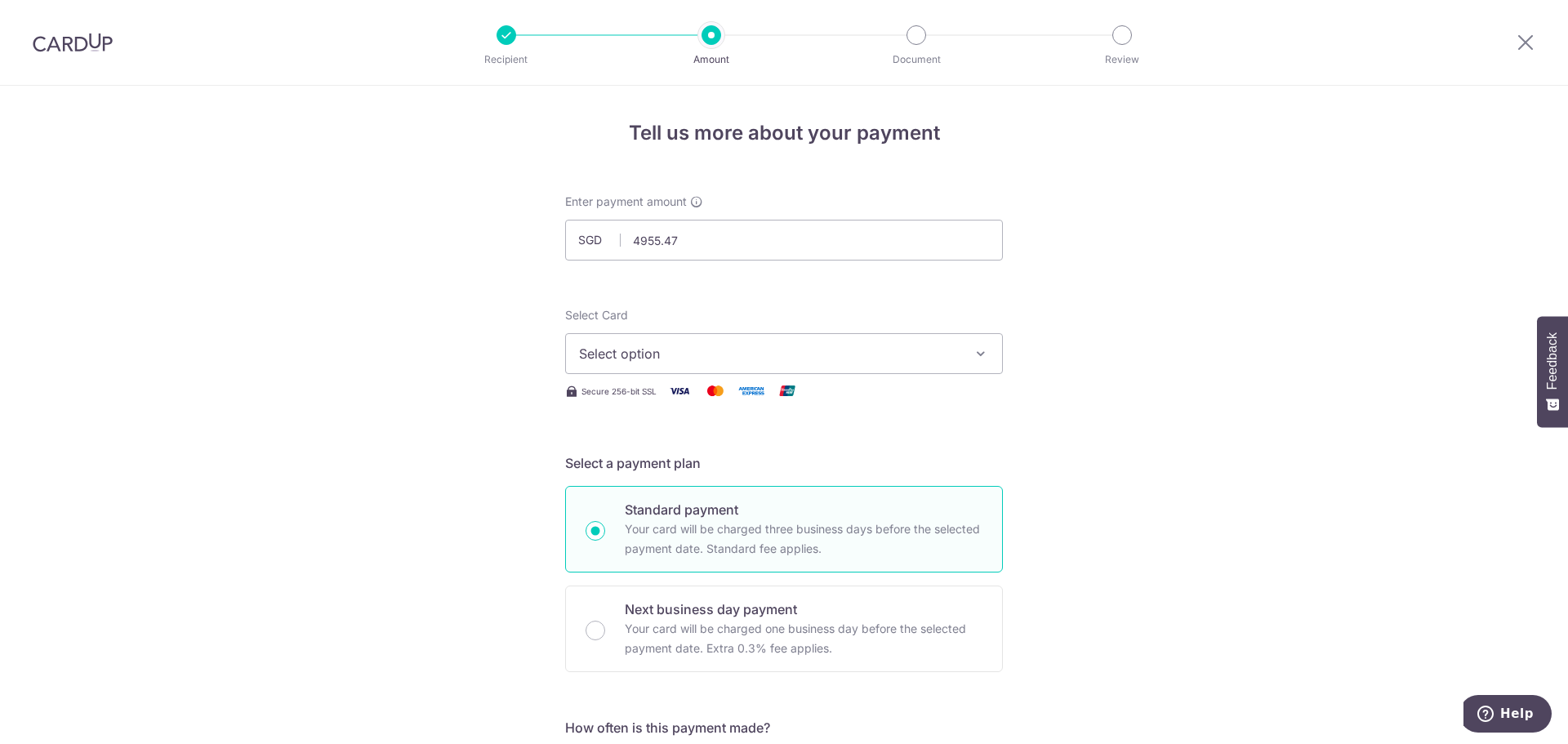
type input "4,955.47"
click at [678, 364] on button "Select option" at bounding box center [784, 353] width 438 height 40
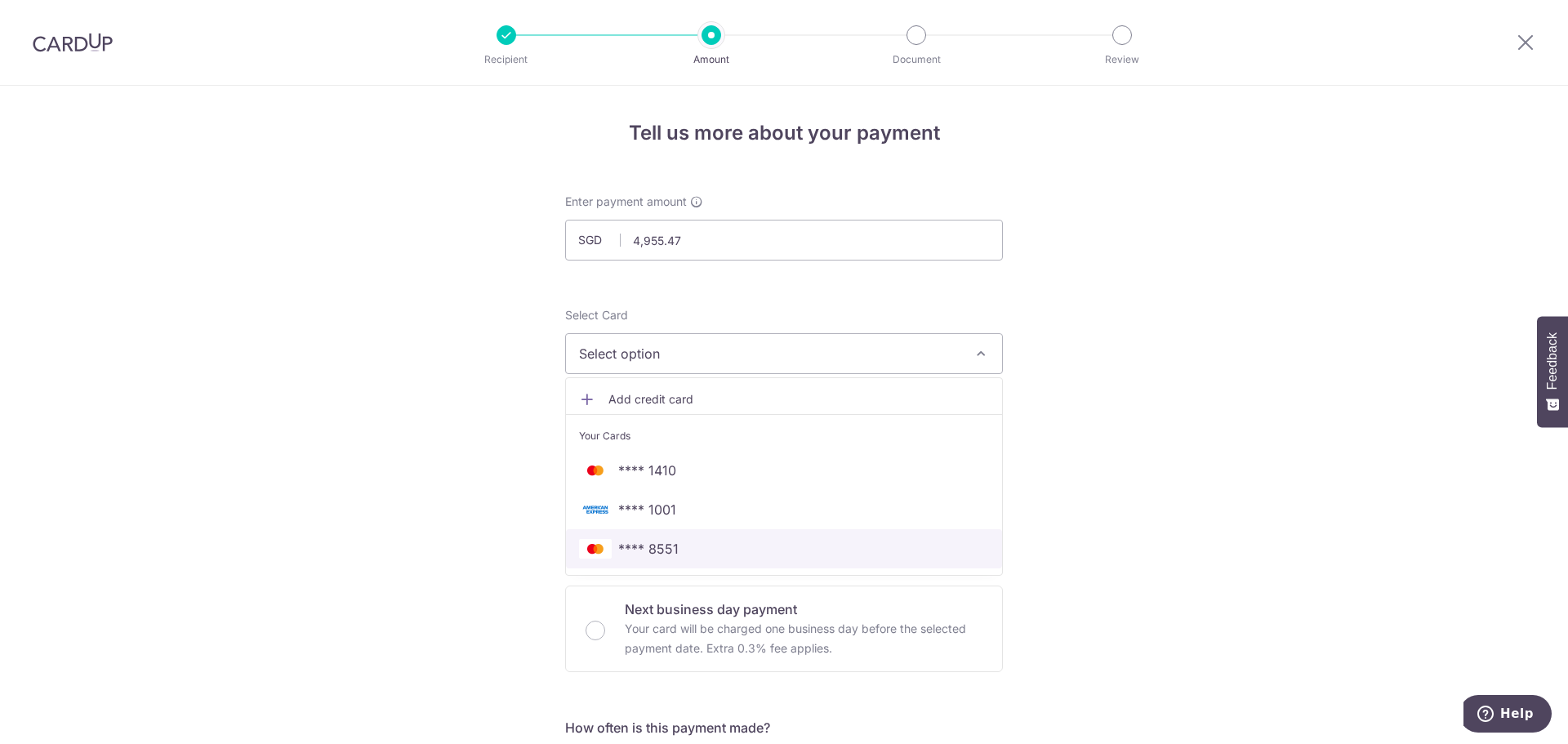
click at [696, 547] on span "**** 8551" at bounding box center [784, 550] width 410 height 20
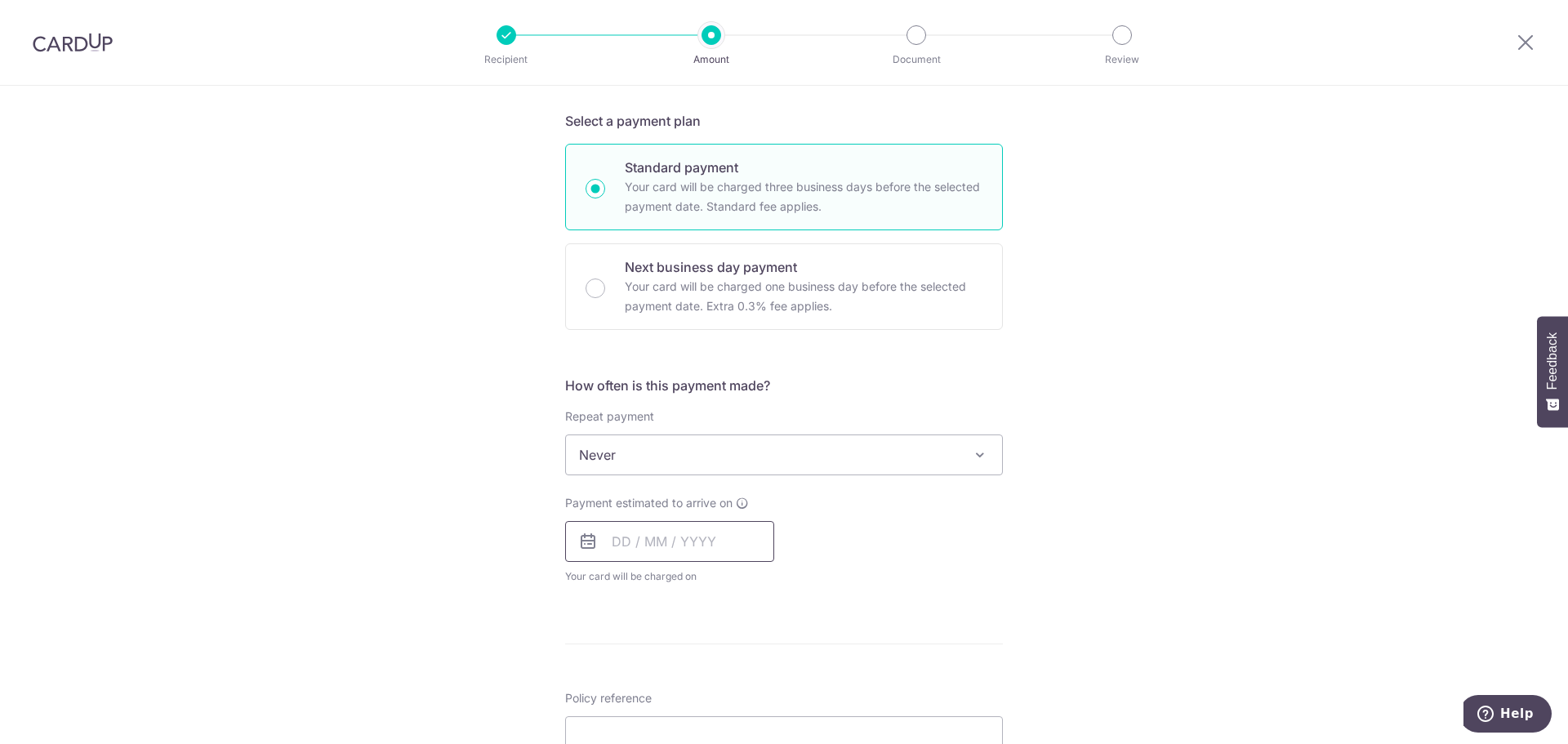
scroll to position [490, 0]
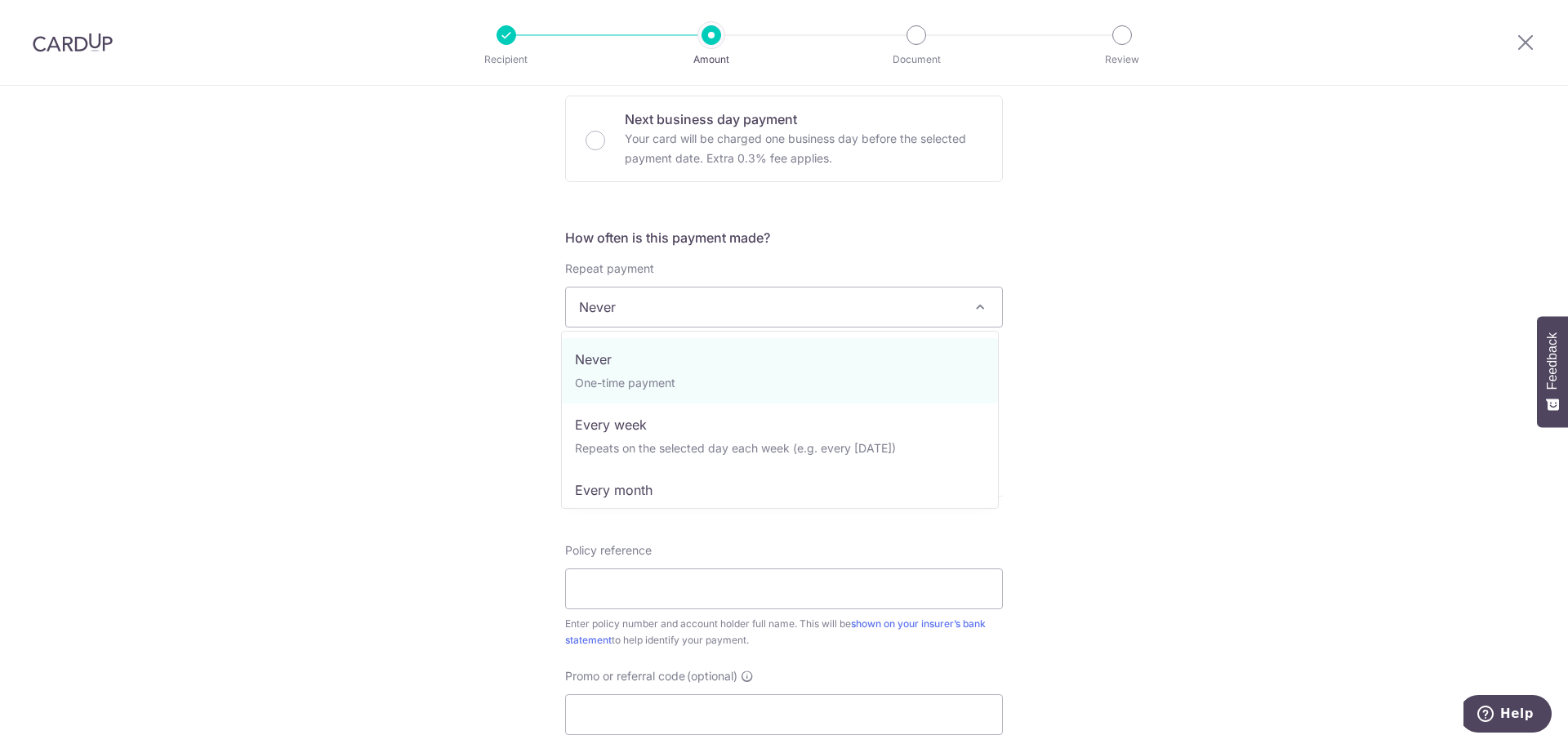
click at [670, 327] on span "Never" at bounding box center [784, 307] width 438 height 40
click at [1260, 321] on div "Tell us more about your payment Enter payment amount SGD 4,955.47 4955.47 Selec…" at bounding box center [784, 335] width 1568 height 1478
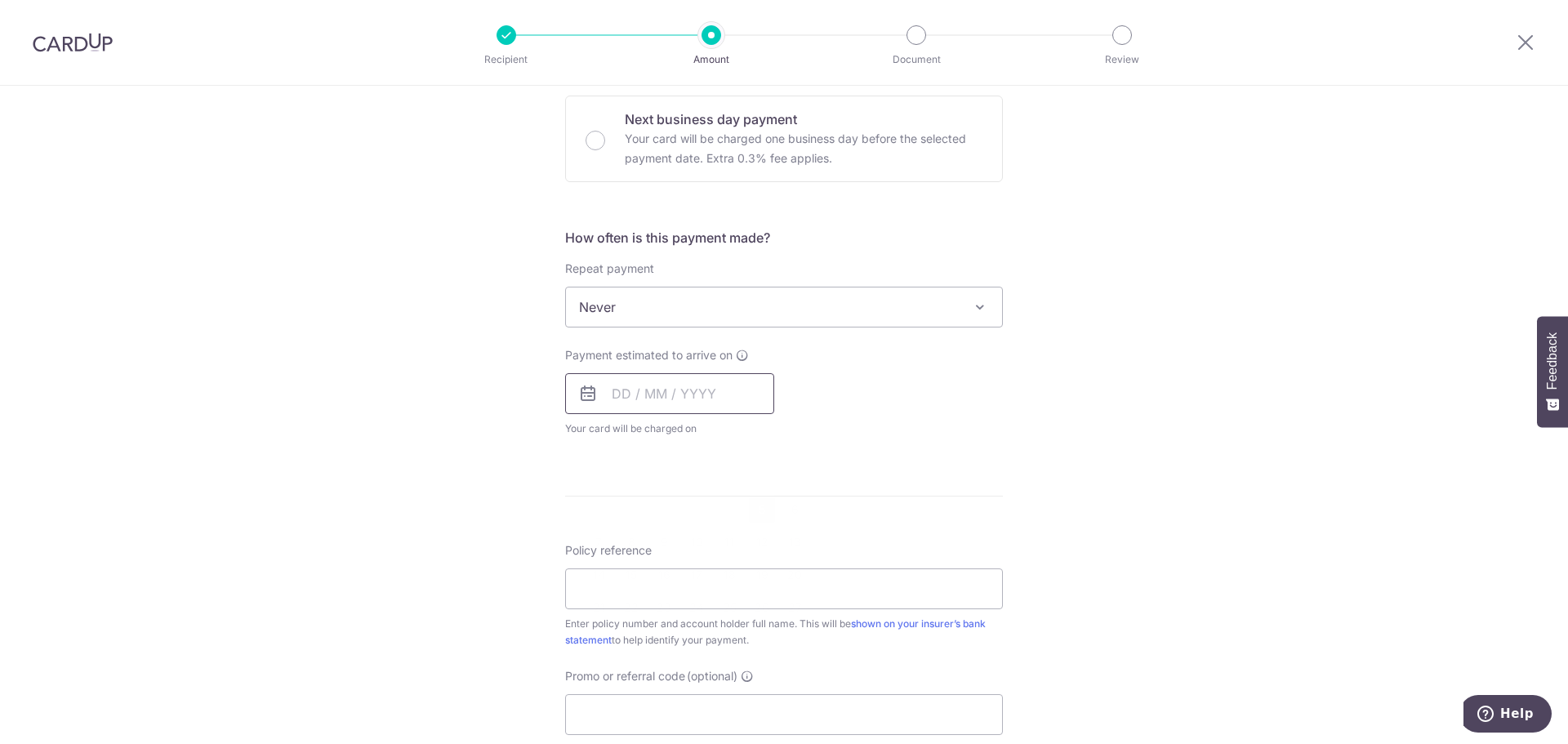
click at [753, 389] on input "text" at bounding box center [670, 393] width 209 height 40
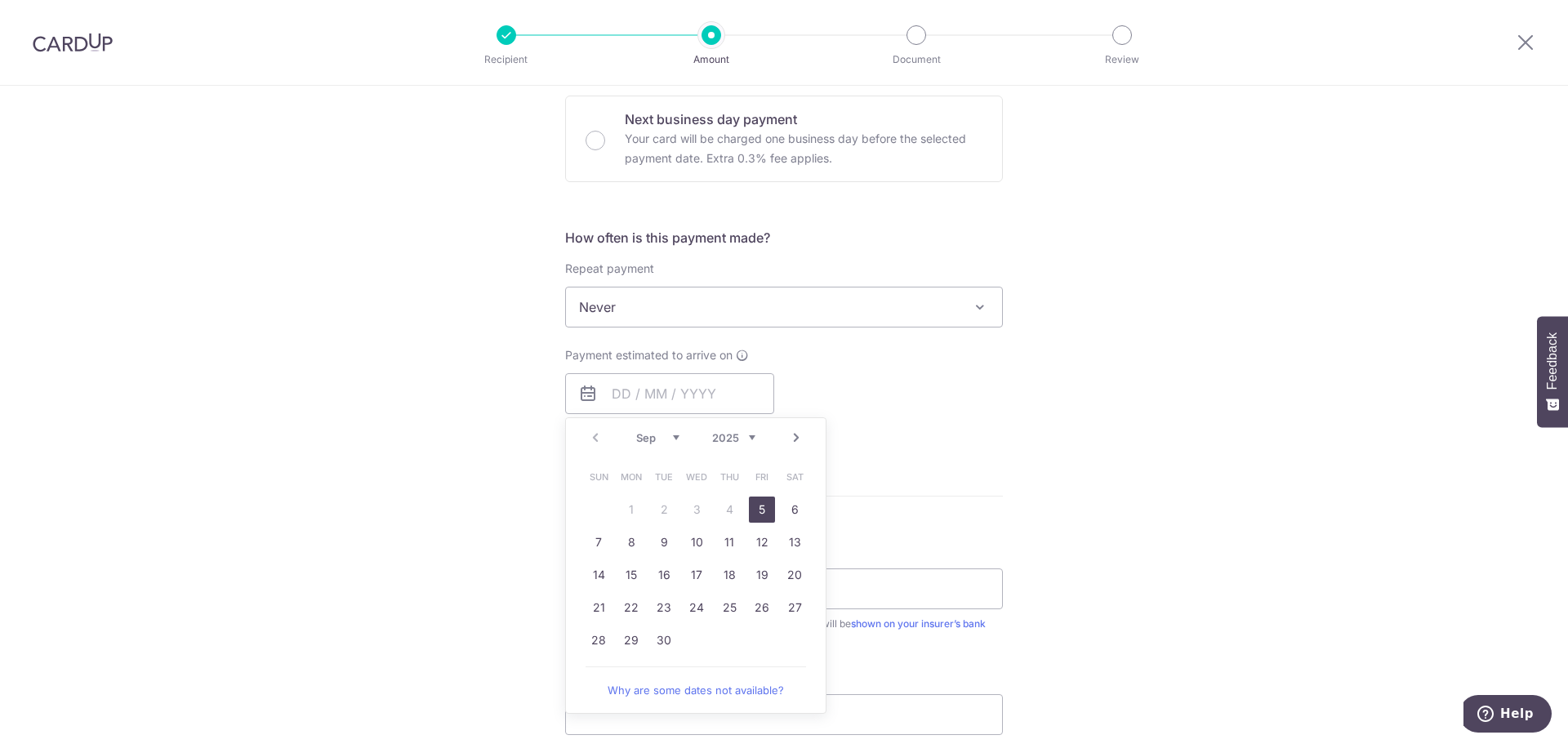
click at [945, 422] on div "Payment estimated to arrive on Prev Next Sep Oct Nov Dec 2025 2026 2027 2028 20…" at bounding box center [784, 392] width 458 height 90
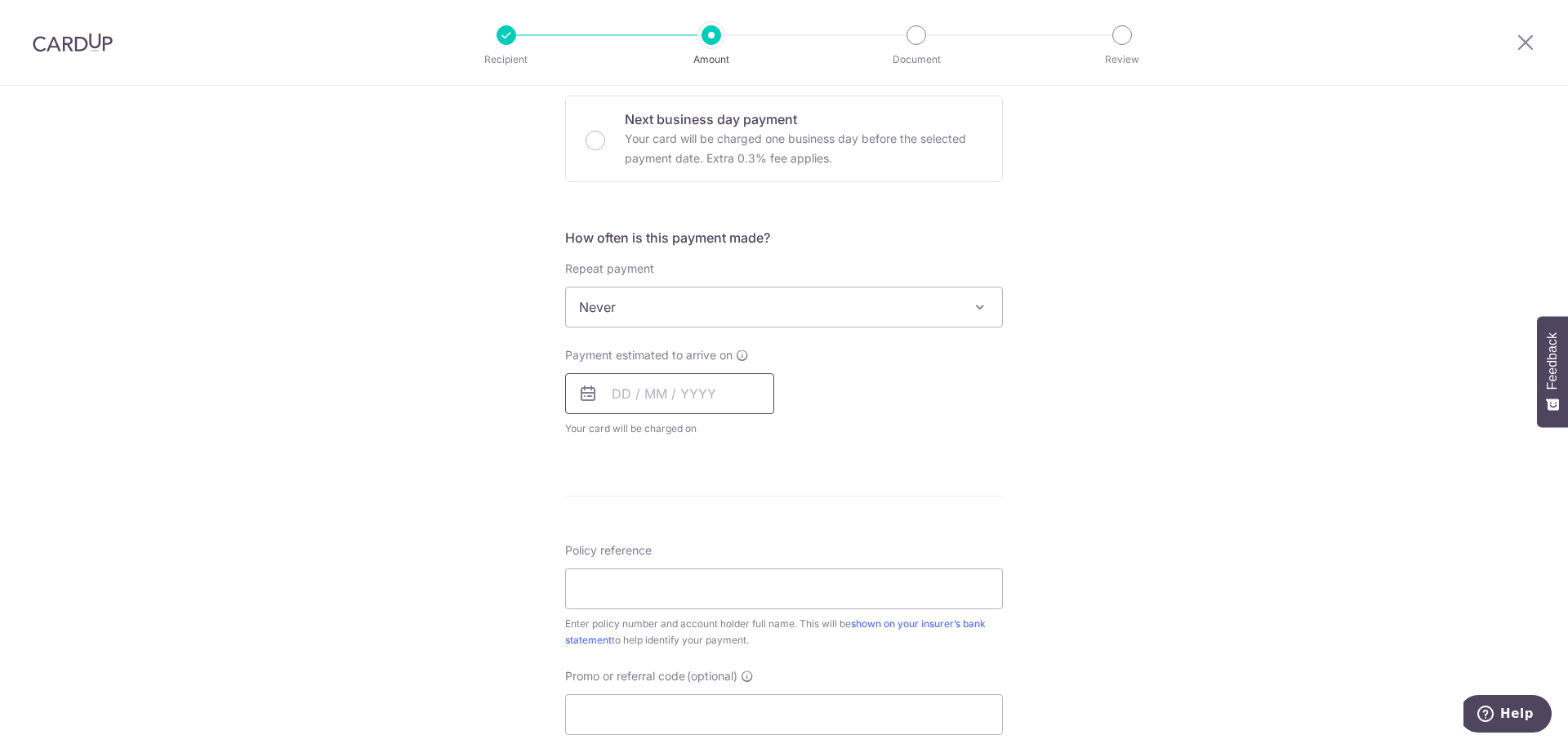
click at [672, 406] on input "text" at bounding box center [670, 393] width 209 height 40
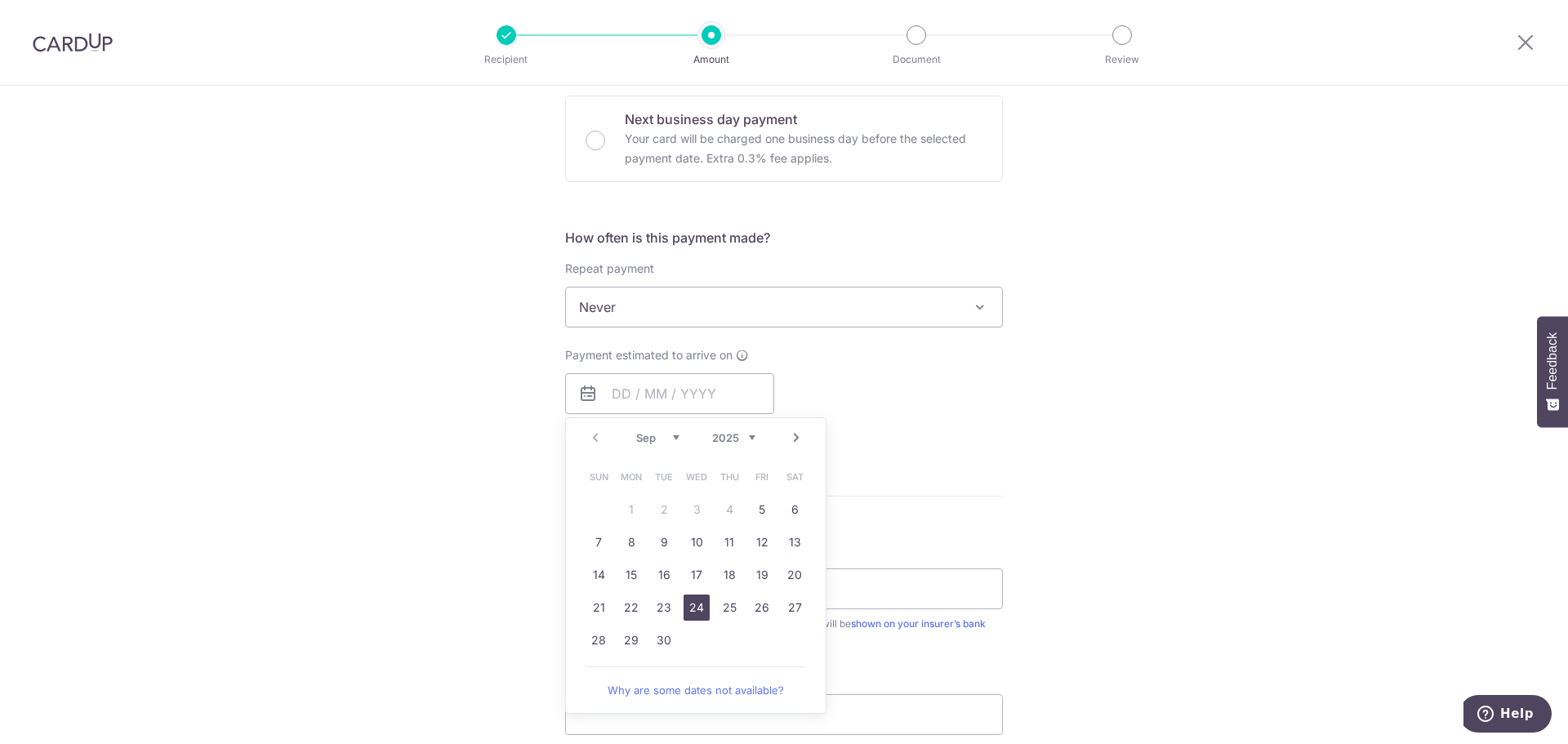
click at [684, 613] on link "24" at bounding box center [696, 608] width 27 height 27
type input "24/09/2025"
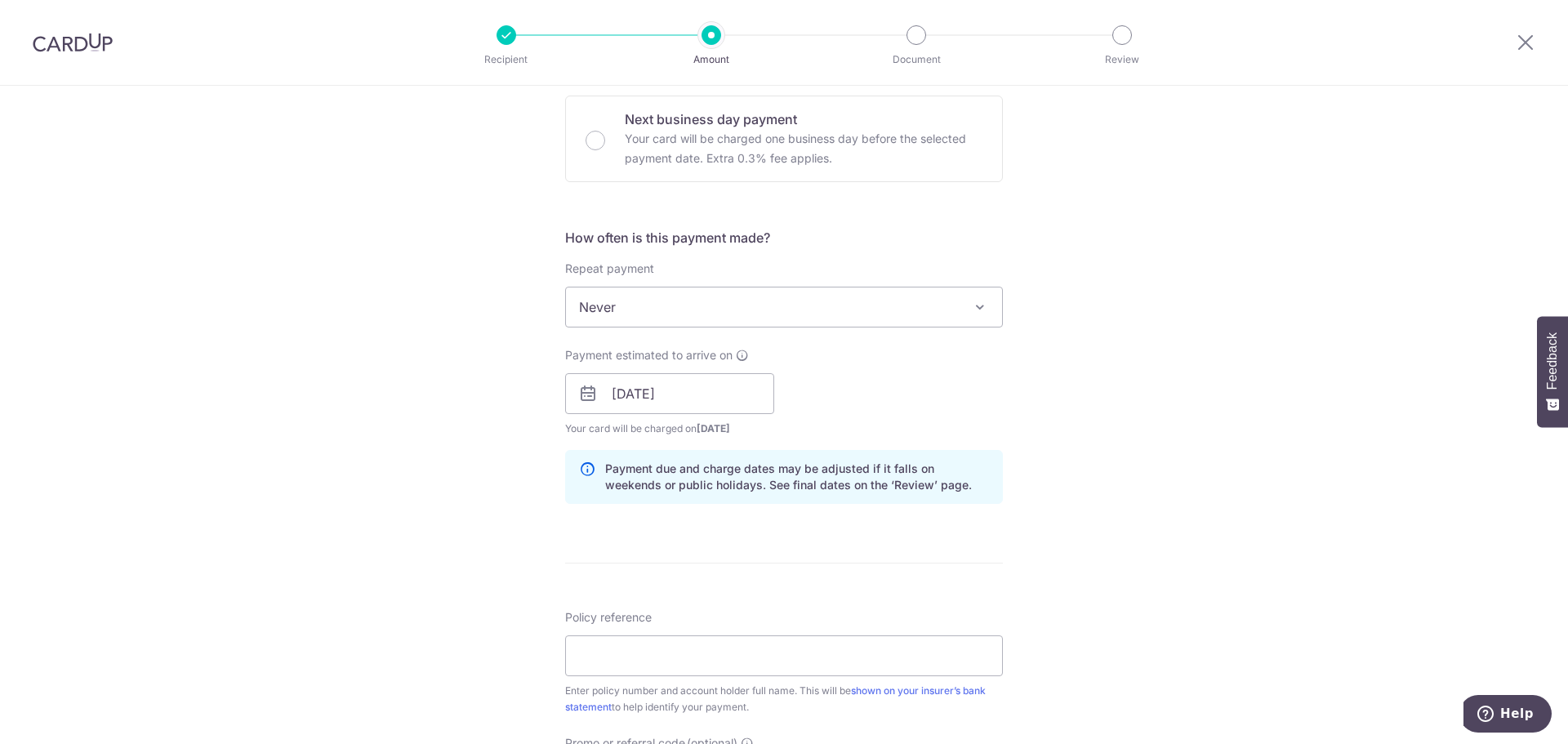
click at [1106, 464] on div "Tell us more about your payment Enter payment amount SGD 4,955.47 4955.47 Selec…" at bounding box center [784, 368] width 1568 height 1545
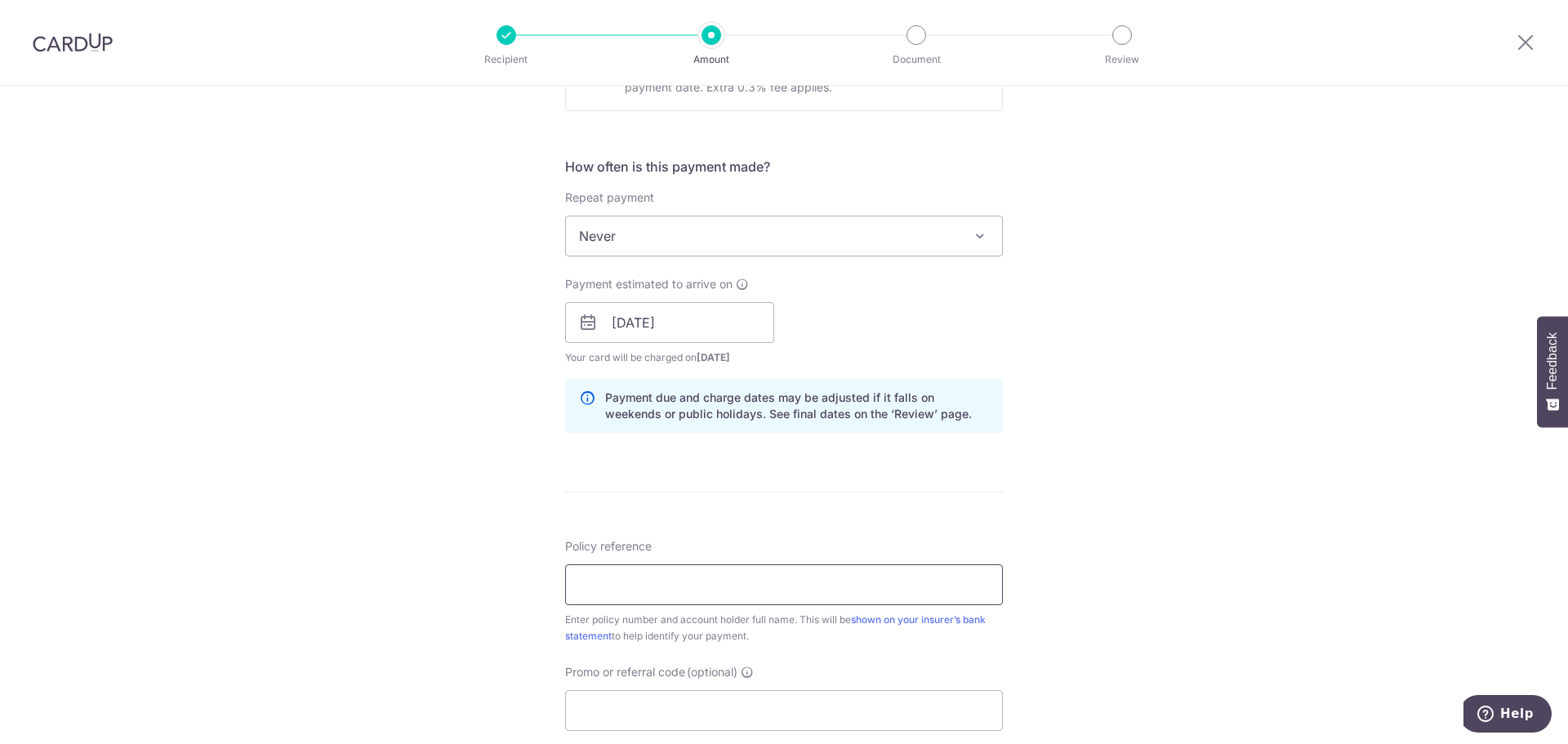
scroll to position [654, 0]
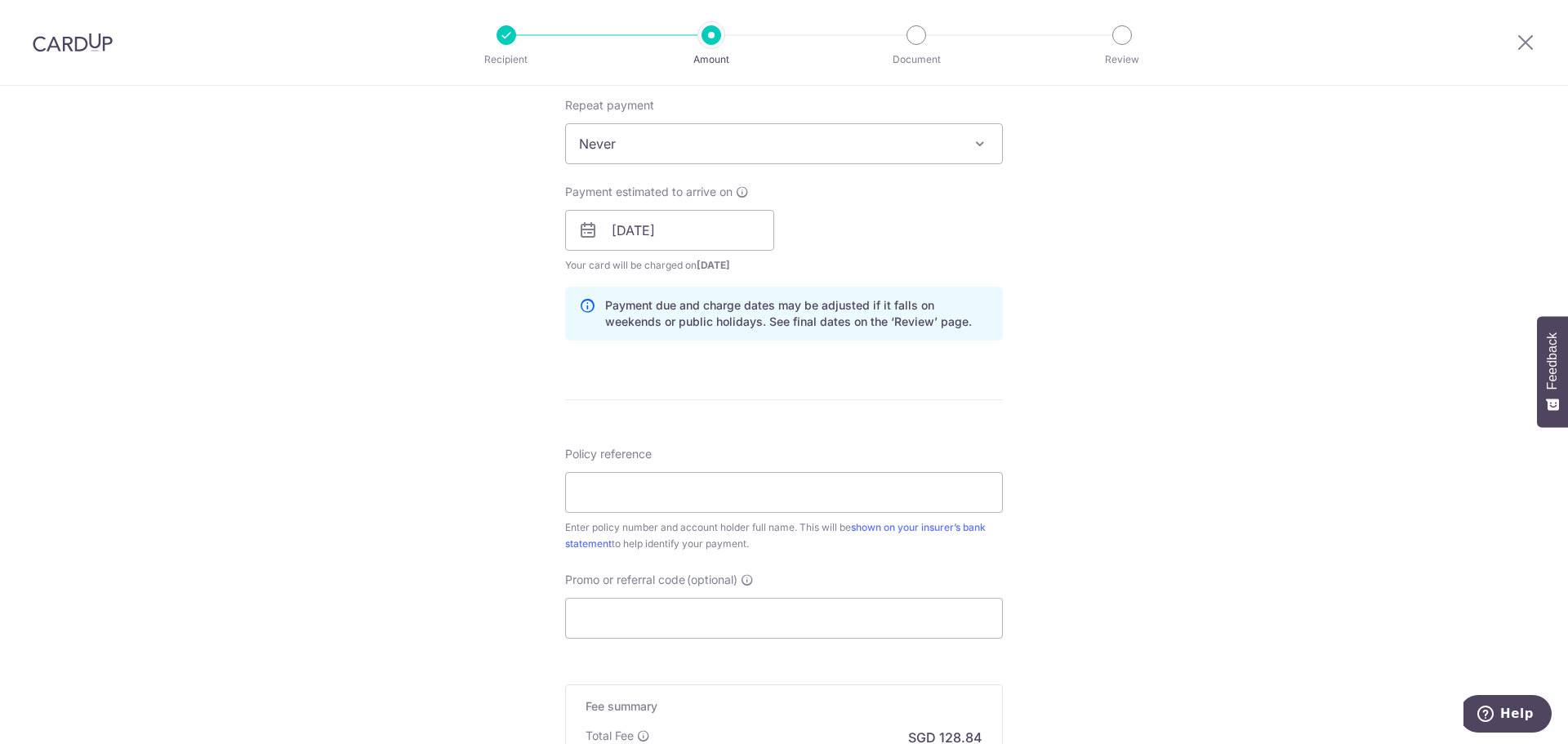
click at [708, 459] on div "Policy reference Enter policy number and account holder full name. This will be…" at bounding box center [784, 499] width 438 height 107
click at [709, 510] on input "Policy reference" at bounding box center [784, 492] width 438 height 40
paste input "1492503523 S8836267E Yong Jin"
type input "1492503523 S8836267E Yong Jin"
click at [684, 618] on input "Promo or referral code (optional)" at bounding box center [784, 618] width 438 height 40
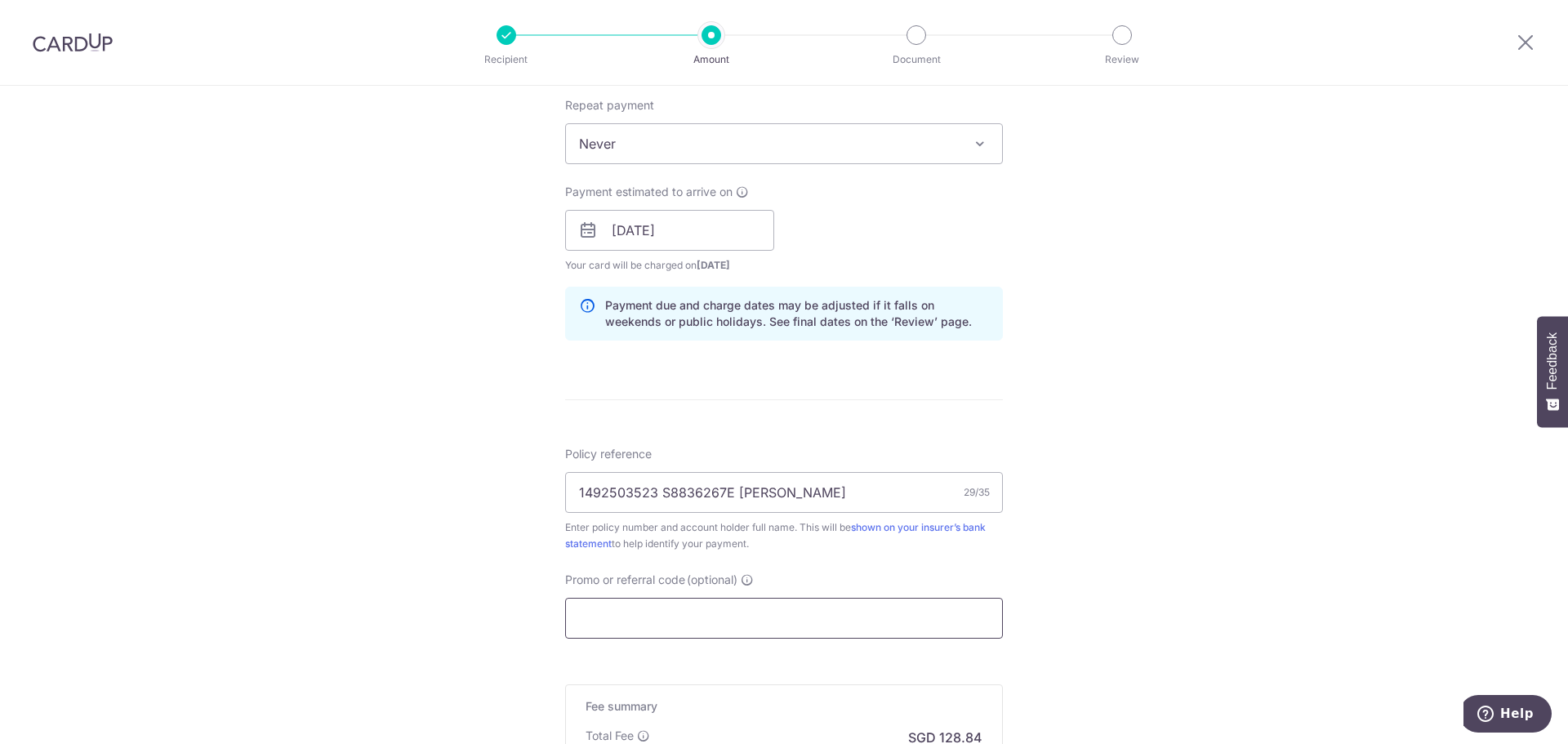
paste input "OCBC90NMC"
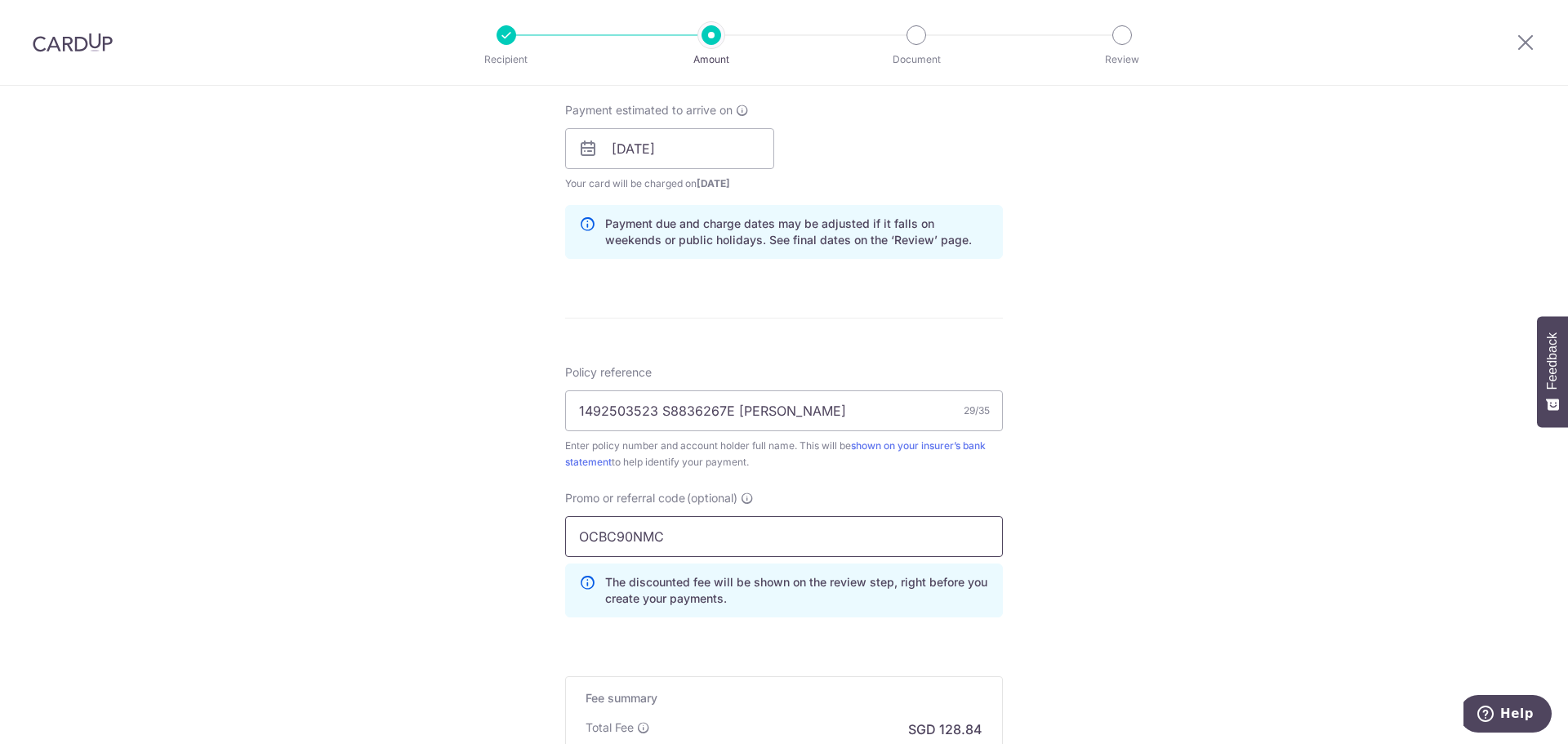
type input "OCBC90NMC"
click at [1122, 559] on div "Tell us more about your payment Enter payment amount SGD 4,955.47 4955.47 Selec…" at bounding box center [784, 160] width 1568 height 1619
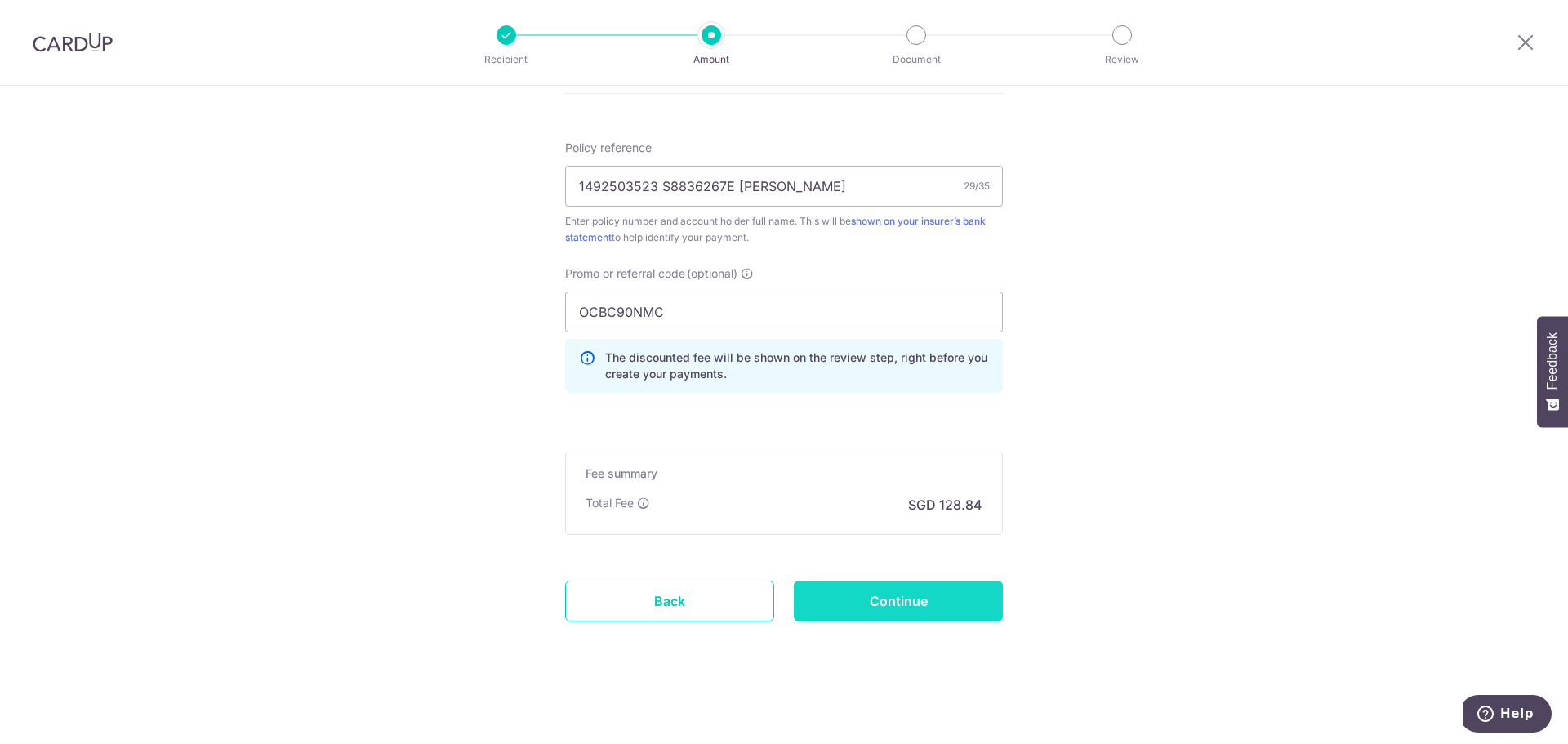
click at [926, 603] on input "Continue" at bounding box center [898, 601] width 209 height 40
type input "Create Schedule"
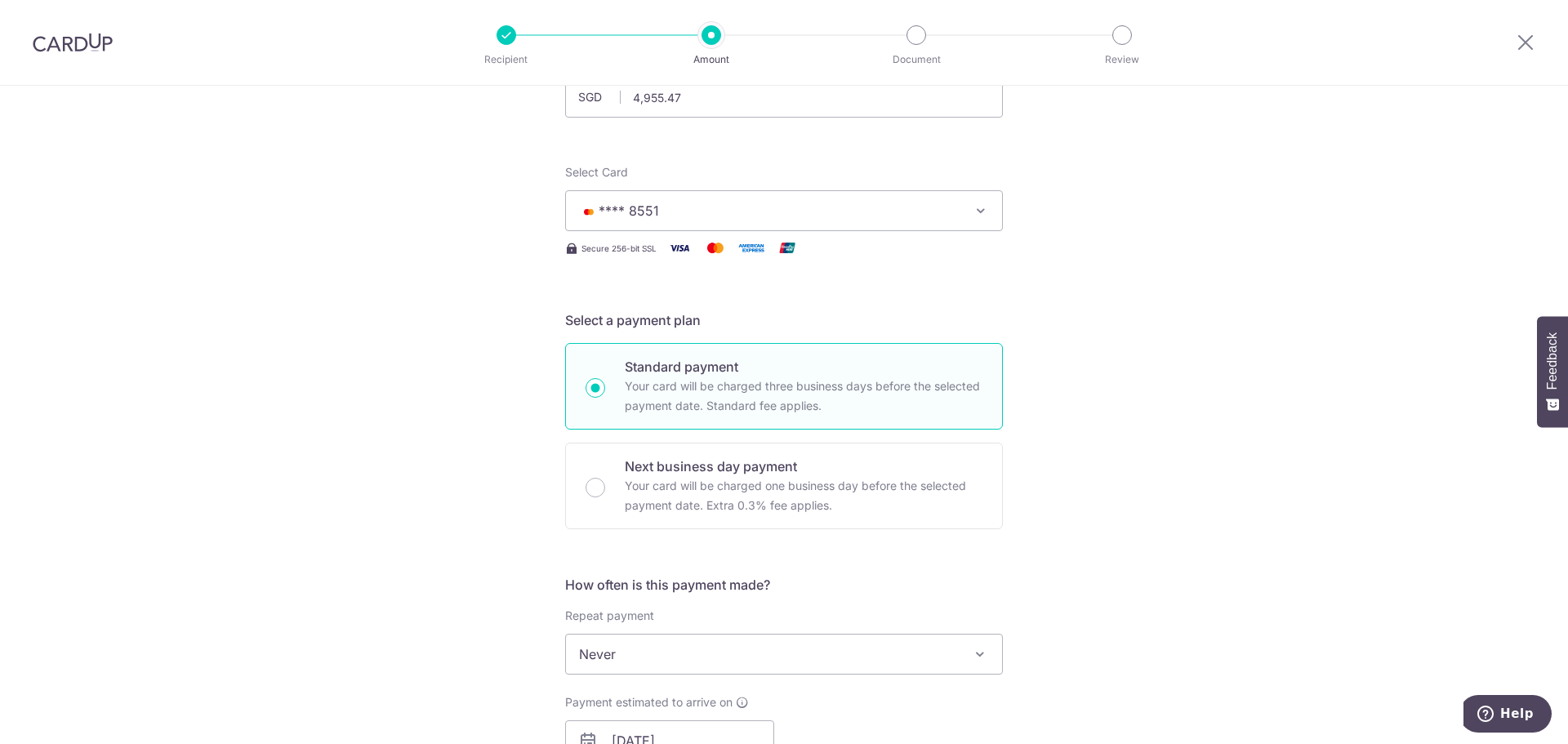
scroll to position [36, 0]
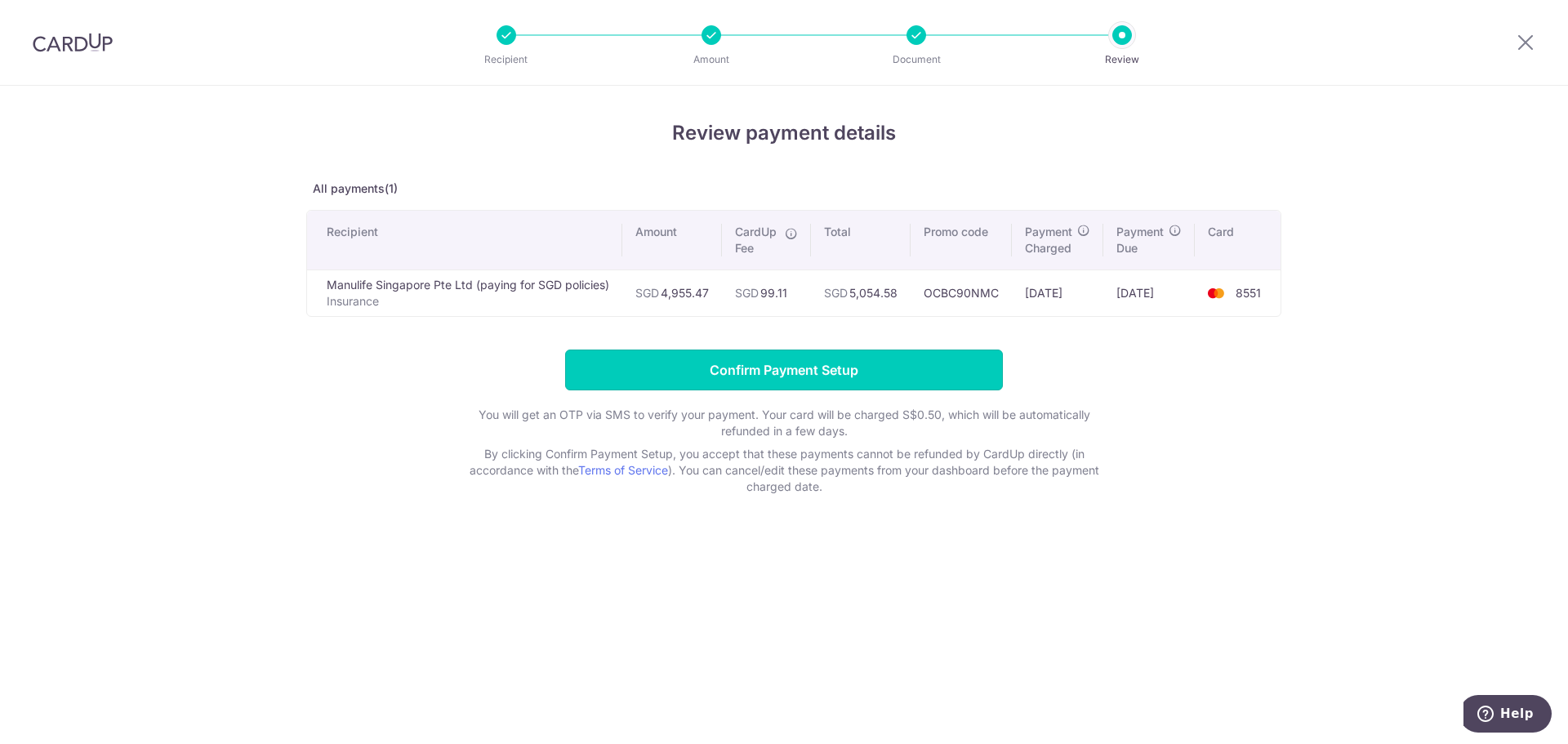
click at [876, 373] on input "Confirm Payment Setup" at bounding box center [784, 369] width 438 height 40
